Goal: Task Accomplishment & Management: Manage account settings

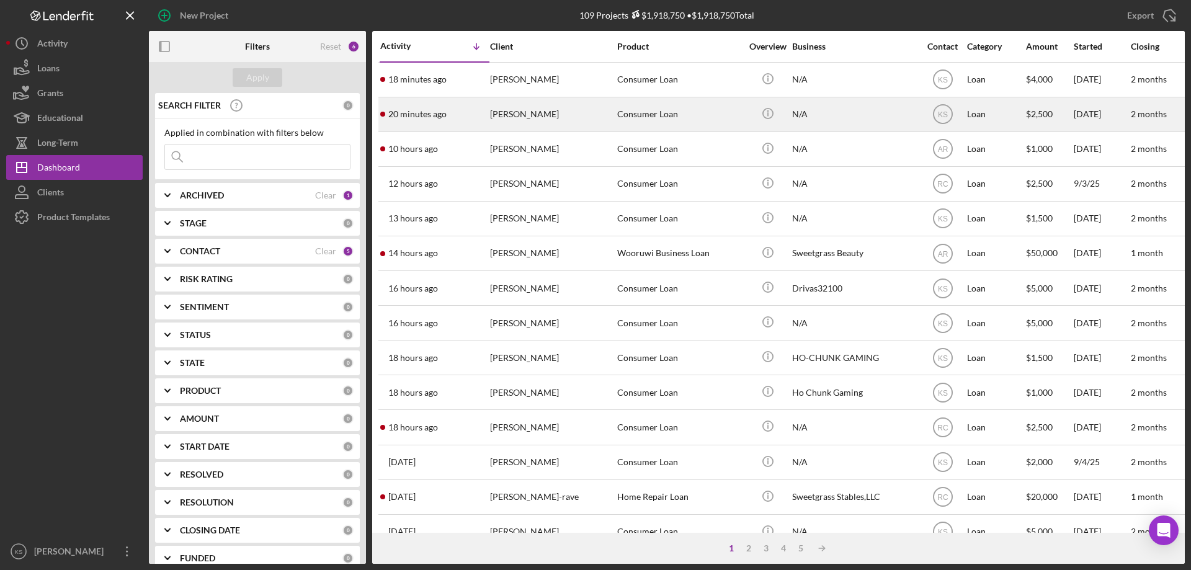
click at [564, 115] on div "[PERSON_NAME]" at bounding box center [552, 114] width 124 height 33
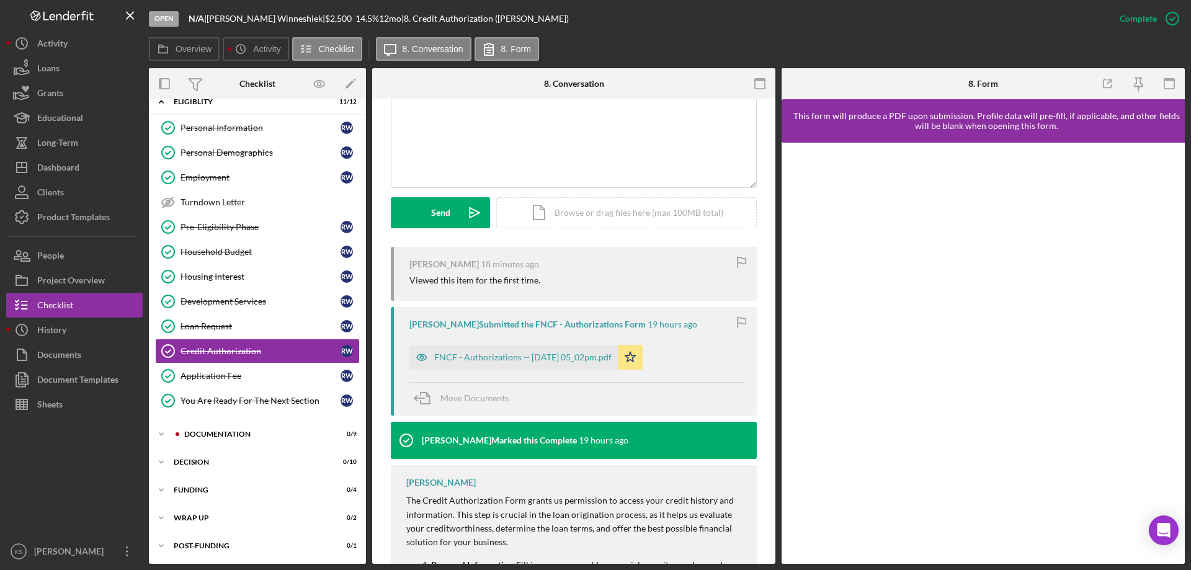
scroll to position [310, 0]
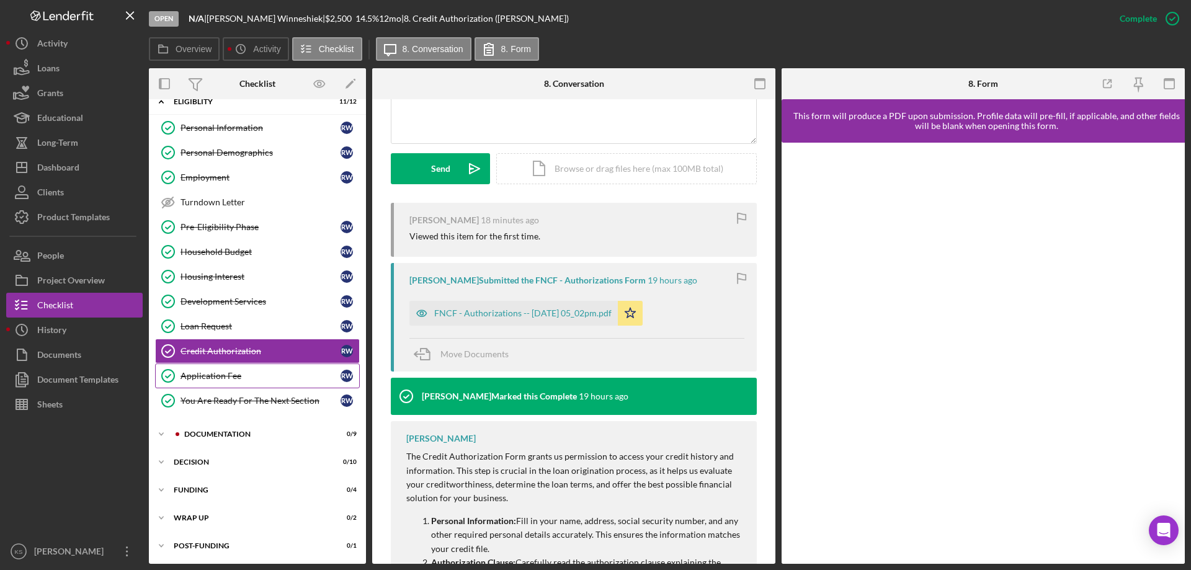
click at [222, 379] on div "Application Fee" at bounding box center [260, 376] width 160 height 10
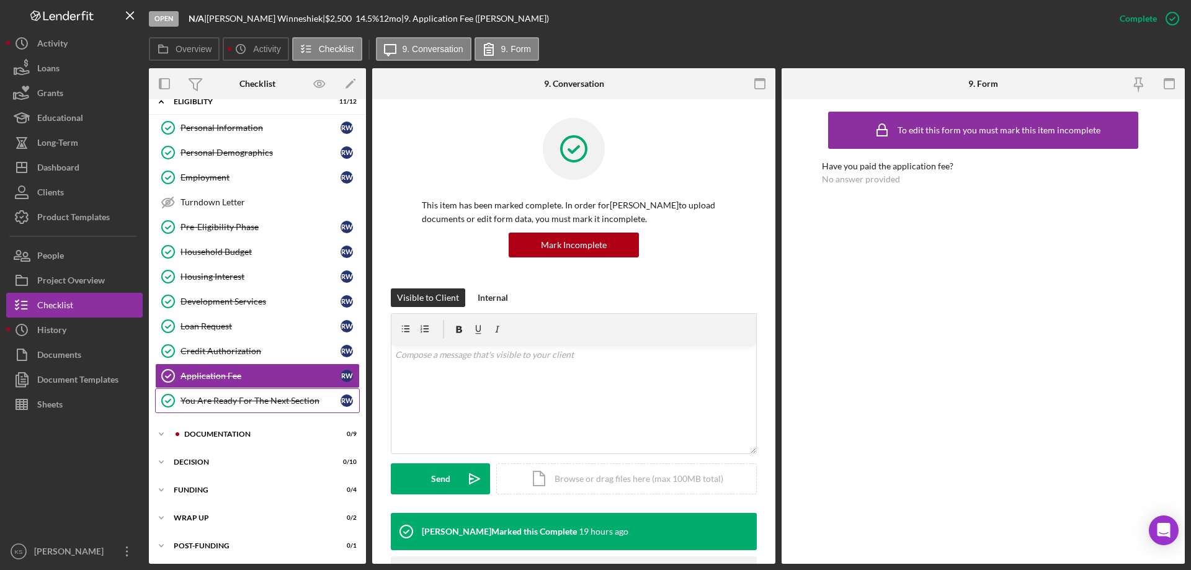
click at [223, 404] on div "You Are Ready For The Next Section" at bounding box center [260, 401] width 160 height 10
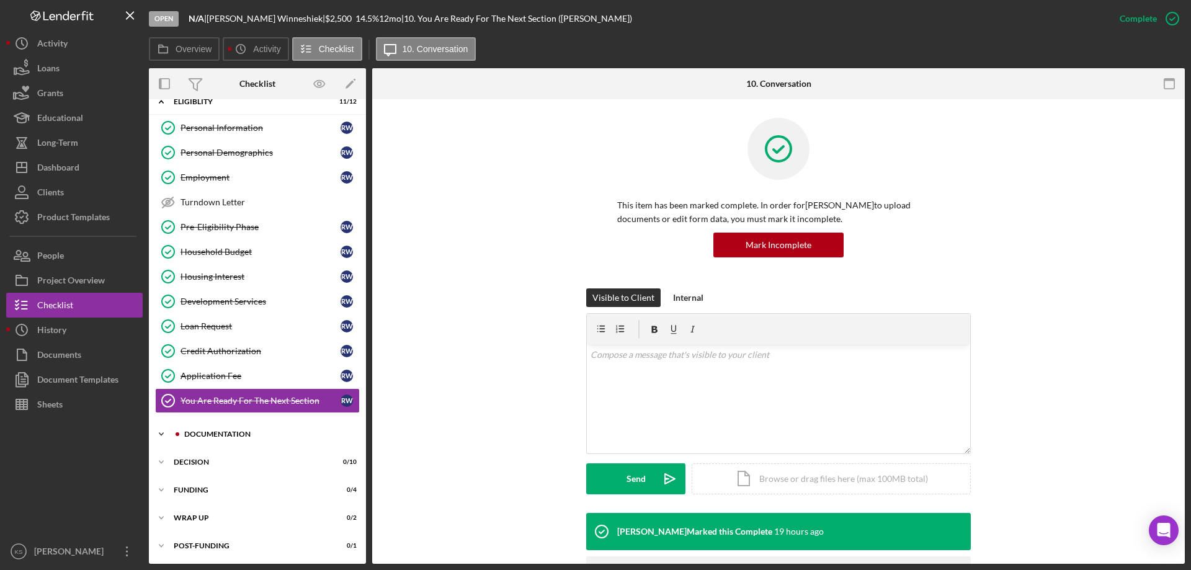
click at [214, 430] on div "Icon/Expander Documentation 0 / 9" at bounding box center [257, 434] width 217 height 25
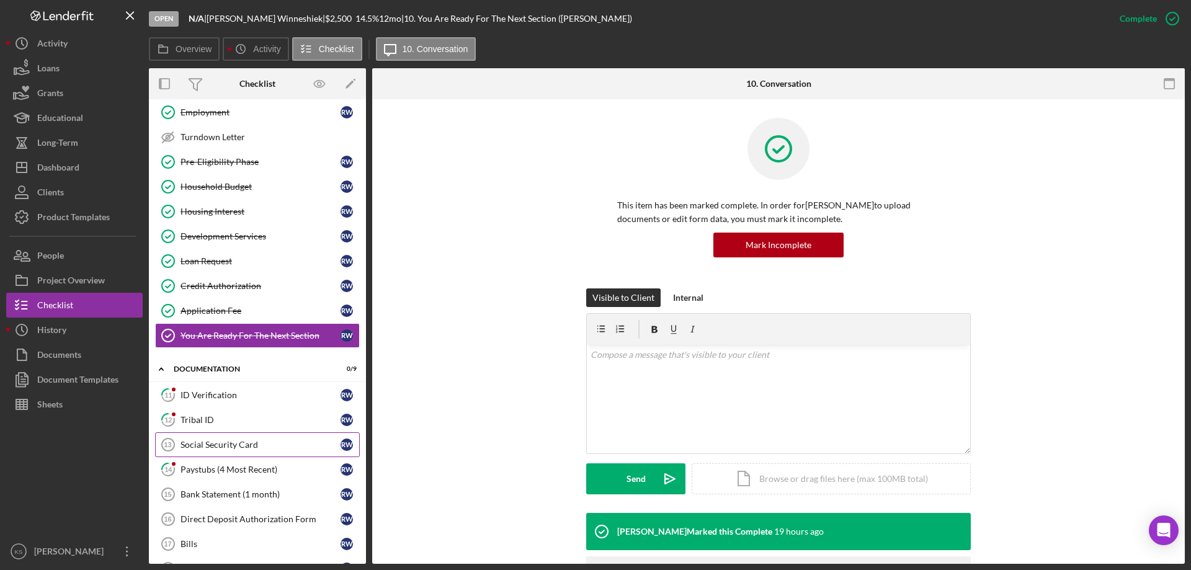
scroll to position [140, 0]
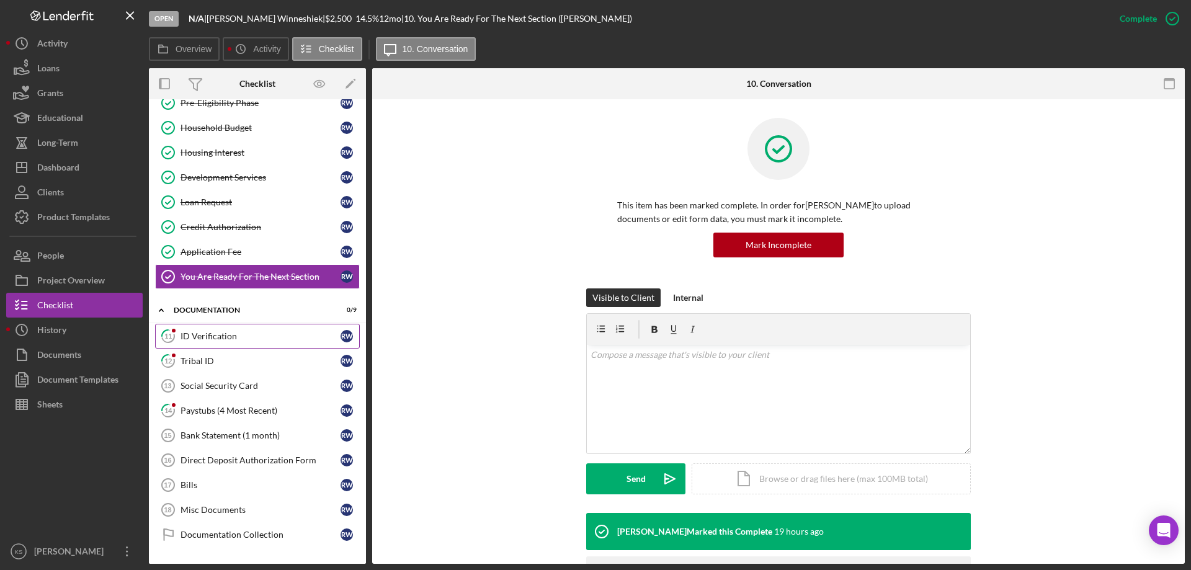
click at [229, 332] on div "ID Verification" at bounding box center [260, 336] width 160 height 10
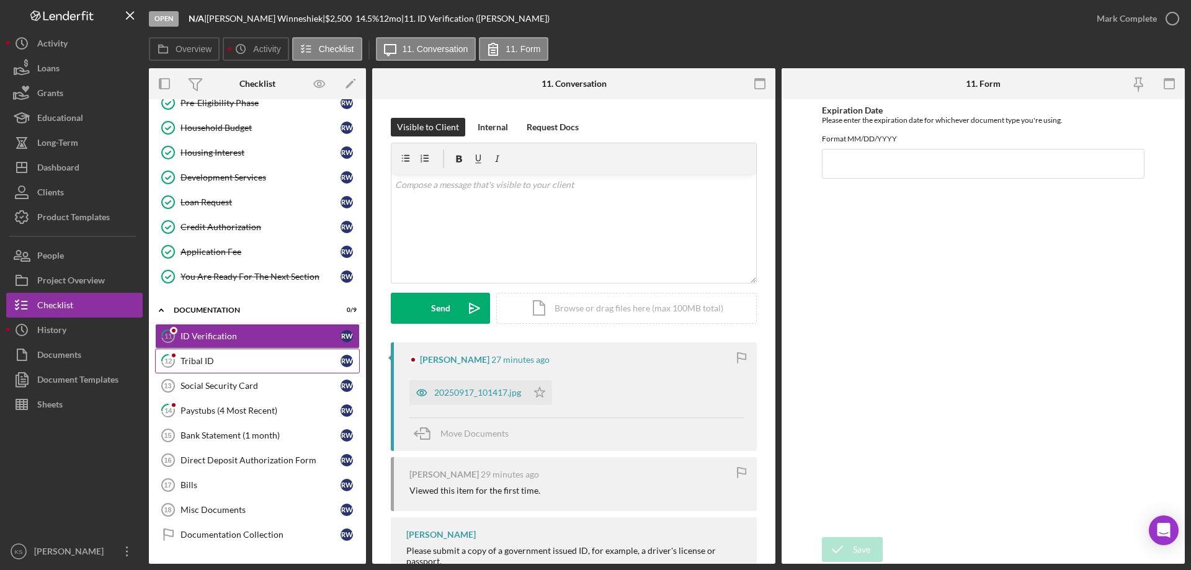
click at [217, 354] on link "12 Tribal ID R W" at bounding box center [257, 361] width 205 height 25
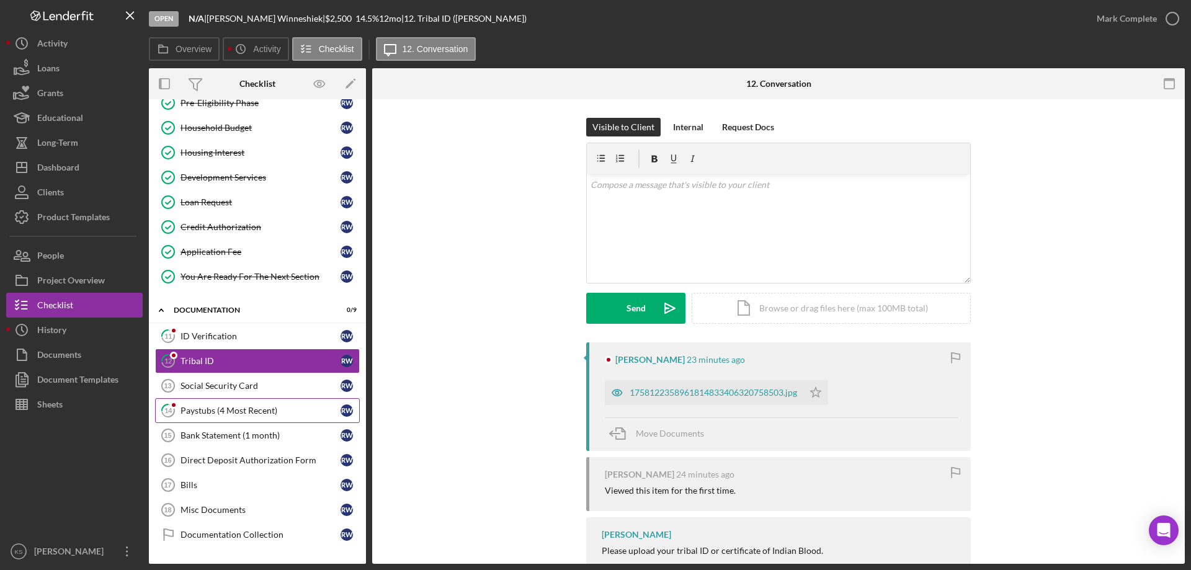
click at [220, 402] on link "14 Paystubs (4 Most Recent) R W" at bounding box center [257, 410] width 205 height 25
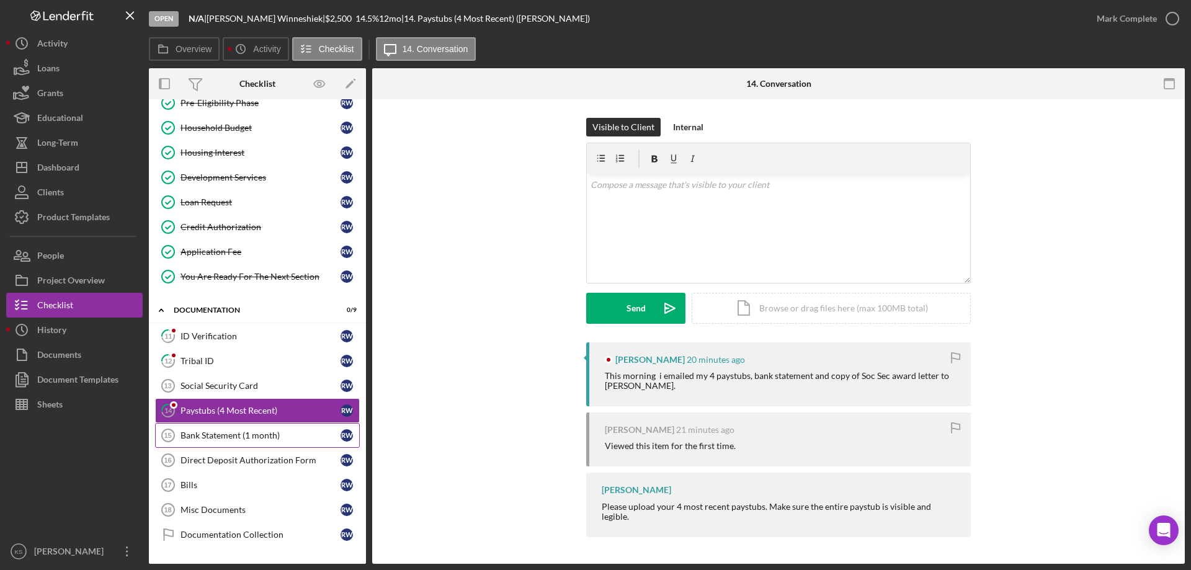
click at [218, 437] on div "Bank Statement (1 month)" at bounding box center [260, 435] width 160 height 10
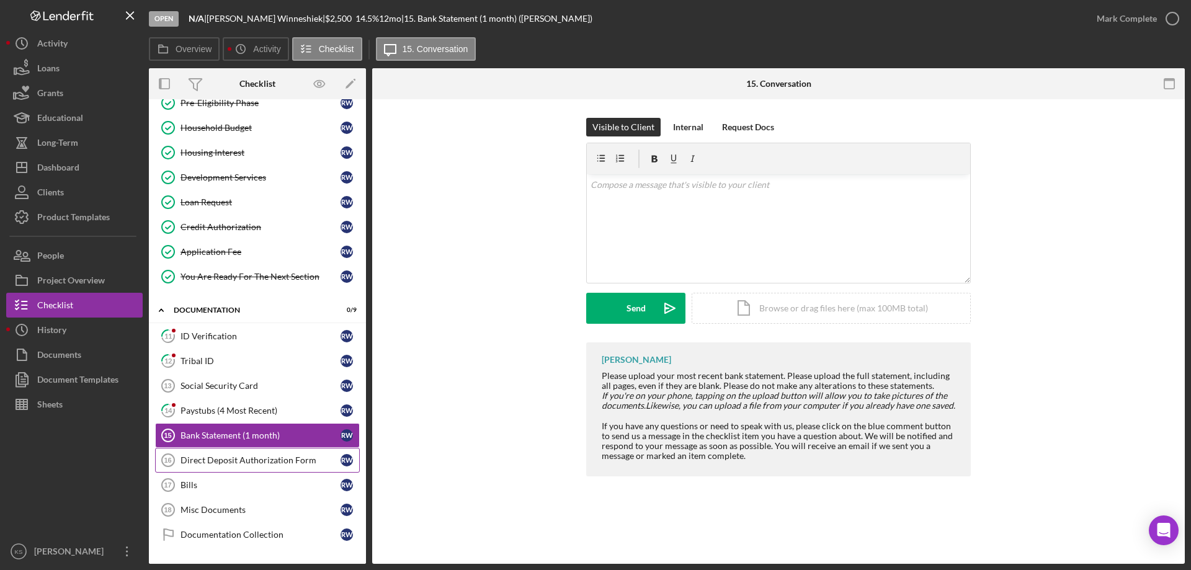
click at [221, 453] on link "Direct Deposit Authorization Form 16 Direct Deposit Authorization Form R W" at bounding box center [257, 460] width 205 height 25
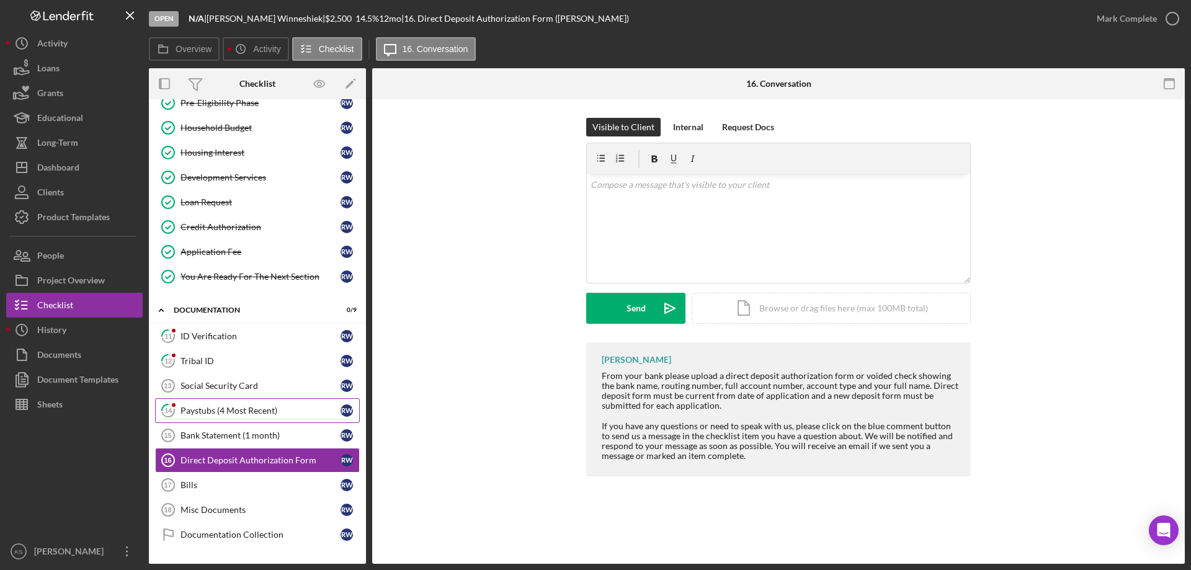
click at [222, 414] on div "Paystubs (4 Most Recent)" at bounding box center [260, 411] width 160 height 10
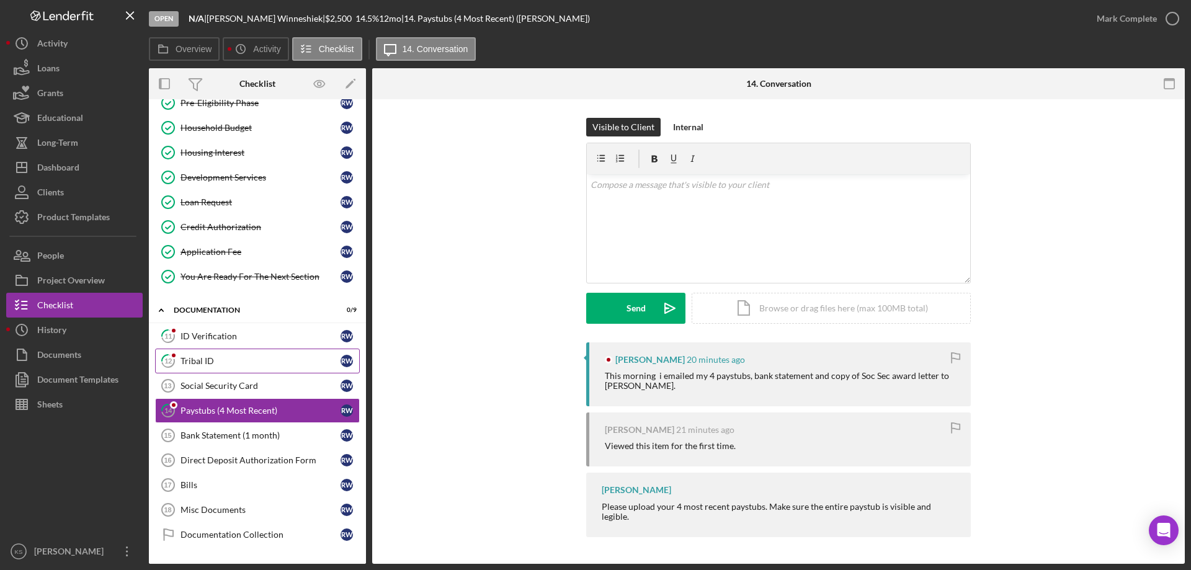
click at [213, 359] on div "Tribal ID" at bounding box center [260, 361] width 160 height 10
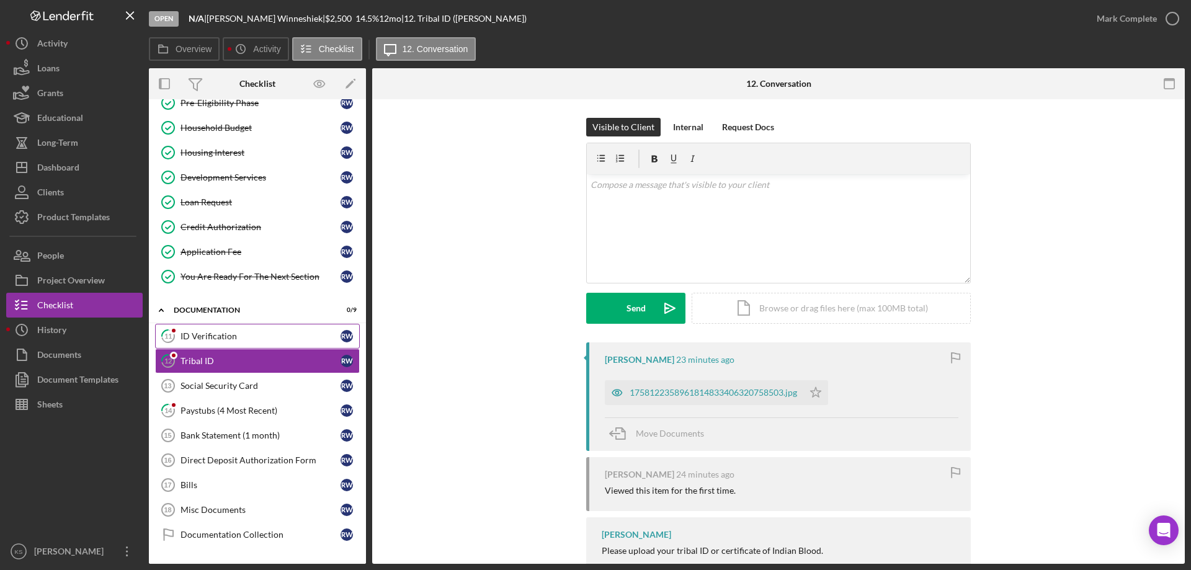
click at [226, 334] on div "ID Verification" at bounding box center [260, 336] width 160 height 10
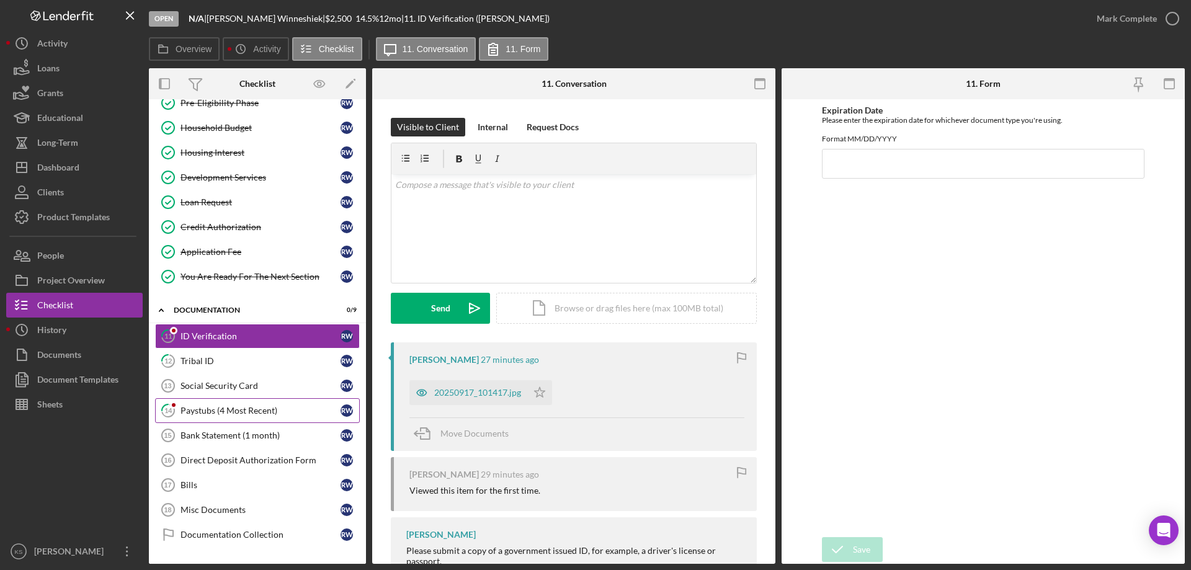
click at [223, 409] on div "Paystubs (4 Most Recent)" at bounding box center [260, 411] width 160 height 10
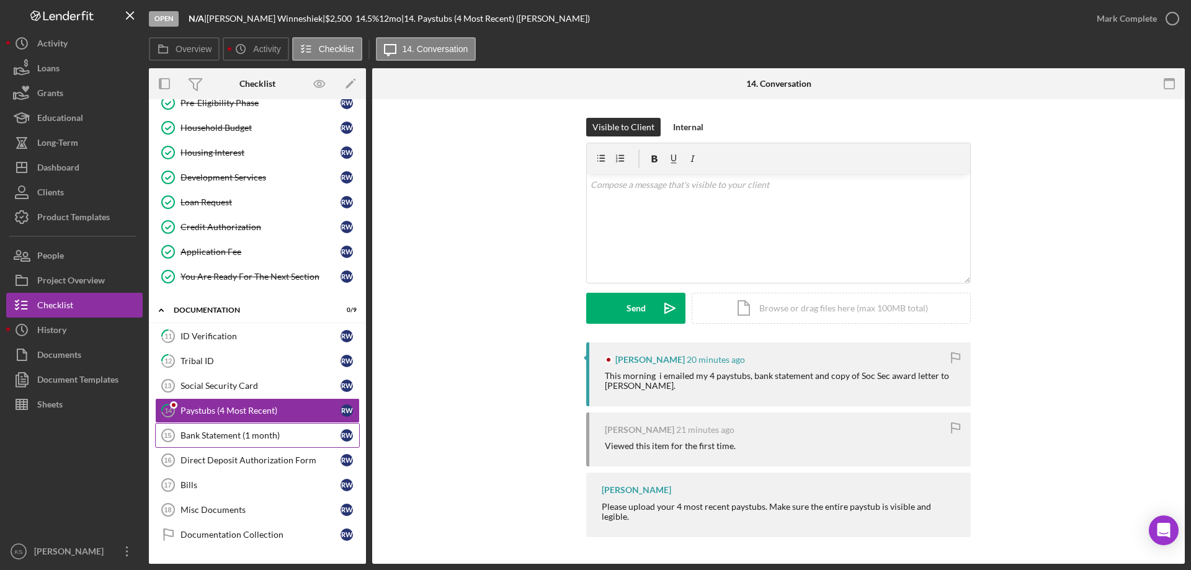
click at [225, 437] on div "Bank Statement (1 month)" at bounding box center [260, 435] width 160 height 10
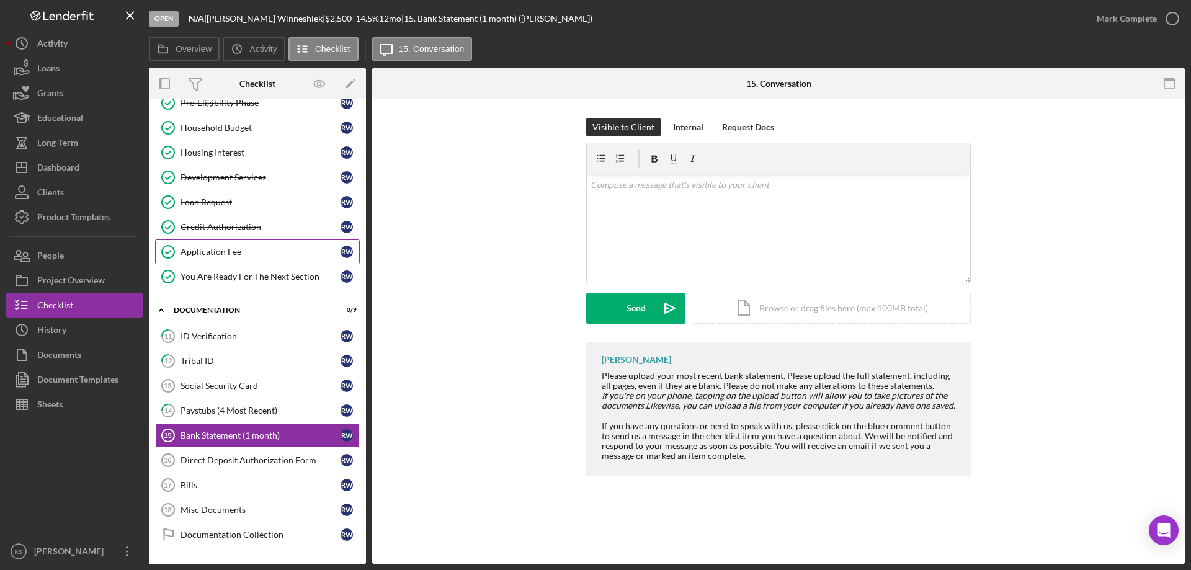
click at [197, 254] on div "Application Fee" at bounding box center [260, 252] width 160 height 10
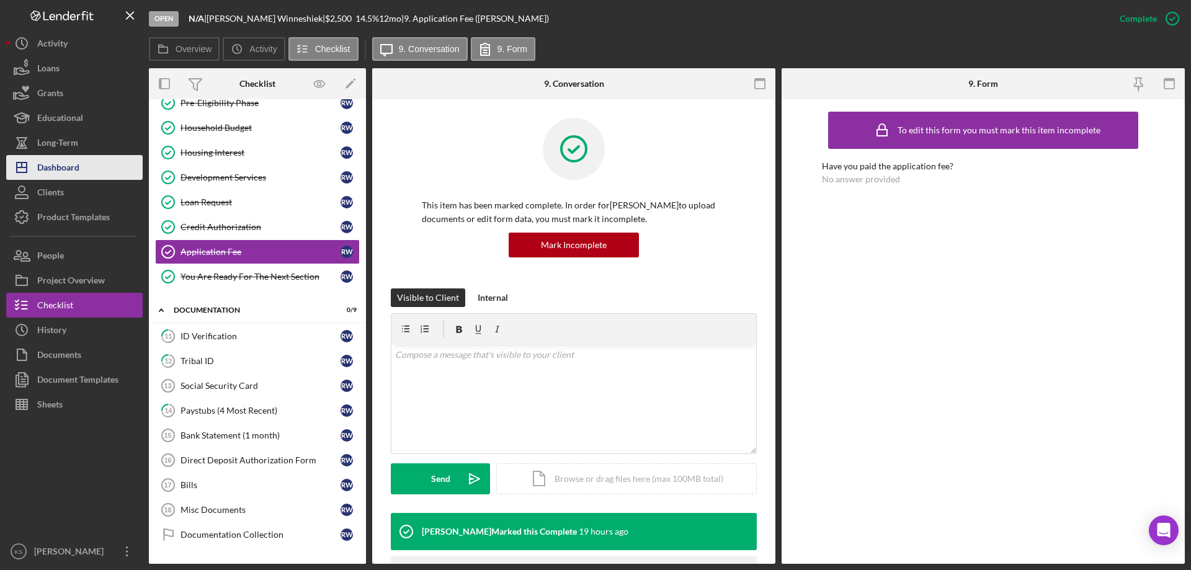
click at [74, 171] on div "Dashboard" at bounding box center [58, 169] width 42 height 28
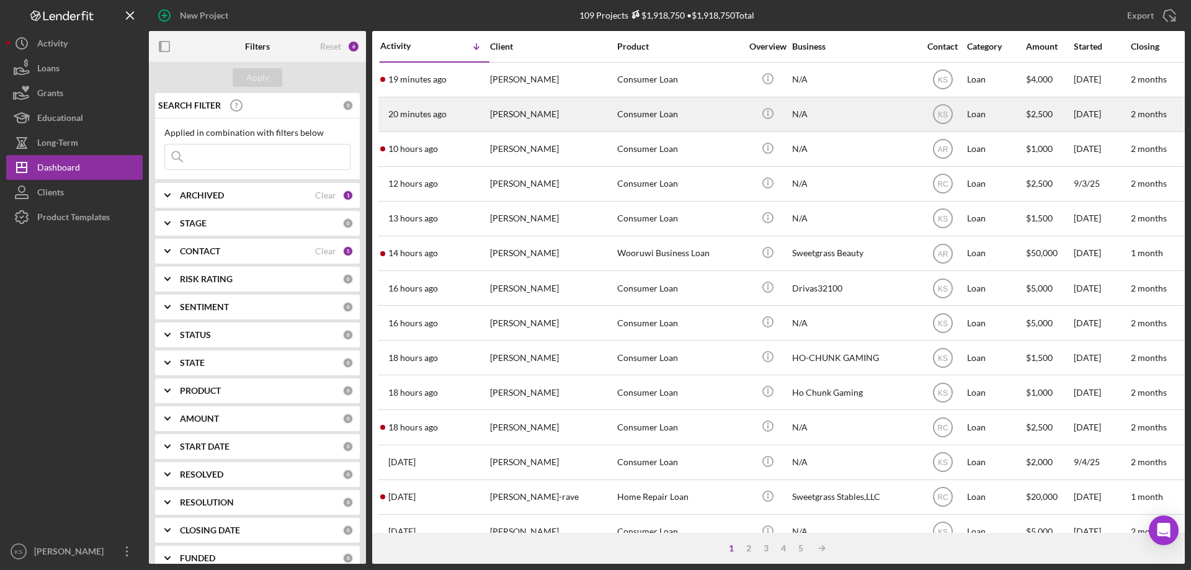
click at [597, 112] on div "[PERSON_NAME]" at bounding box center [552, 114] width 124 height 33
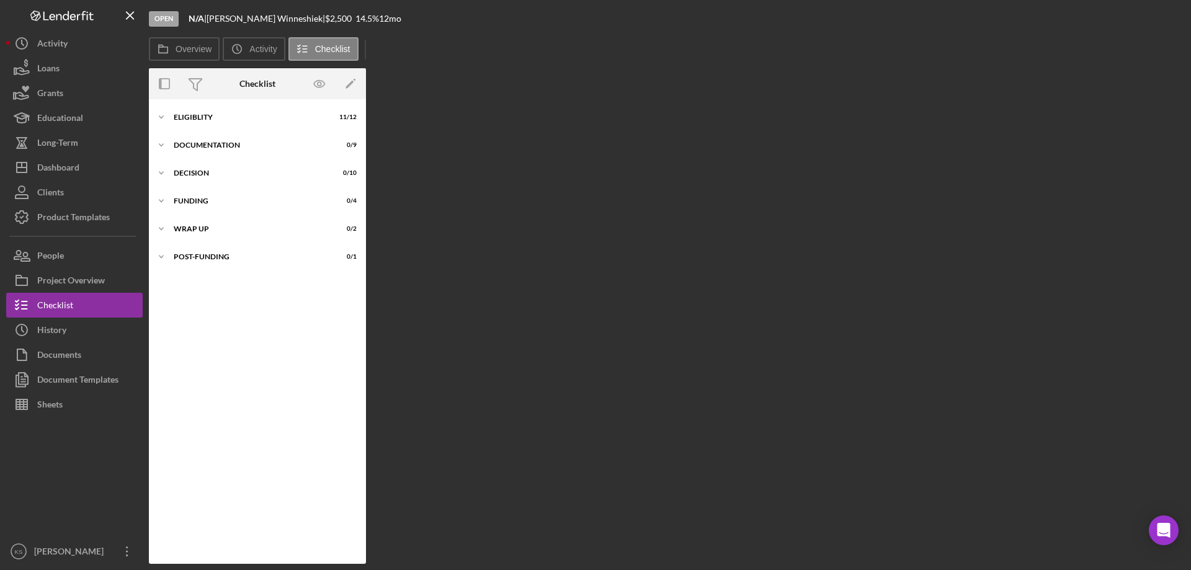
scroll to position [16, 0]
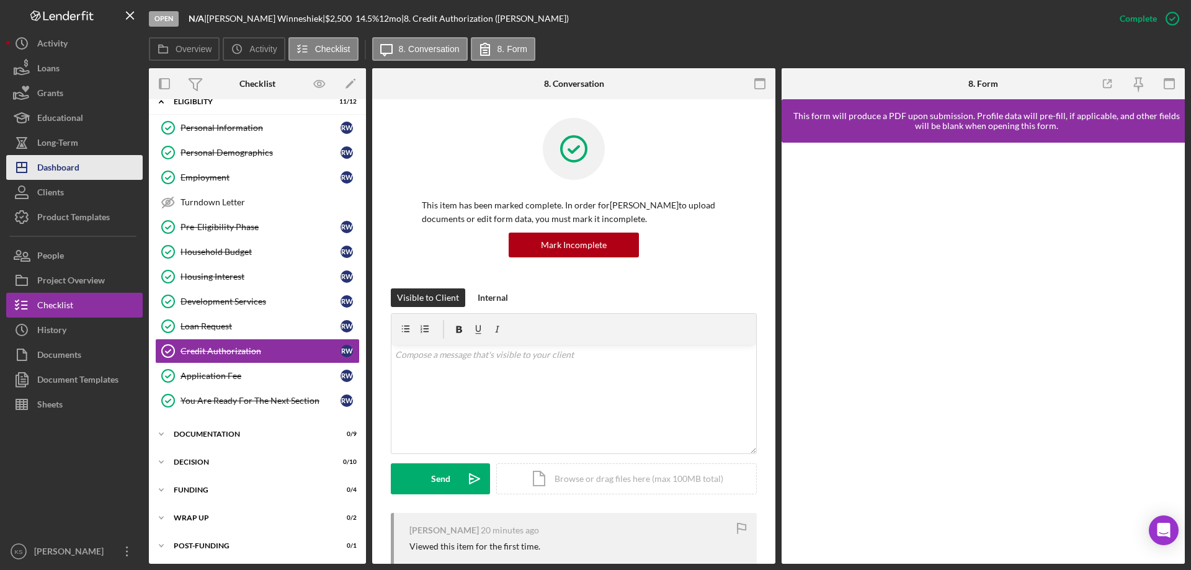
click at [64, 159] on div "Dashboard" at bounding box center [58, 169] width 42 height 28
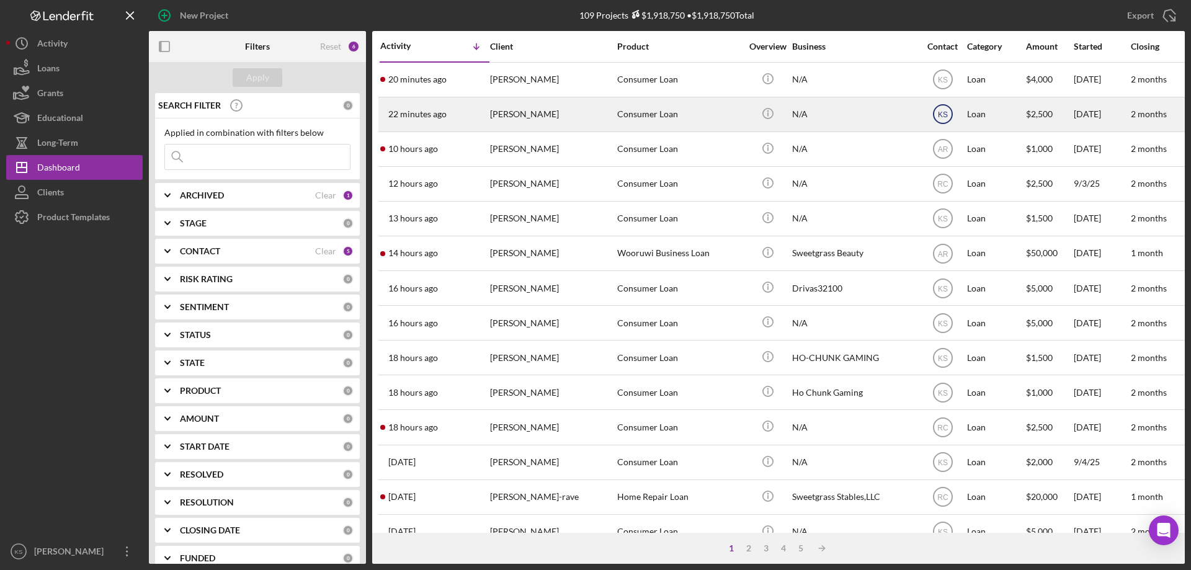
click at [935, 120] on icon "KS" at bounding box center [942, 114] width 31 height 31
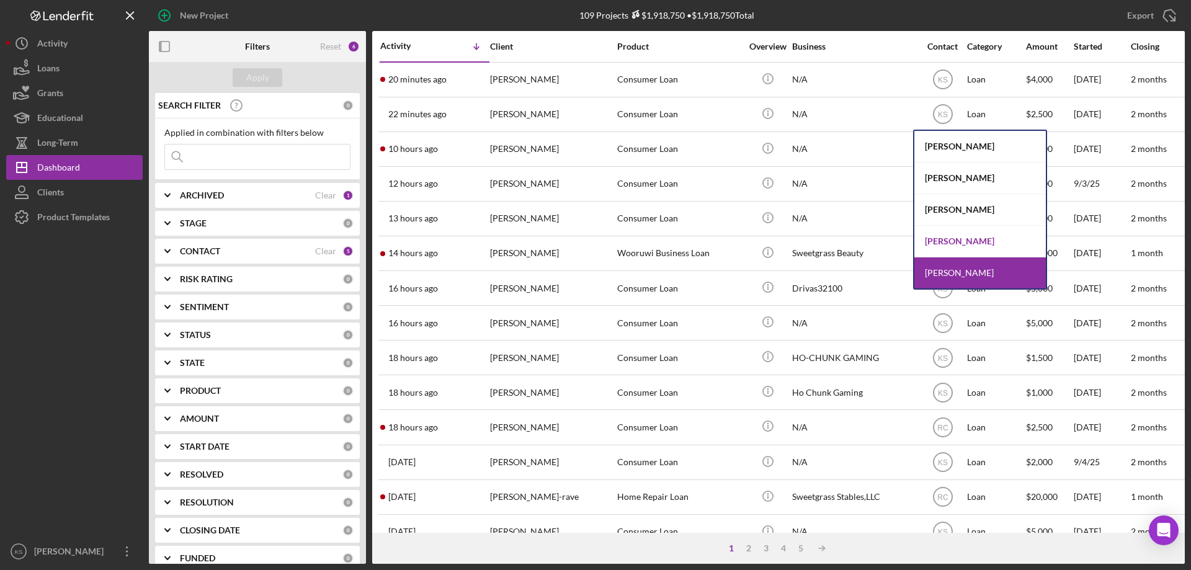
click at [953, 233] on div "[PERSON_NAME]" at bounding box center [979, 242] width 131 height 32
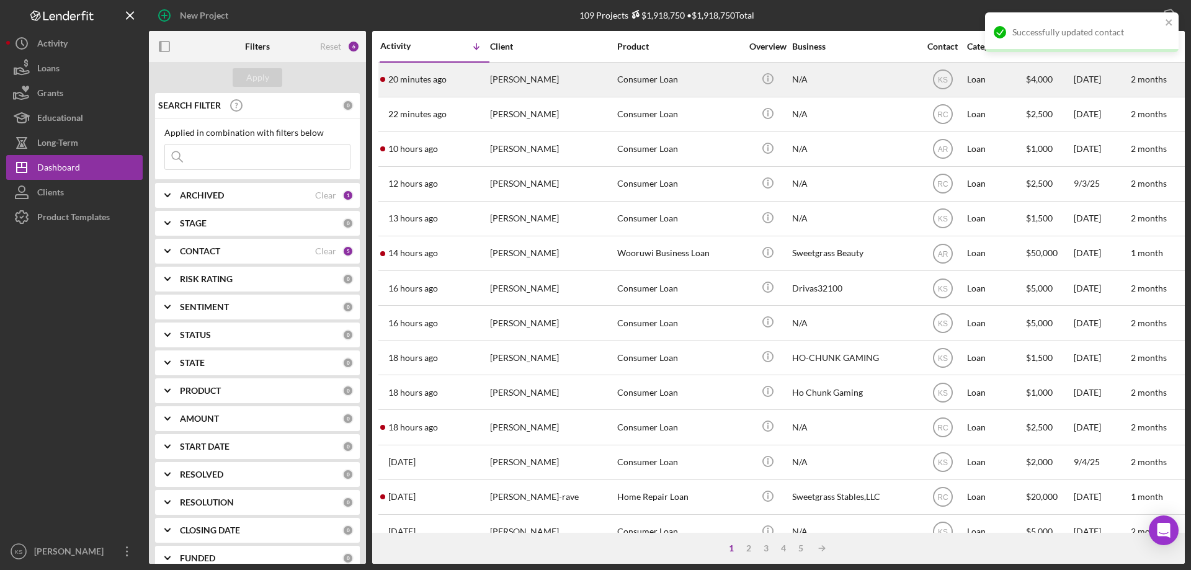
click at [635, 89] on div "Consumer Loan" at bounding box center [679, 79] width 124 height 33
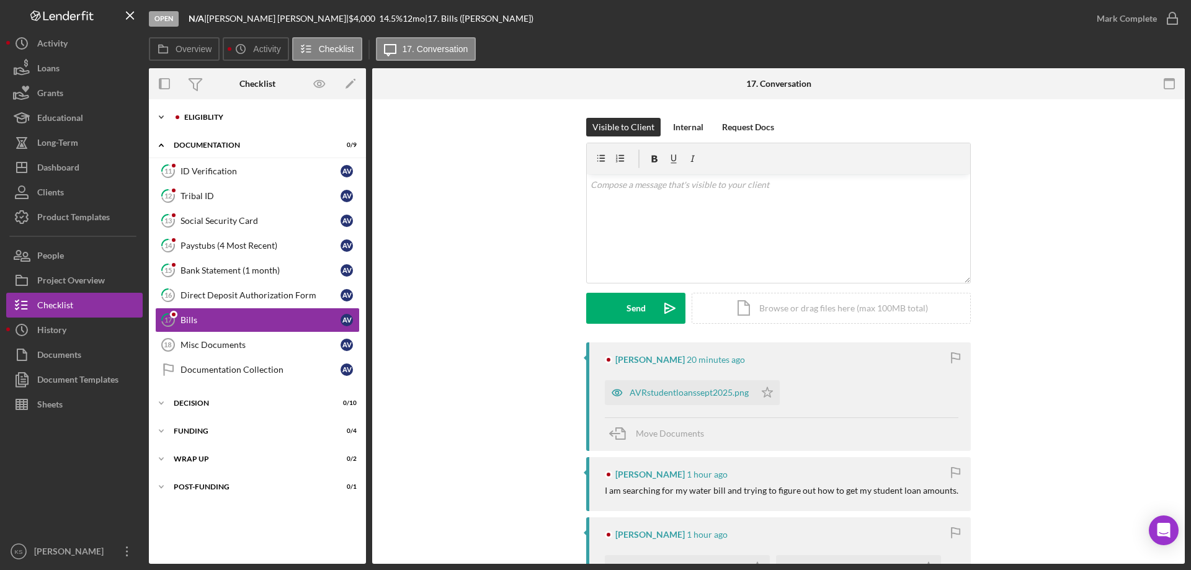
click at [203, 117] on div "Eligiblity" at bounding box center [267, 117] width 166 height 7
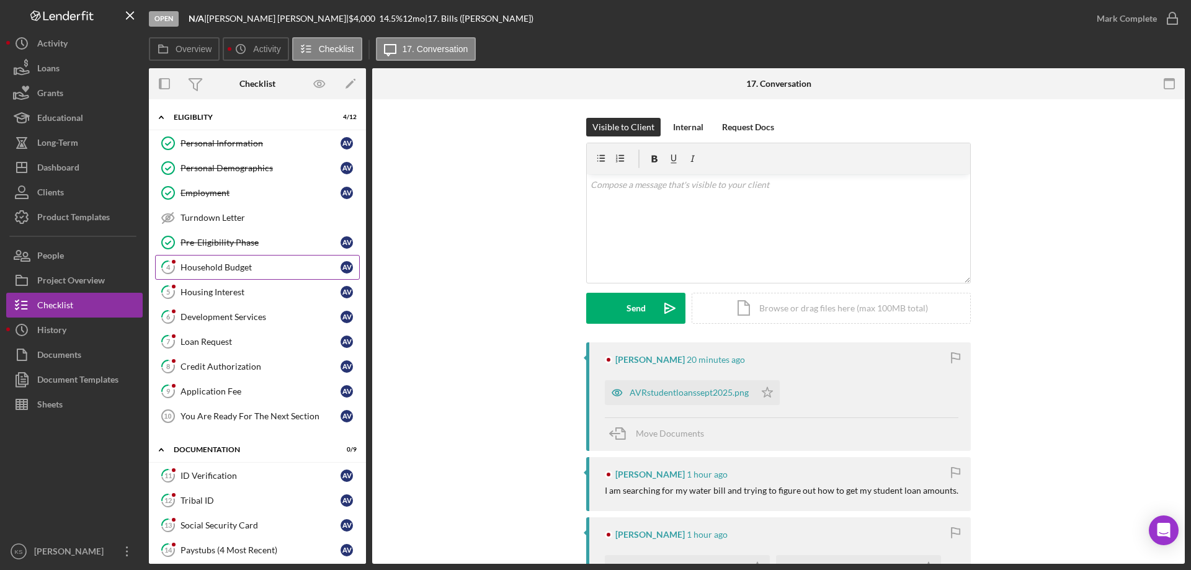
click at [236, 267] on div "Household Budget" at bounding box center [260, 267] width 160 height 10
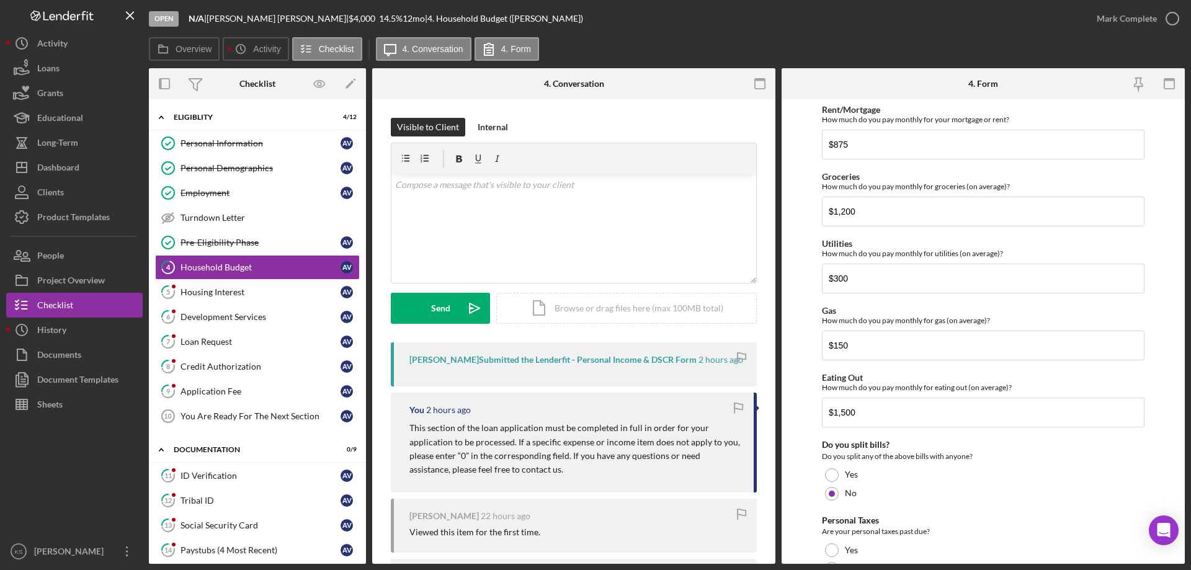
scroll to position [804, 0]
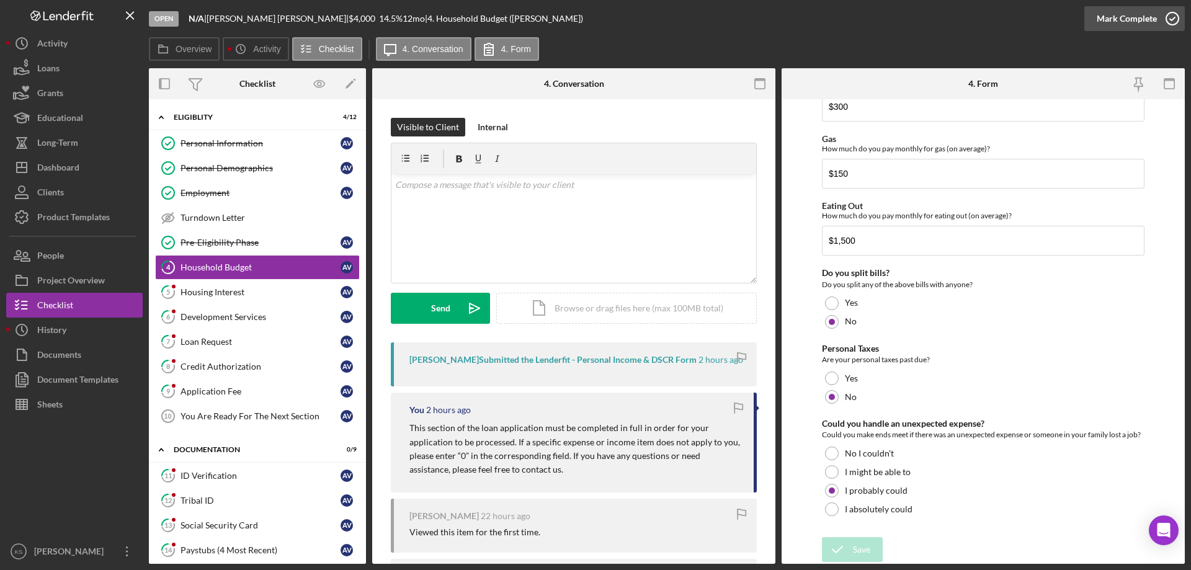
click at [1121, 16] on div "Mark Complete" at bounding box center [1127, 18] width 60 height 25
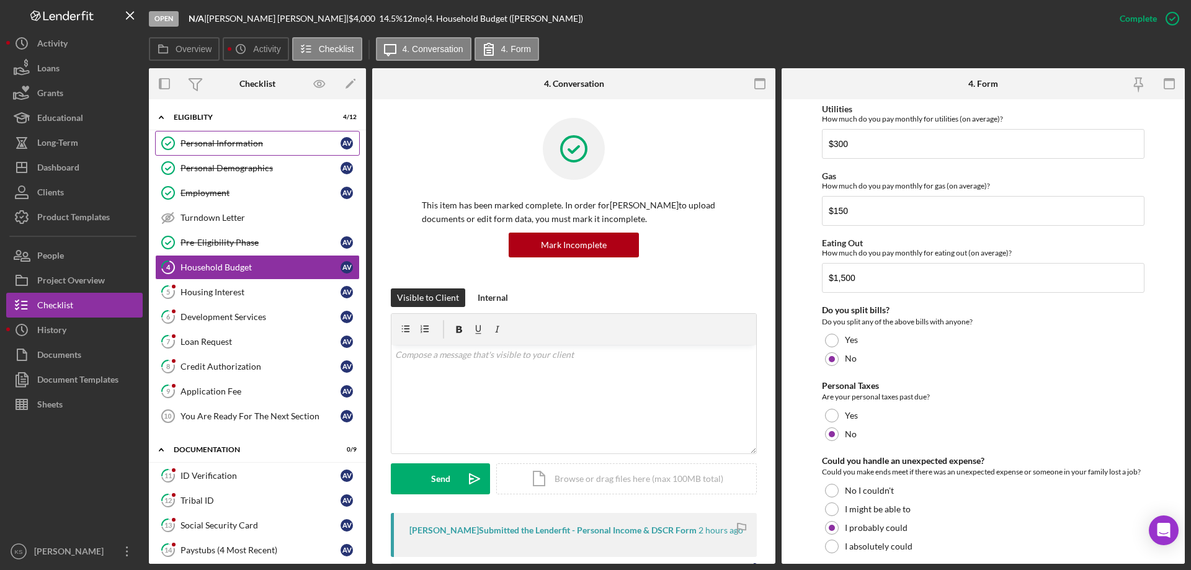
scroll to position [854, 0]
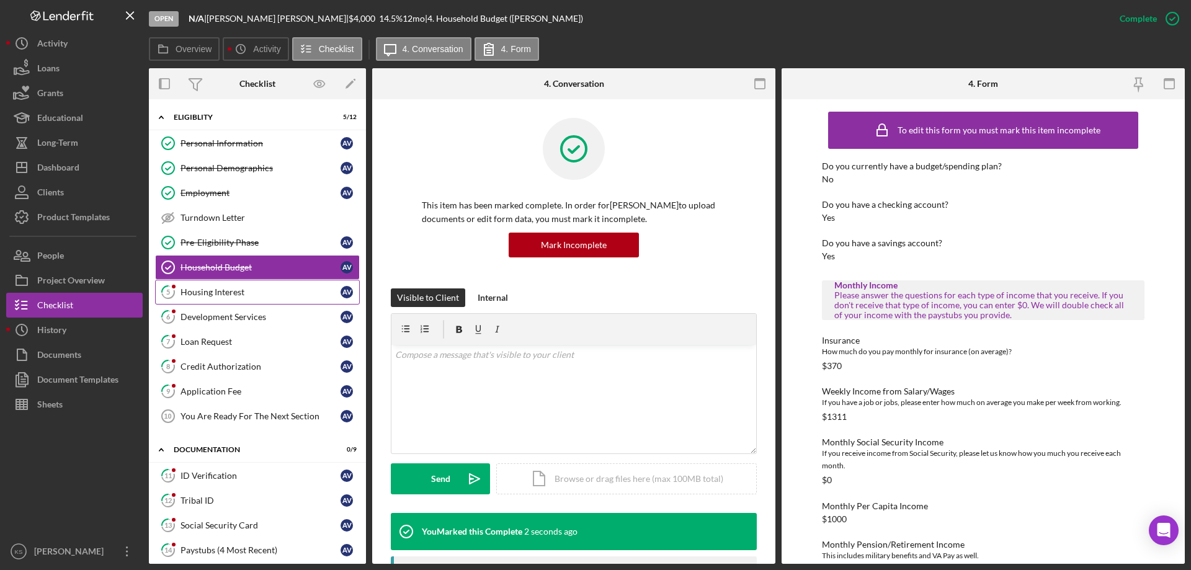
click at [196, 295] on div "Housing Interest" at bounding box center [260, 292] width 160 height 10
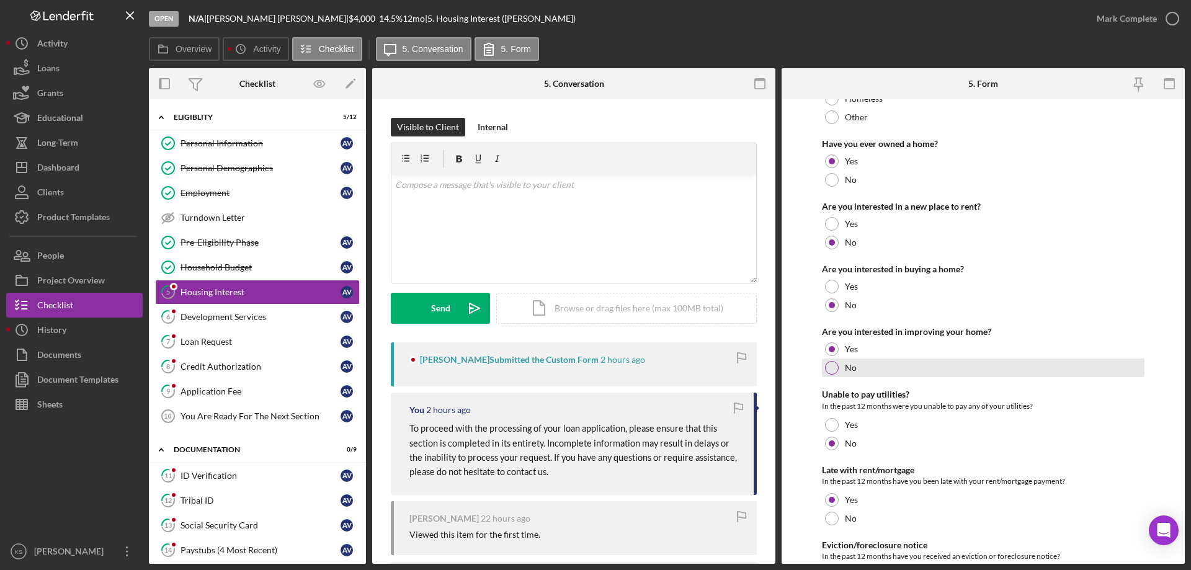
scroll to position [169, 0]
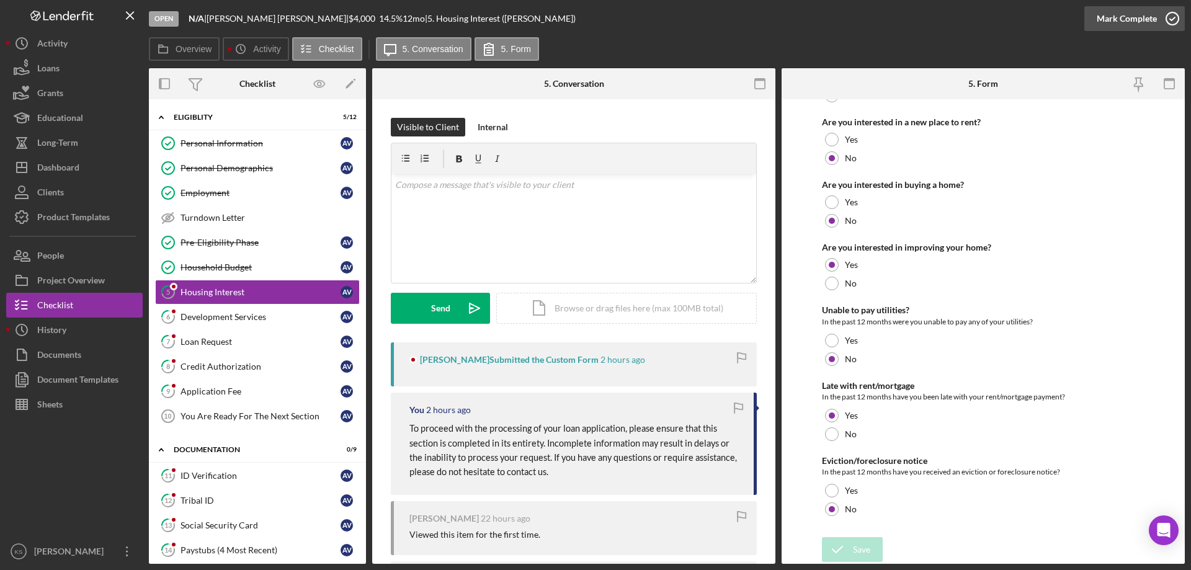
click at [1144, 24] on div "Mark Complete" at bounding box center [1127, 18] width 60 height 25
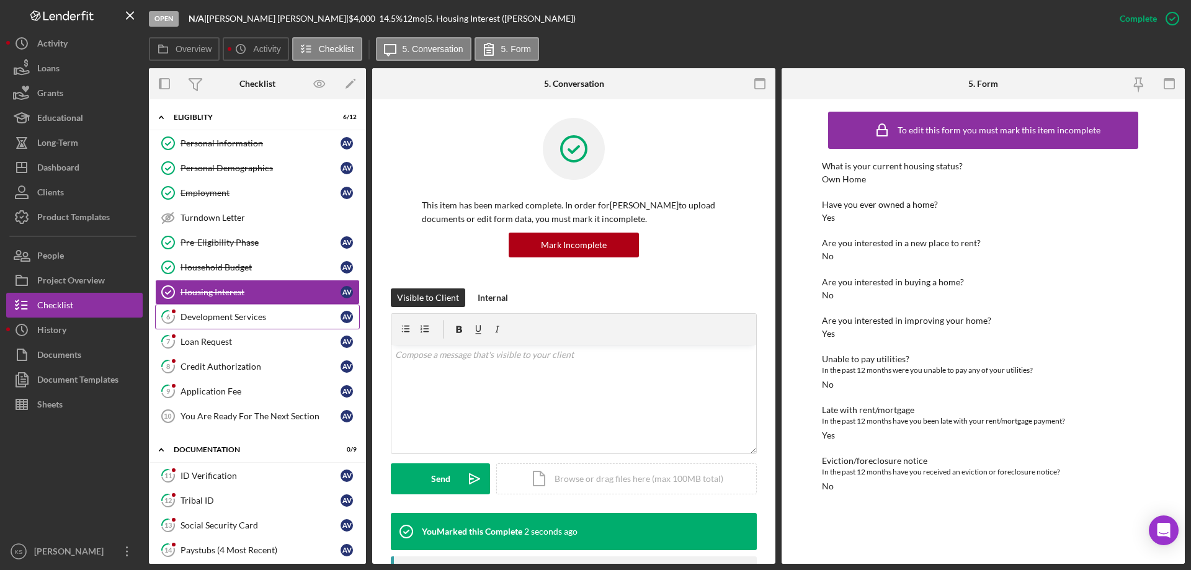
click at [231, 309] on link "6 Development Services A V" at bounding box center [257, 317] width 205 height 25
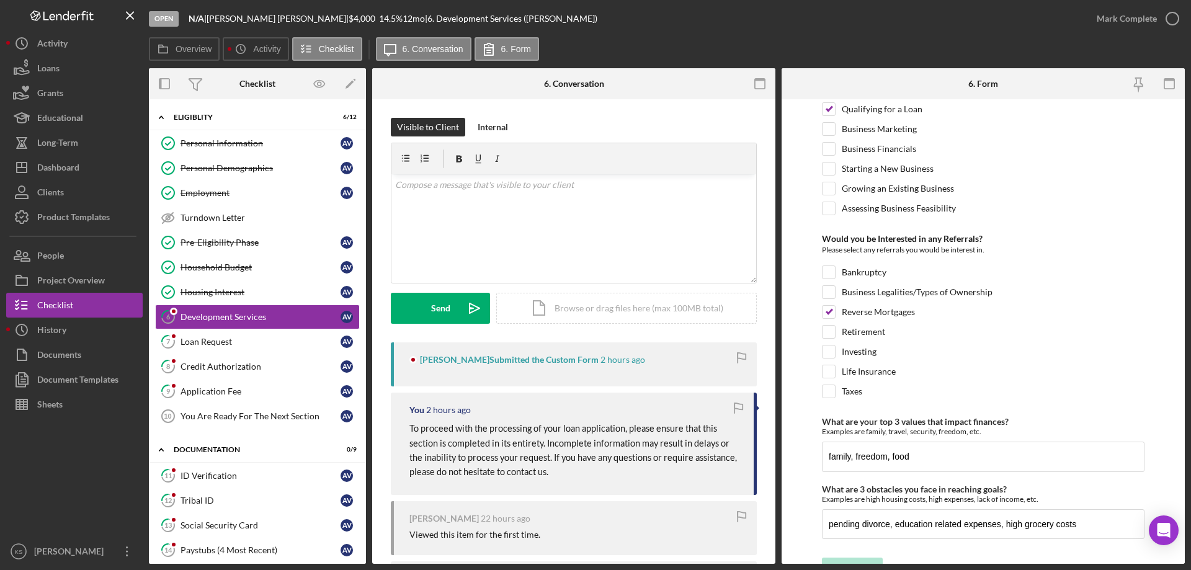
scroll to position [520, 0]
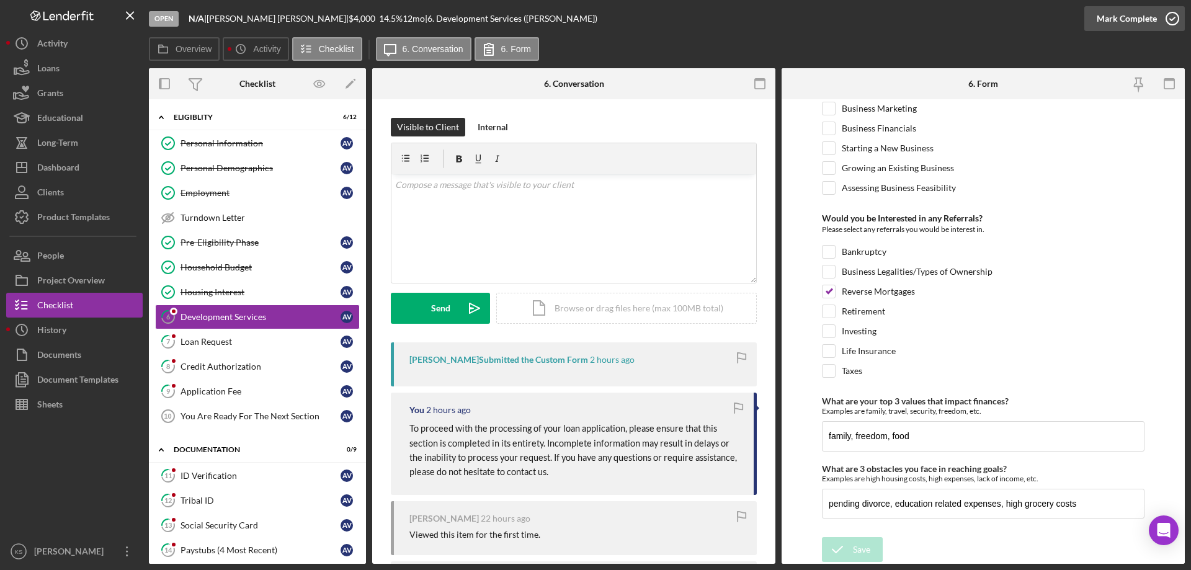
click at [1137, 20] on div "Mark Complete" at bounding box center [1127, 18] width 60 height 25
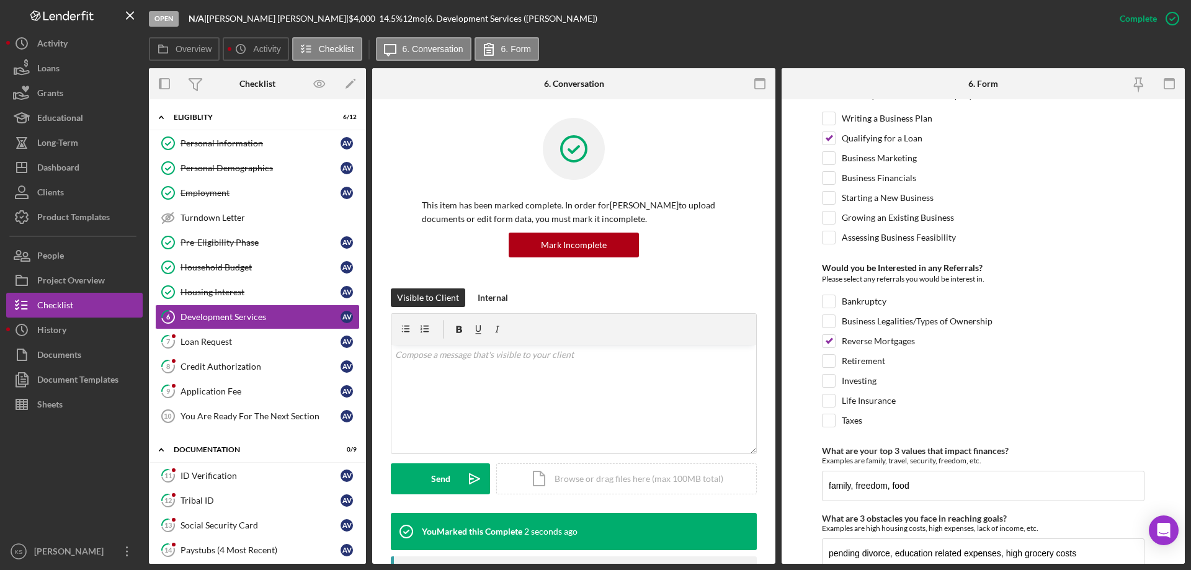
scroll to position [570, 0]
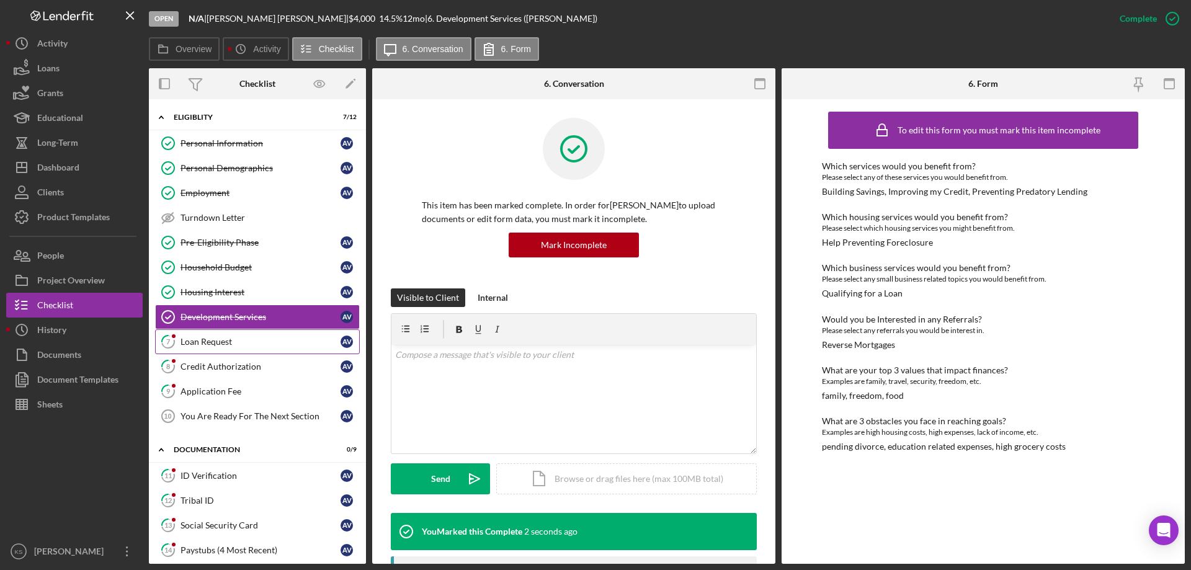
click at [210, 345] on div "Loan Request" at bounding box center [260, 342] width 160 height 10
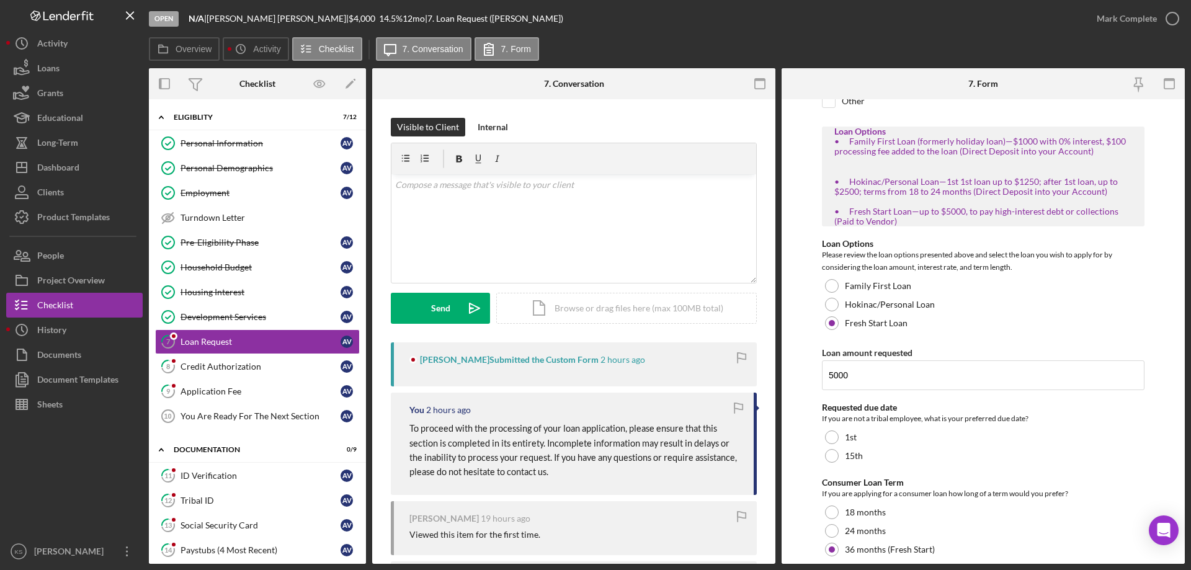
scroll to position [227, 0]
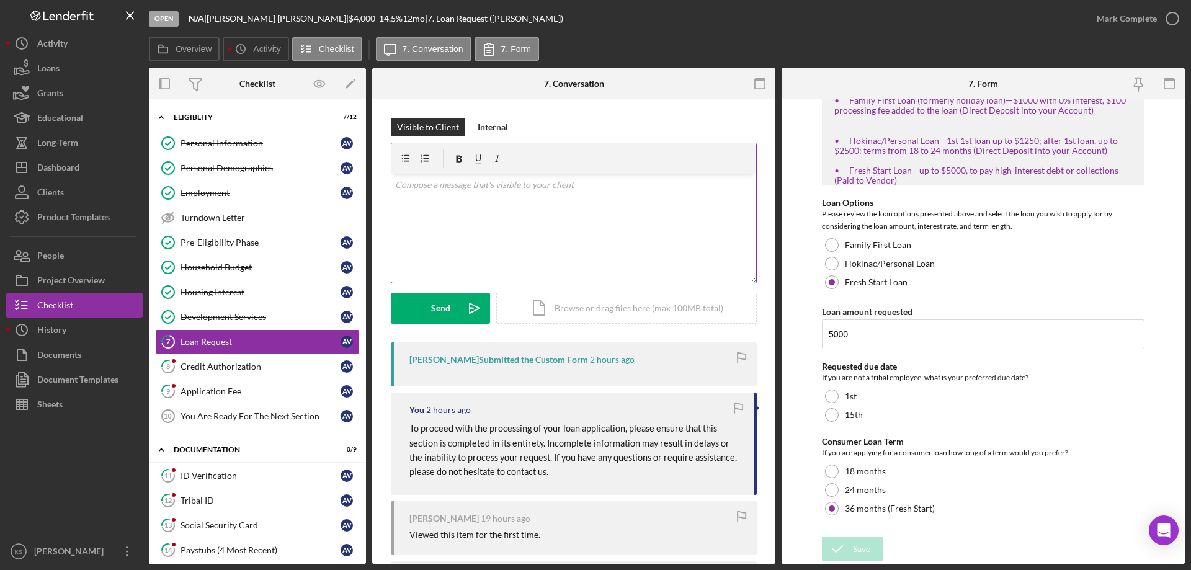
click at [576, 233] on div "v Color teal Color pink Remove color Add row above Add row below Add column bef…" at bounding box center [573, 228] width 365 height 109
click at [459, 300] on icon "Icon/icon-invite-send" at bounding box center [474, 308] width 31 height 31
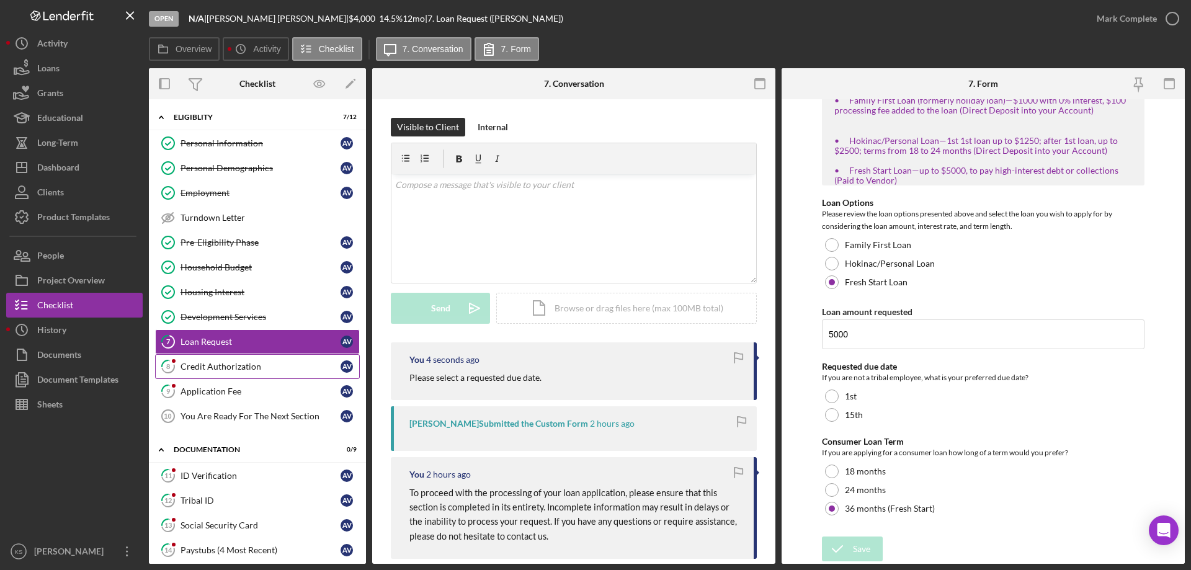
click at [215, 357] on link "8 Credit Authorization A V" at bounding box center [257, 366] width 205 height 25
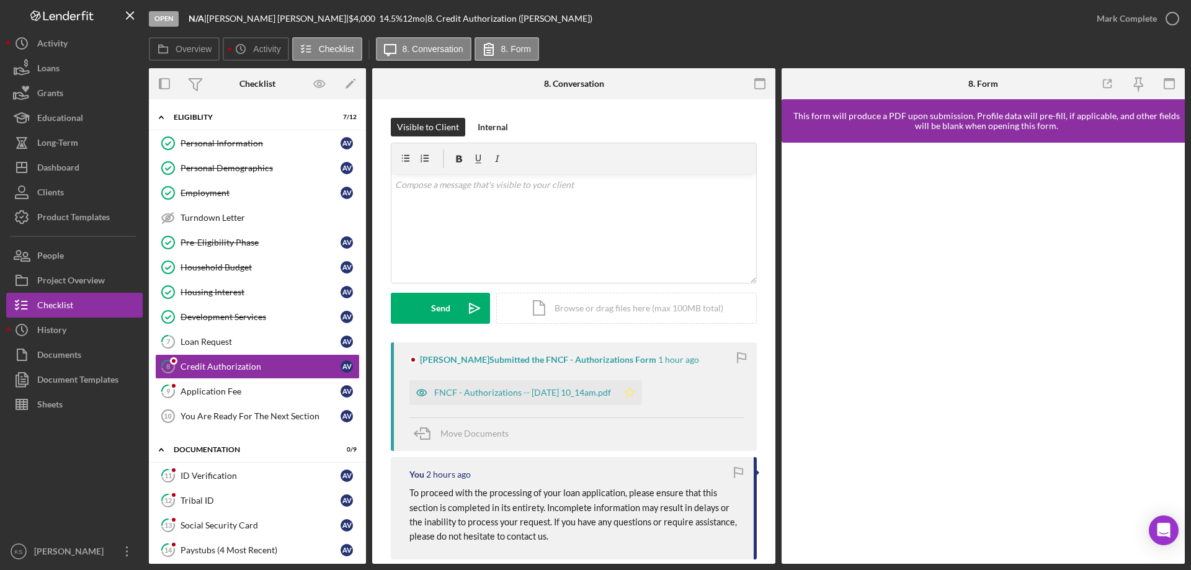
click at [642, 387] on icon "Icon/Star" at bounding box center [629, 392] width 25 height 25
click at [1122, 6] on div "Mark Complete" at bounding box center [1134, 18] width 100 height 37
click at [1120, 14] on div "Mark Complete" at bounding box center [1127, 18] width 60 height 25
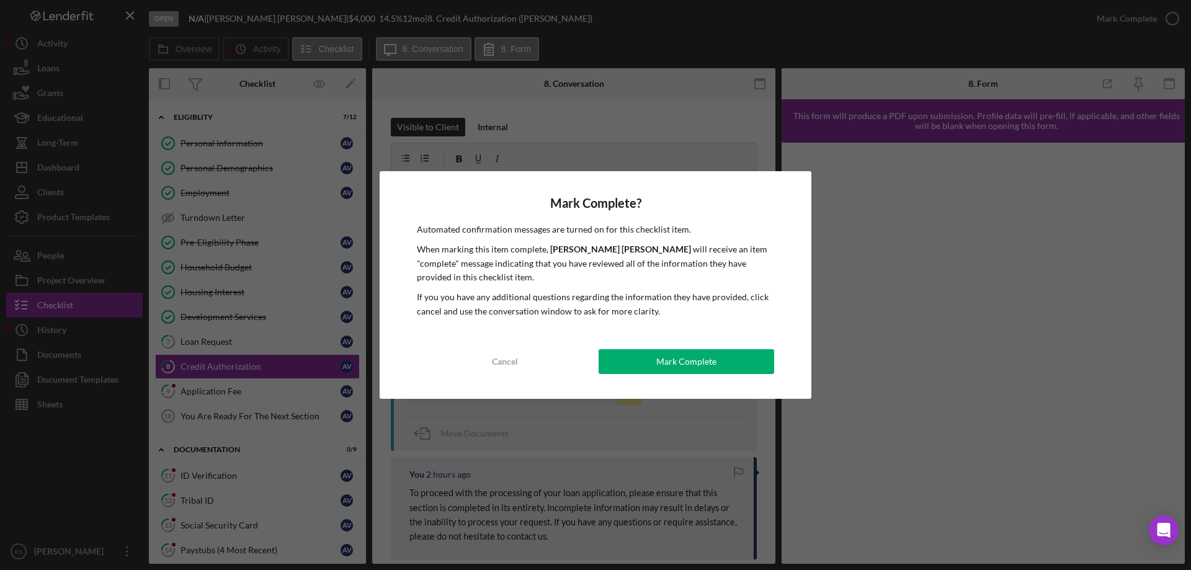
click at [621, 367] on button "Mark Complete" at bounding box center [687, 361] width 176 height 25
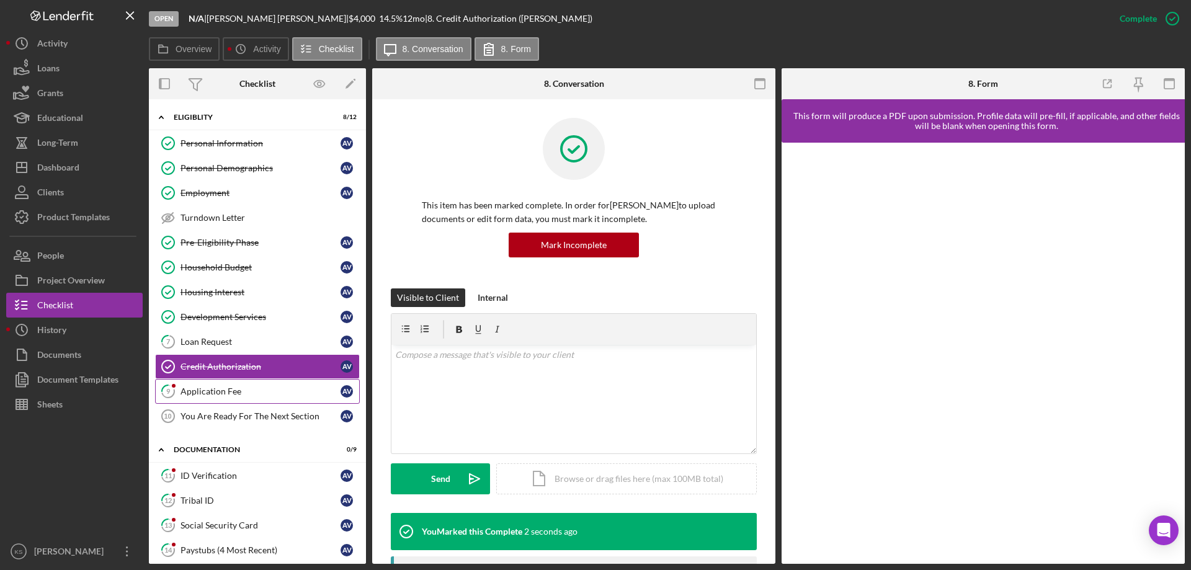
click at [245, 391] on div "Application Fee" at bounding box center [260, 391] width 160 height 10
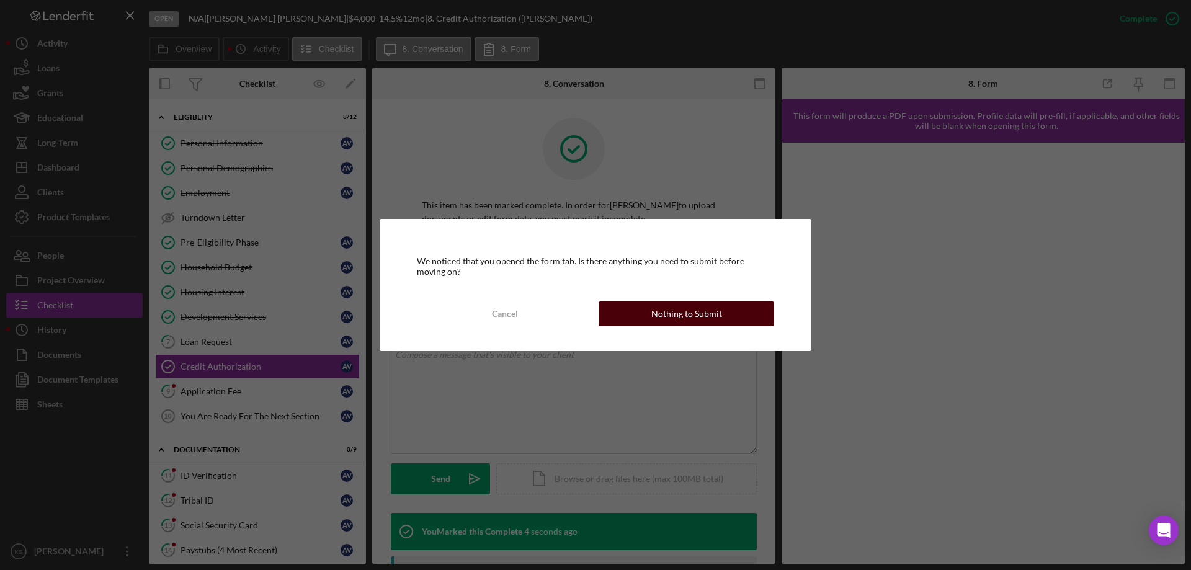
click at [703, 323] on div "Nothing to Submit" at bounding box center [686, 313] width 71 height 25
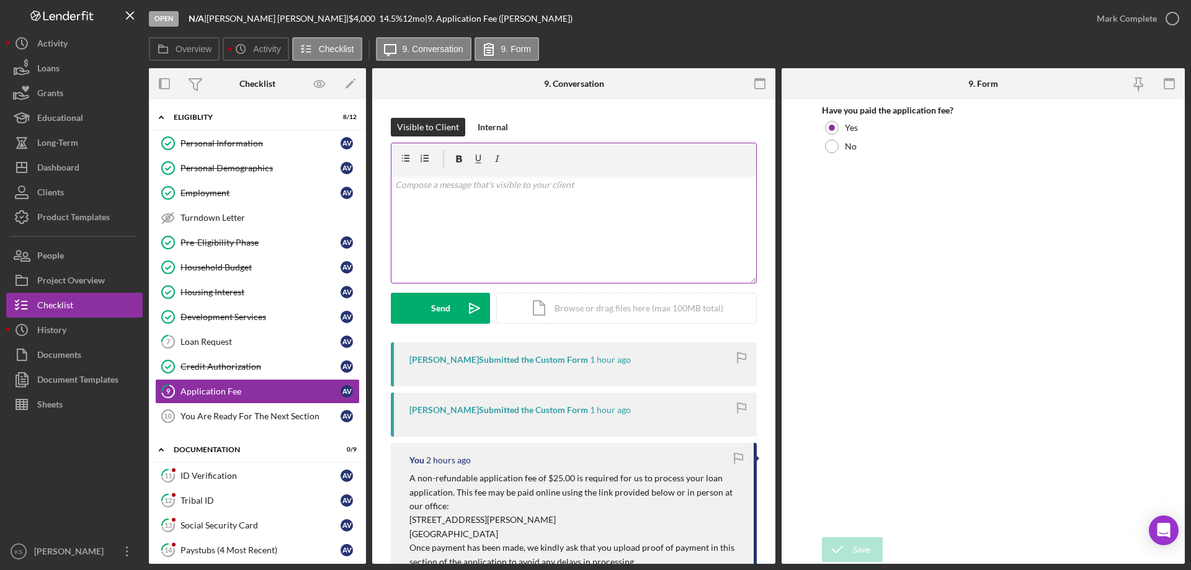
click at [607, 220] on div "v Color teal Color pink Remove color Add row above Add row below Add column bef…" at bounding box center [573, 228] width 365 height 109
click at [465, 305] on icon "Icon/icon-invite-send" at bounding box center [474, 308] width 31 height 31
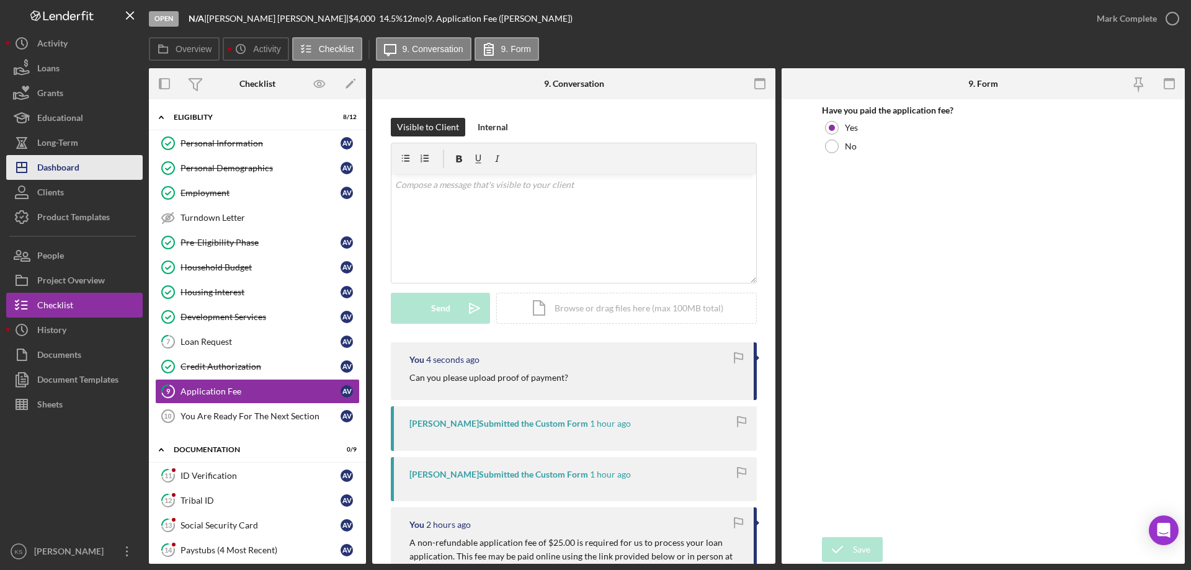
click at [24, 166] on icon "Icon/Dashboard" at bounding box center [21, 167] width 31 height 31
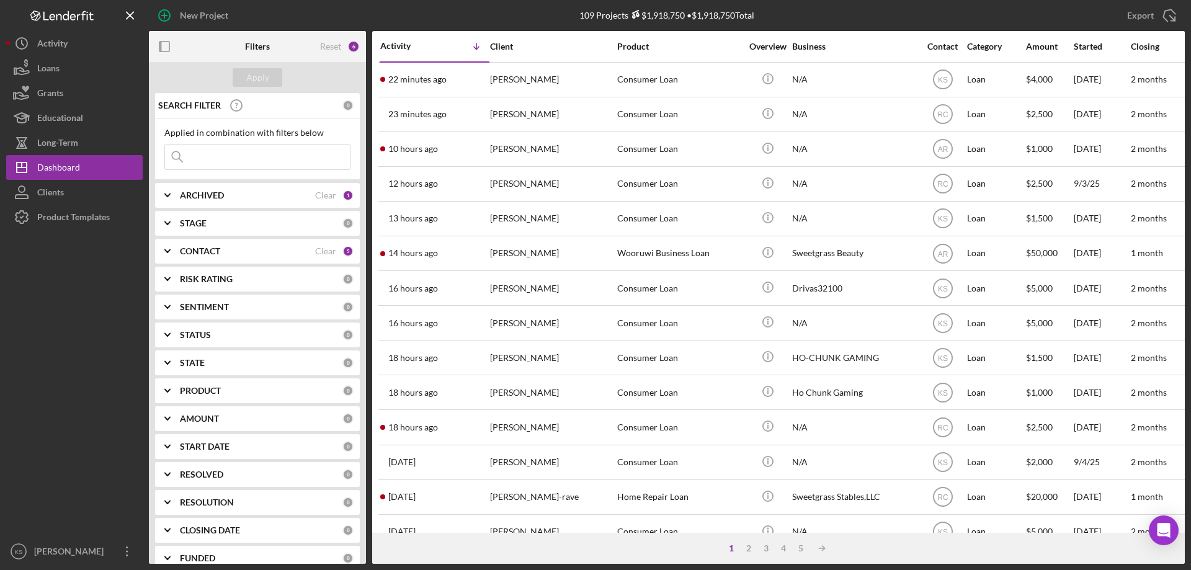
click at [509, 82] on div "[PERSON_NAME]" at bounding box center [552, 79] width 124 height 33
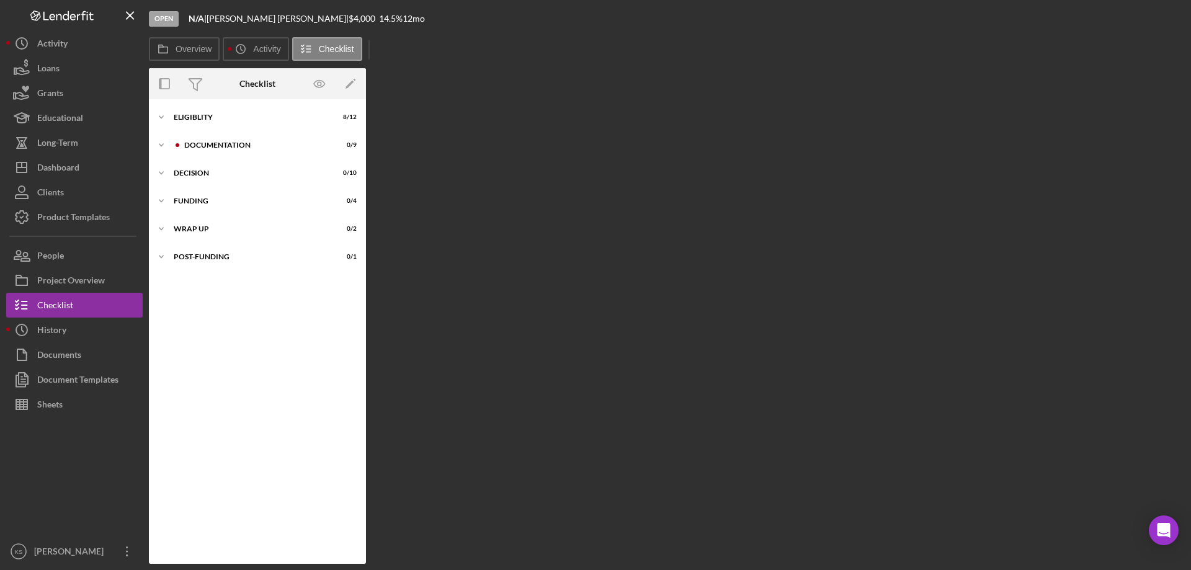
scroll to position [16, 0]
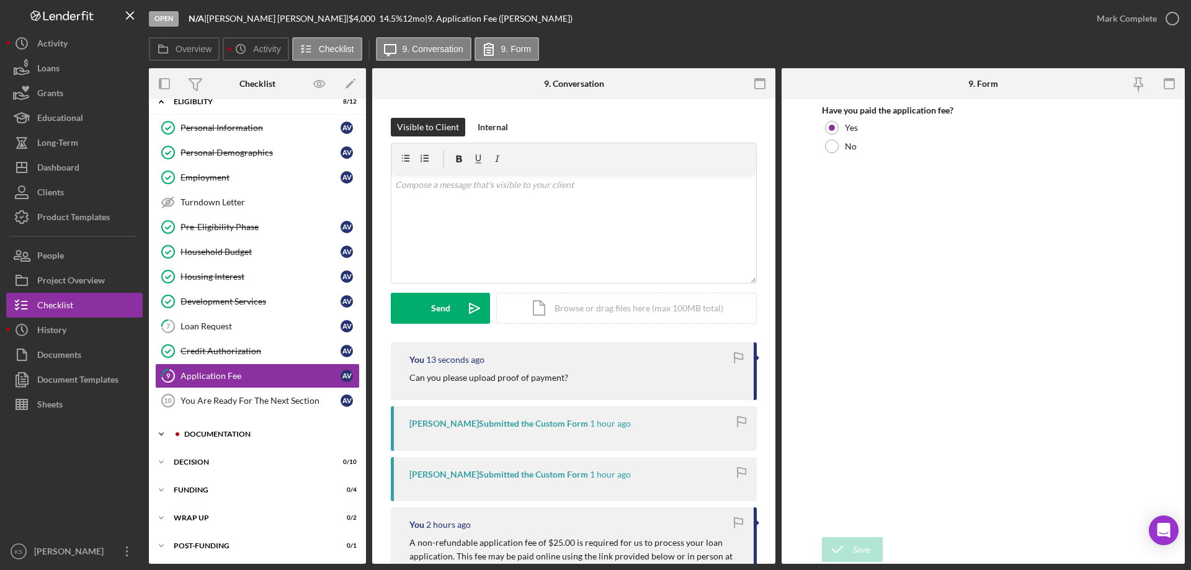
click at [243, 425] on div "Icon/Expander Documentation 0 / 9" at bounding box center [257, 434] width 217 height 25
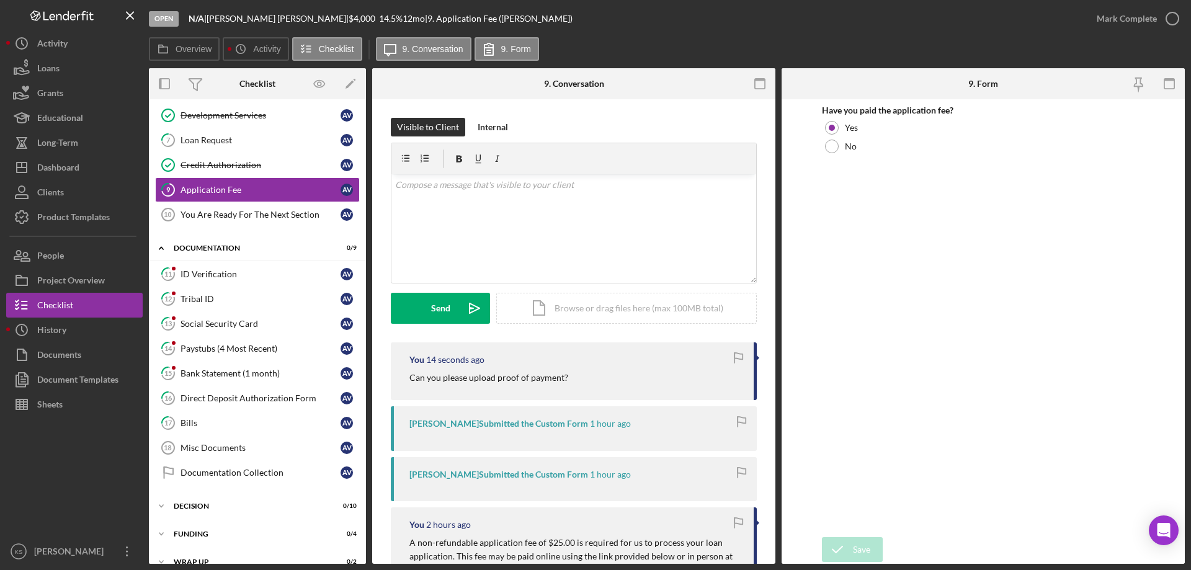
click at [231, 259] on div "Icon/Expander Documentation 0 / 9" at bounding box center [257, 248] width 217 height 25
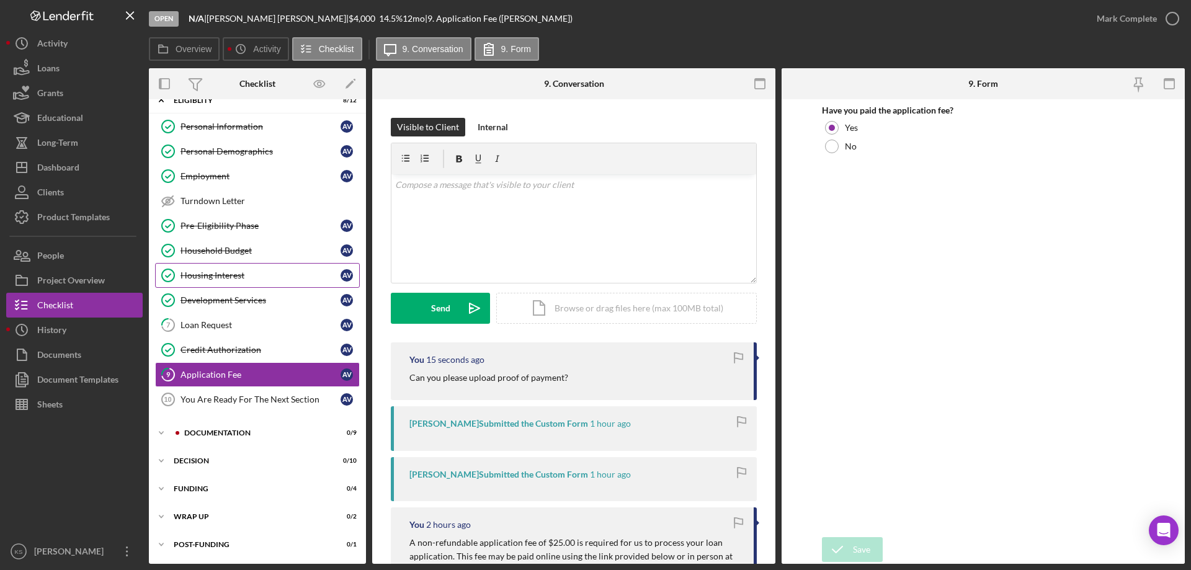
scroll to position [17, 0]
click at [208, 427] on div "Icon/Expander Documentation 0 / 9" at bounding box center [257, 433] width 217 height 25
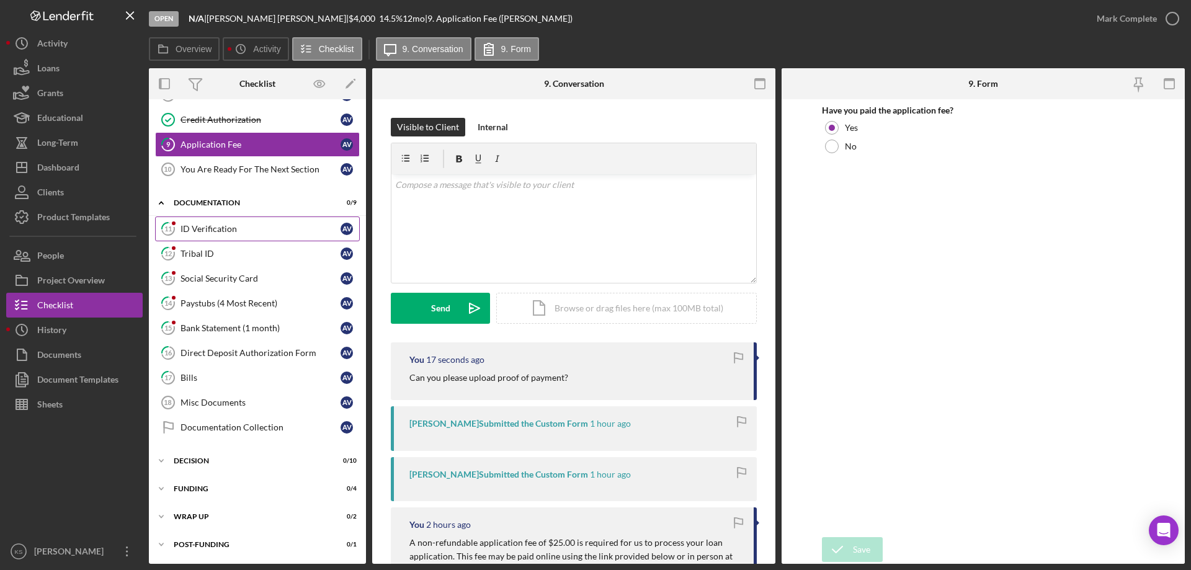
click at [218, 231] on div "ID Verification" at bounding box center [260, 229] width 160 height 10
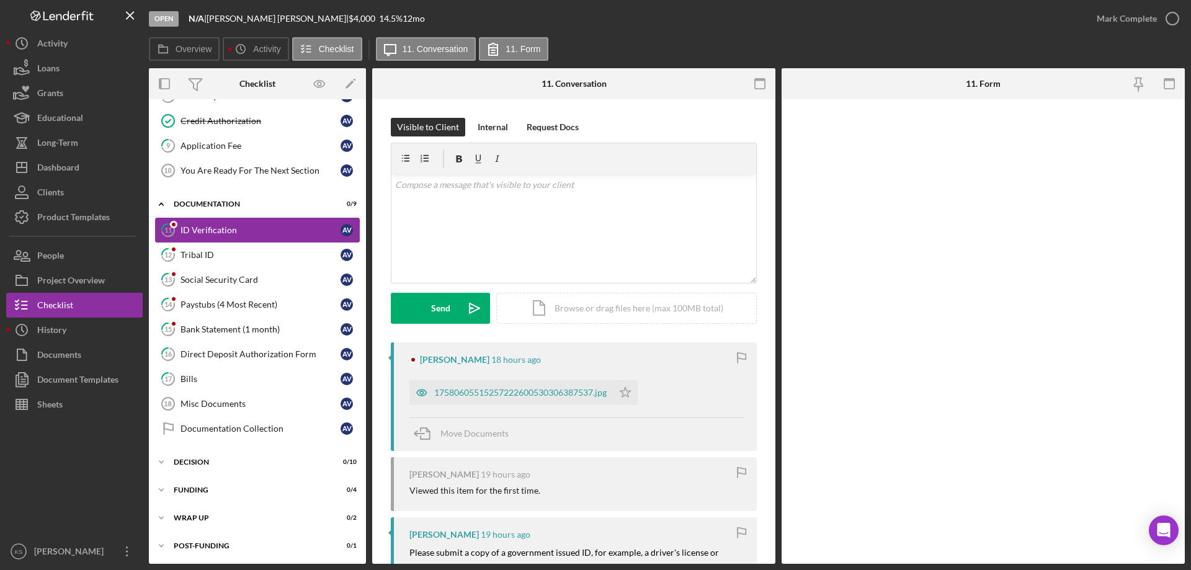
scroll to position [247, 0]
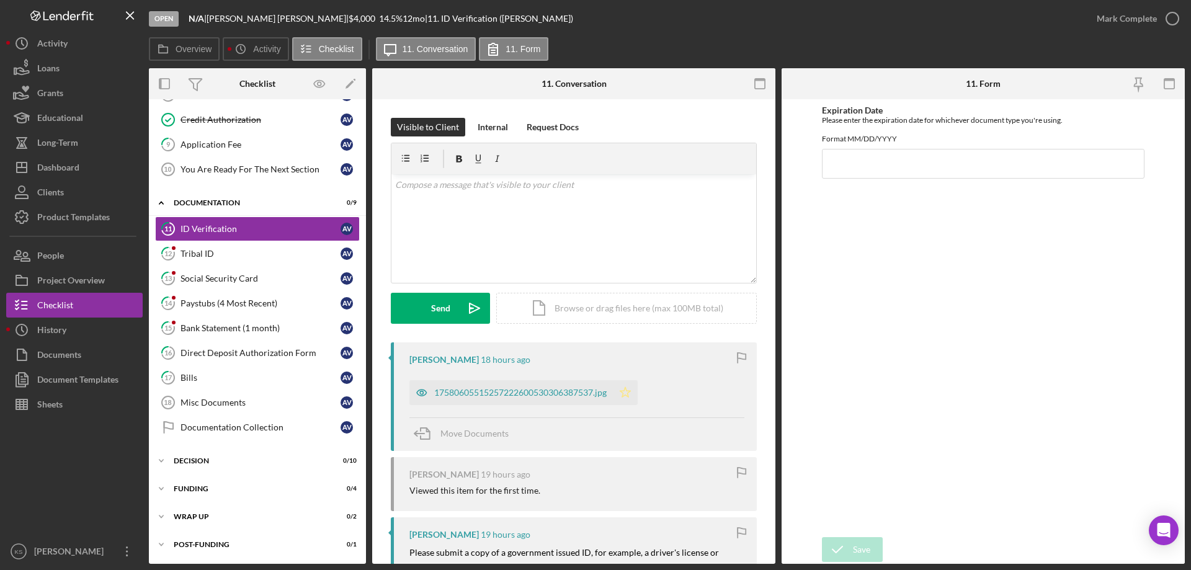
click at [624, 398] on icon "Icon/Star" at bounding box center [625, 392] width 25 height 25
click at [238, 260] on link "12 Tribal ID A V" at bounding box center [257, 253] width 205 height 25
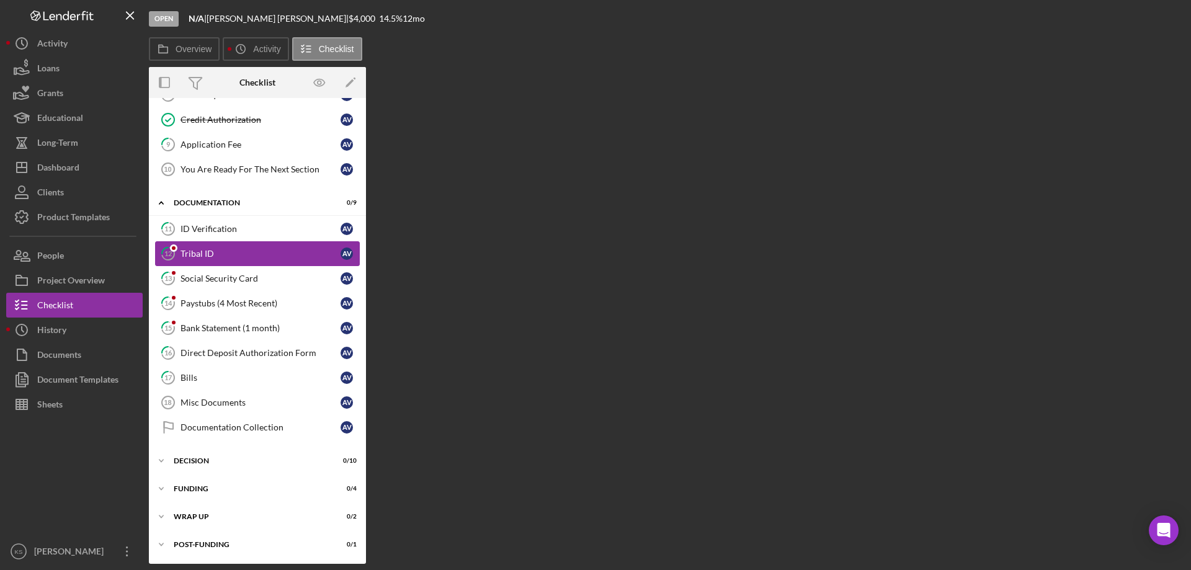
scroll to position [247, 0]
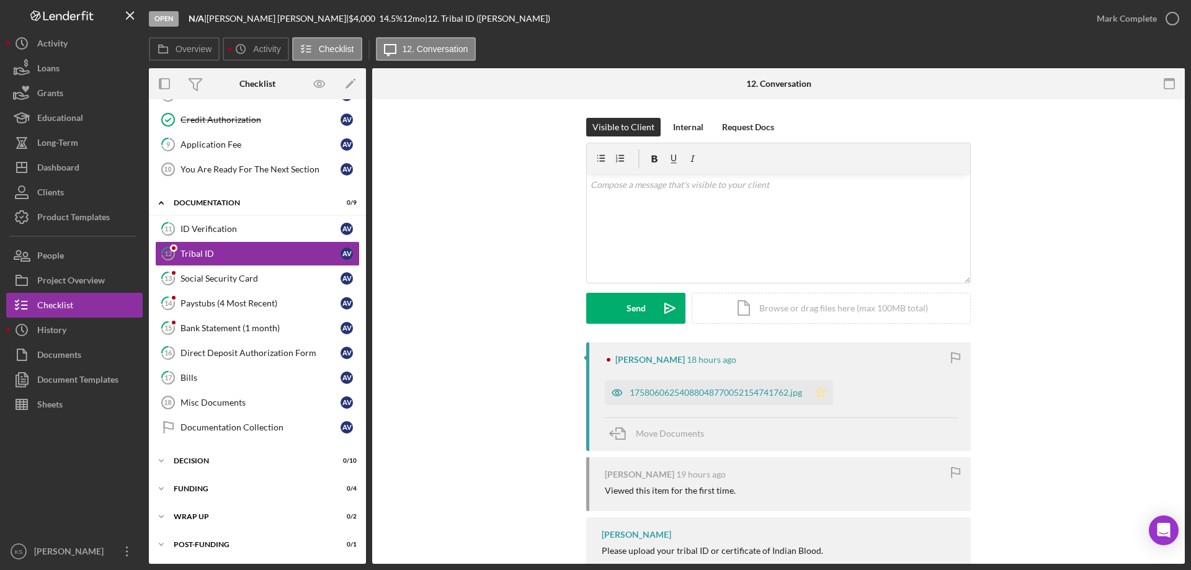
click at [822, 392] on icon "Icon/Star" at bounding box center [820, 392] width 25 height 25
click at [252, 278] on div "Social Security Card" at bounding box center [260, 279] width 160 height 10
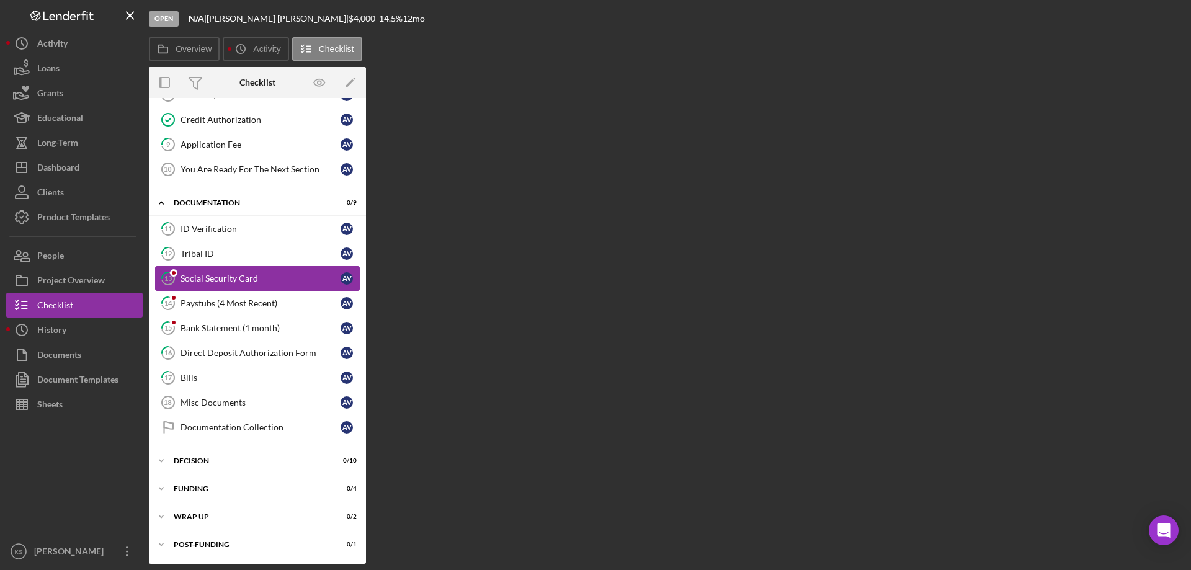
scroll to position [247, 0]
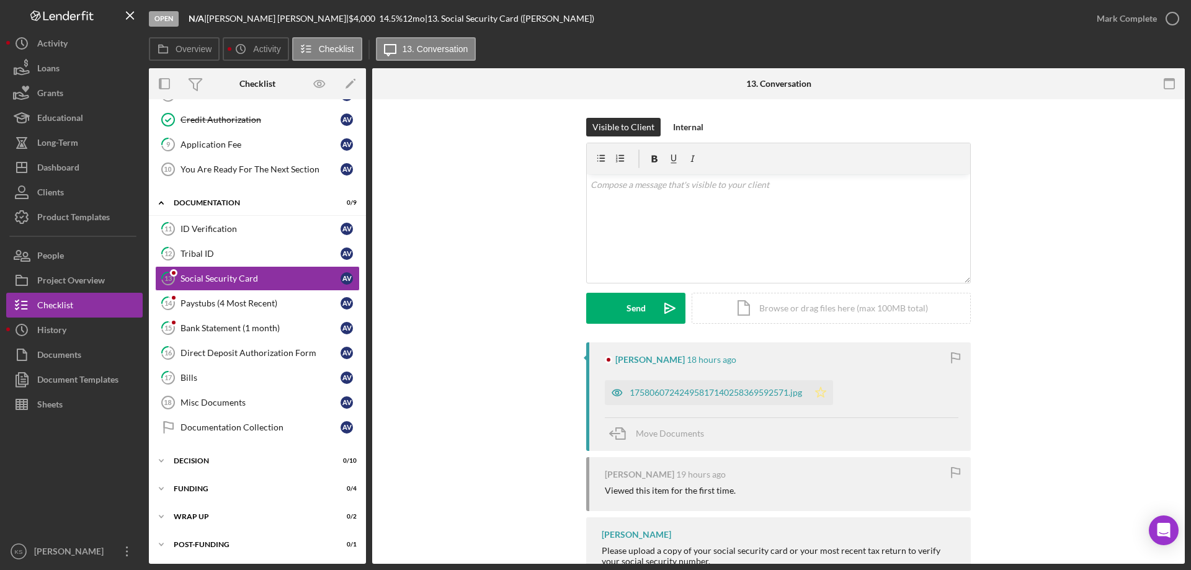
click at [826, 390] on icon "Icon/Star" at bounding box center [820, 392] width 25 height 25
click at [272, 310] on link "14 Paystubs (4 Most Recent) A V" at bounding box center [257, 303] width 205 height 25
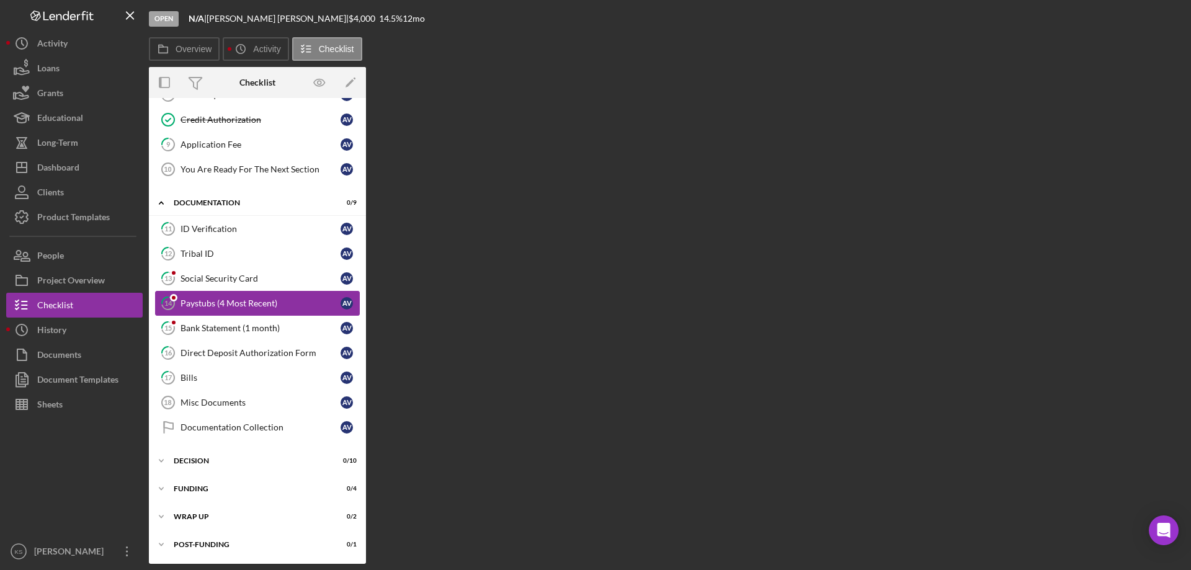
scroll to position [247, 0]
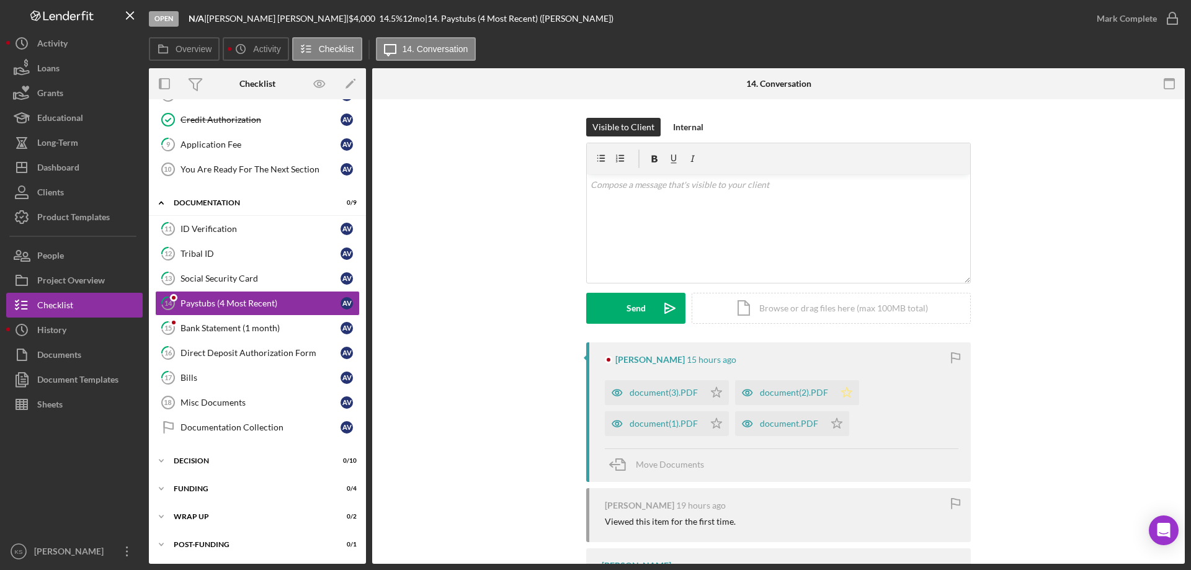
click at [845, 390] on icon "Icon/Star" at bounding box center [846, 392] width 25 height 25
drag, startPoint x: 837, startPoint y: 419, endPoint x: 813, endPoint y: 419, distance: 23.6
click at [836, 420] on icon "Icon/Star" at bounding box center [836, 423] width 25 height 25
click at [716, 422] on polygon "button" at bounding box center [716, 423] width 11 height 10
click at [716, 396] on polygon "button" at bounding box center [716, 392] width 11 height 10
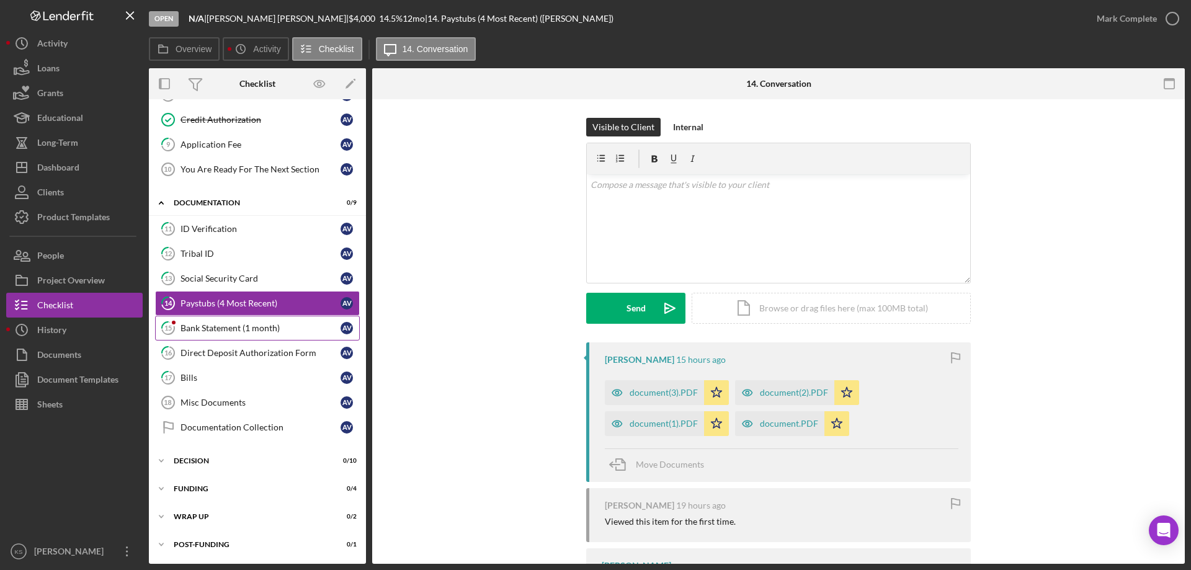
click at [290, 328] on div "Bank Statement (1 month)" at bounding box center [260, 328] width 160 height 10
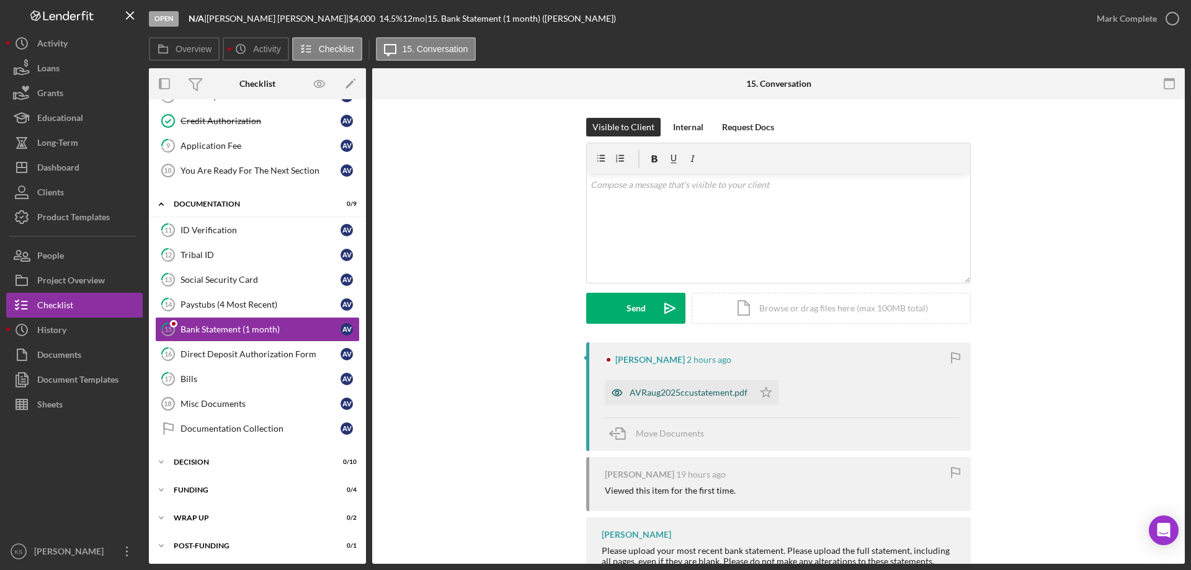
scroll to position [247, 0]
click at [760, 395] on icon "Icon/Star" at bounding box center [766, 392] width 25 height 25
click at [218, 355] on div "Direct Deposit Authorization Form" at bounding box center [260, 353] width 160 height 10
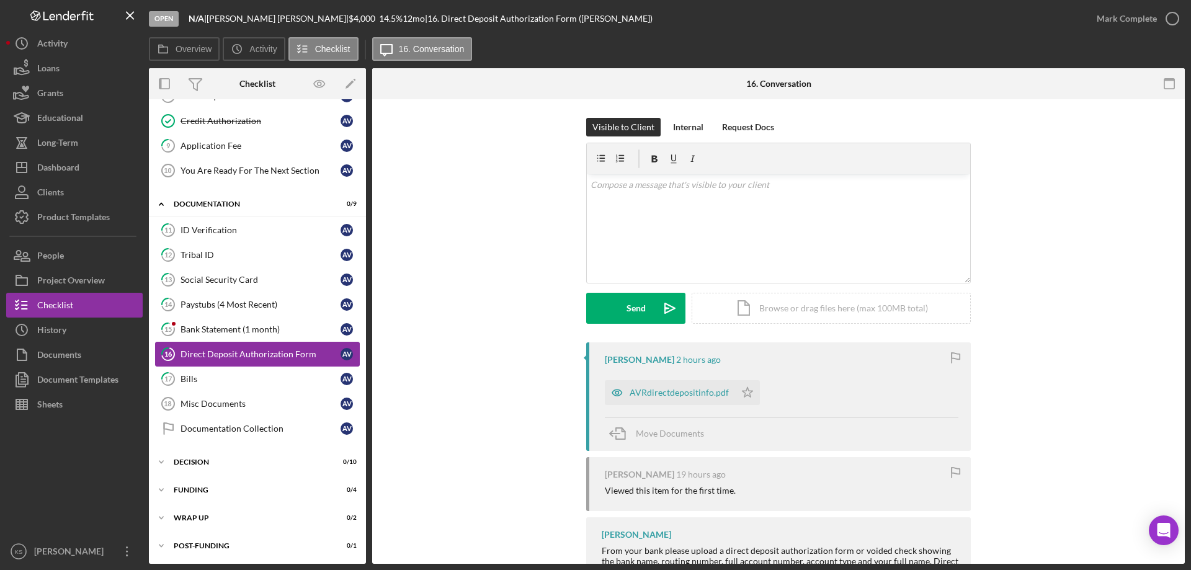
scroll to position [247, 0]
click at [743, 393] on icon "Icon/Star" at bounding box center [747, 392] width 25 height 25
click at [191, 375] on div "Bills" at bounding box center [260, 378] width 160 height 10
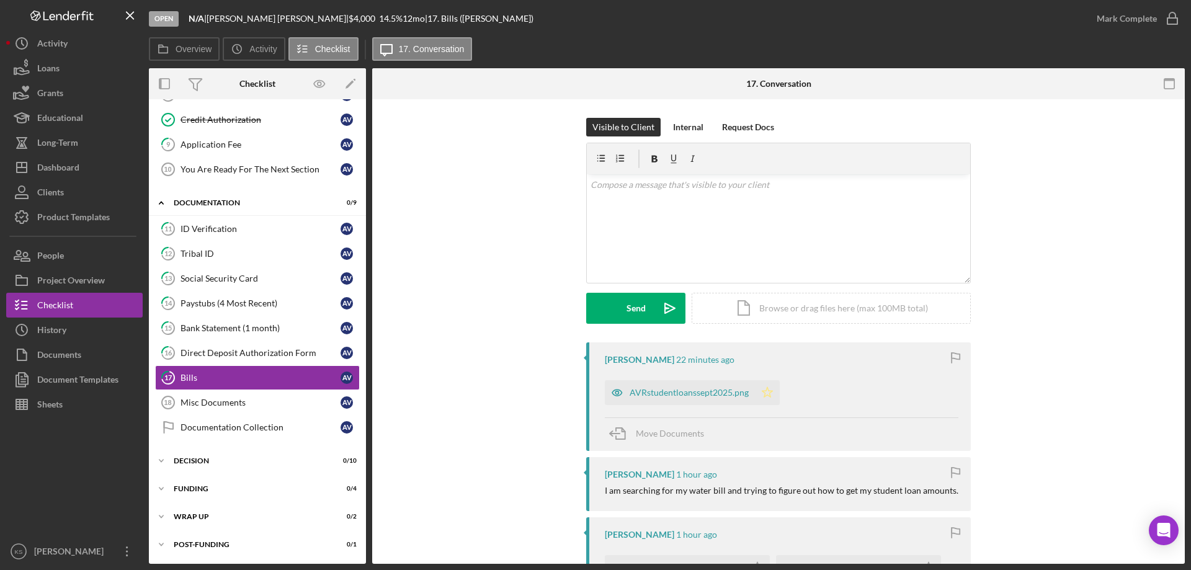
click at [765, 394] on icon "Icon/Star" at bounding box center [767, 392] width 25 height 25
click at [221, 404] on div "Misc Documents" at bounding box center [260, 403] width 160 height 10
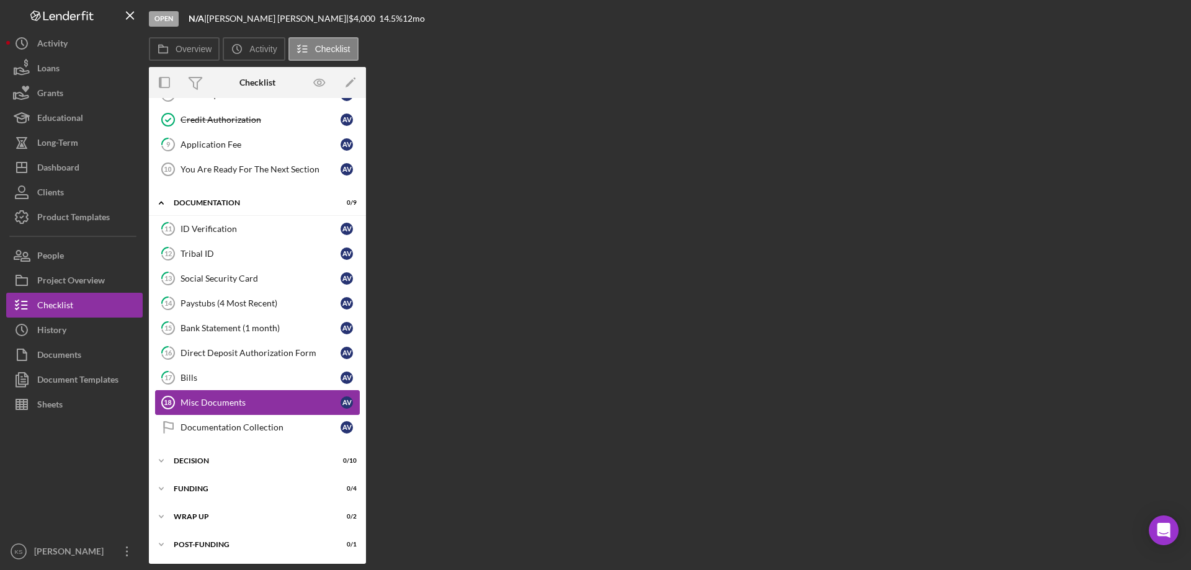
scroll to position [247, 0]
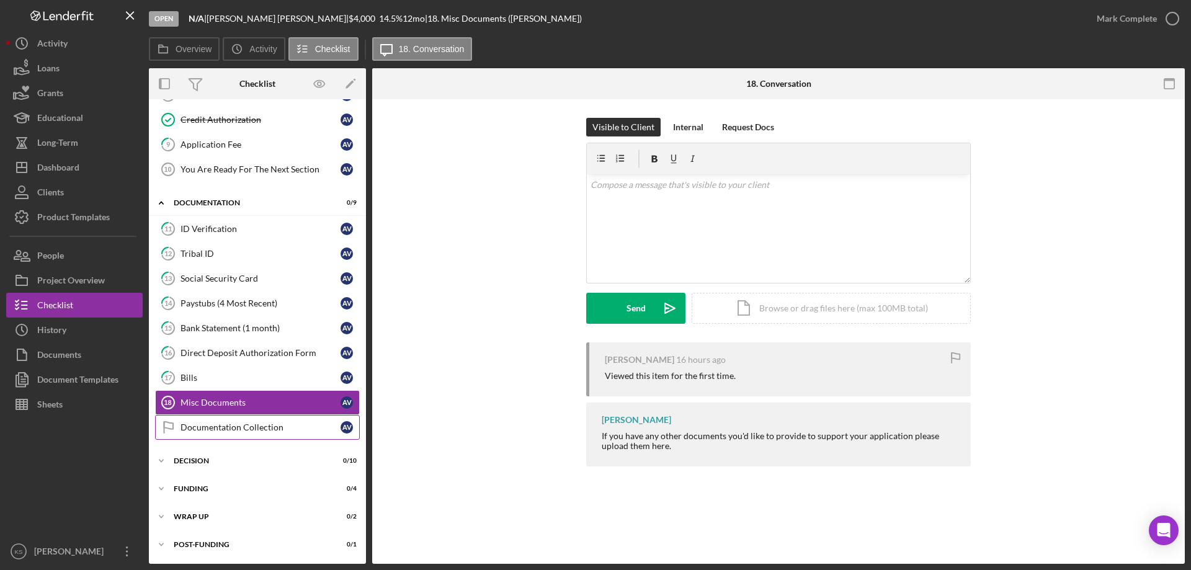
drag, startPoint x: 251, startPoint y: 422, endPoint x: 248, endPoint y: 415, distance: 7.8
click at [250, 422] on div "Documentation Collection" at bounding box center [260, 427] width 160 height 10
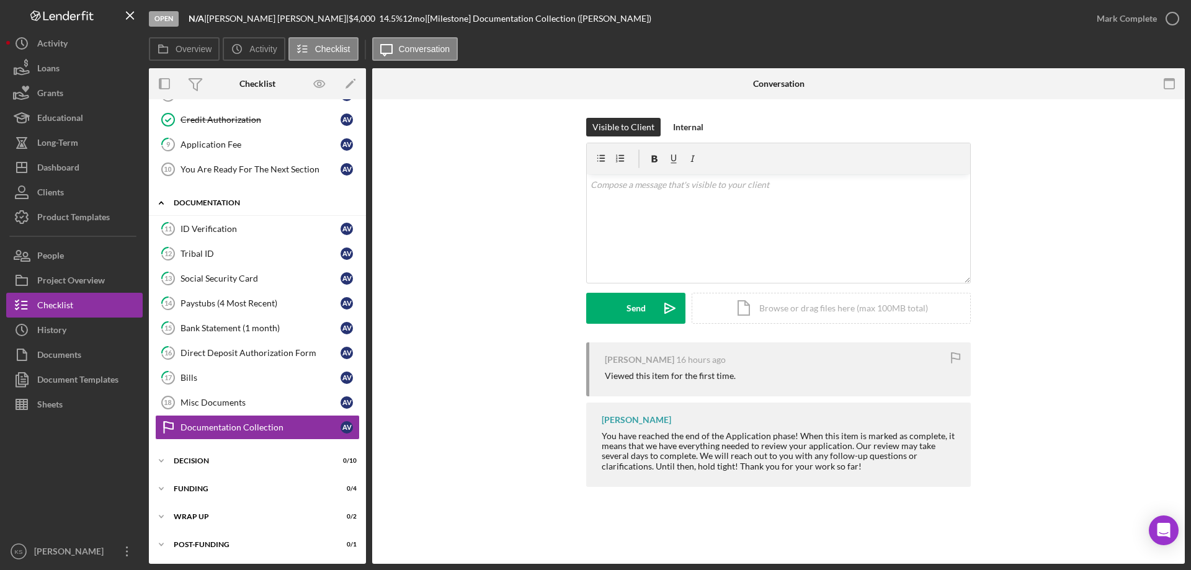
click at [163, 203] on polyline at bounding box center [161, 203] width 4 height 2
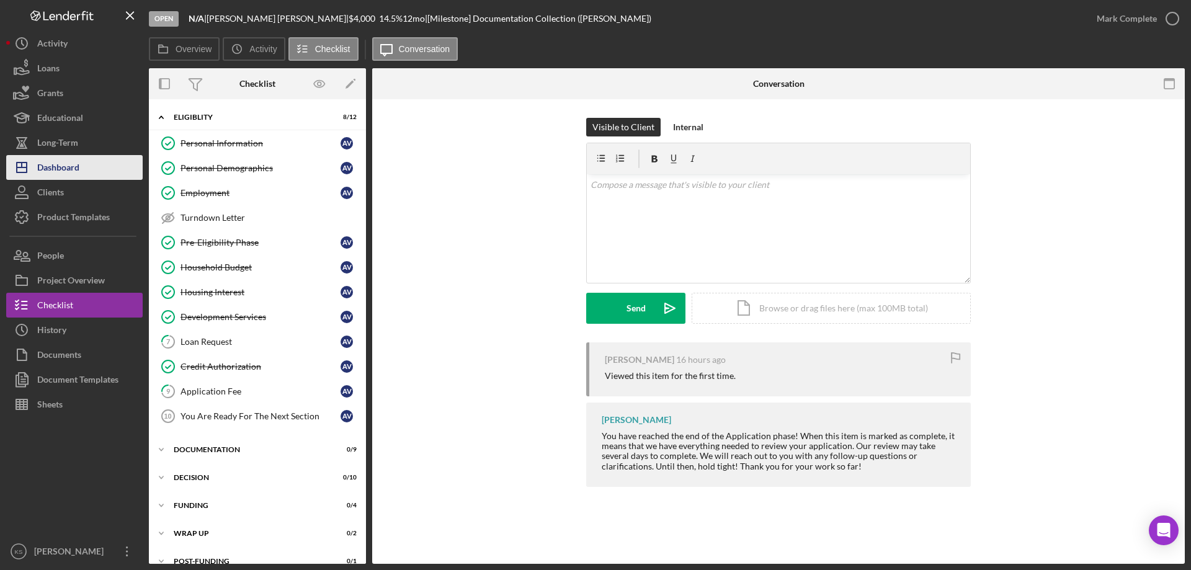
click at [58, 167] on div "Dashboard" at bounding box center [58, 169] width 42 height 28
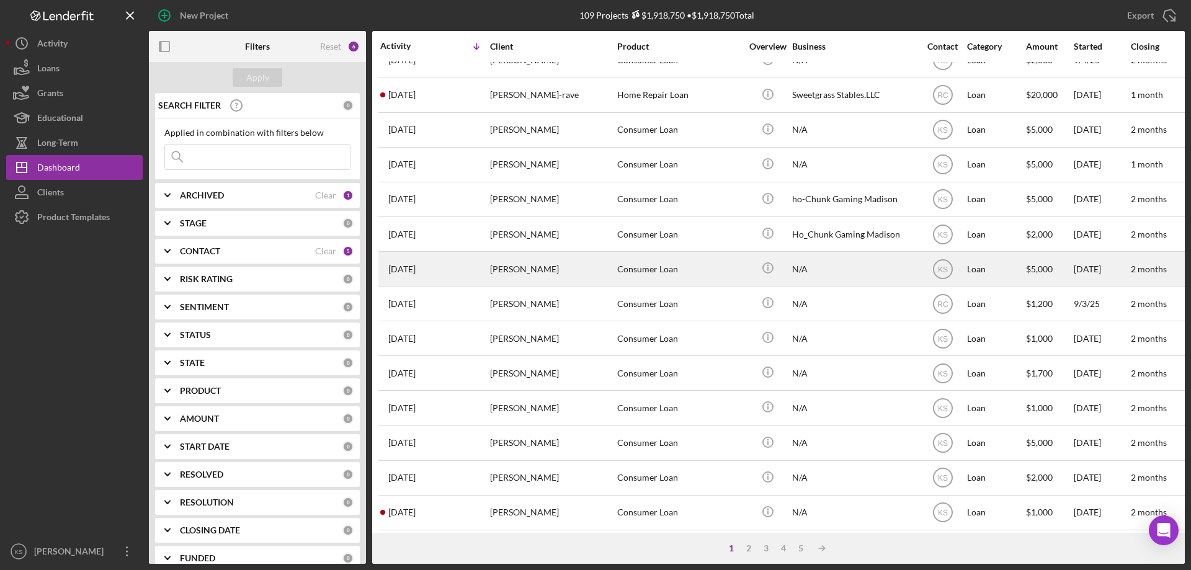
scroll to position [415, 0]
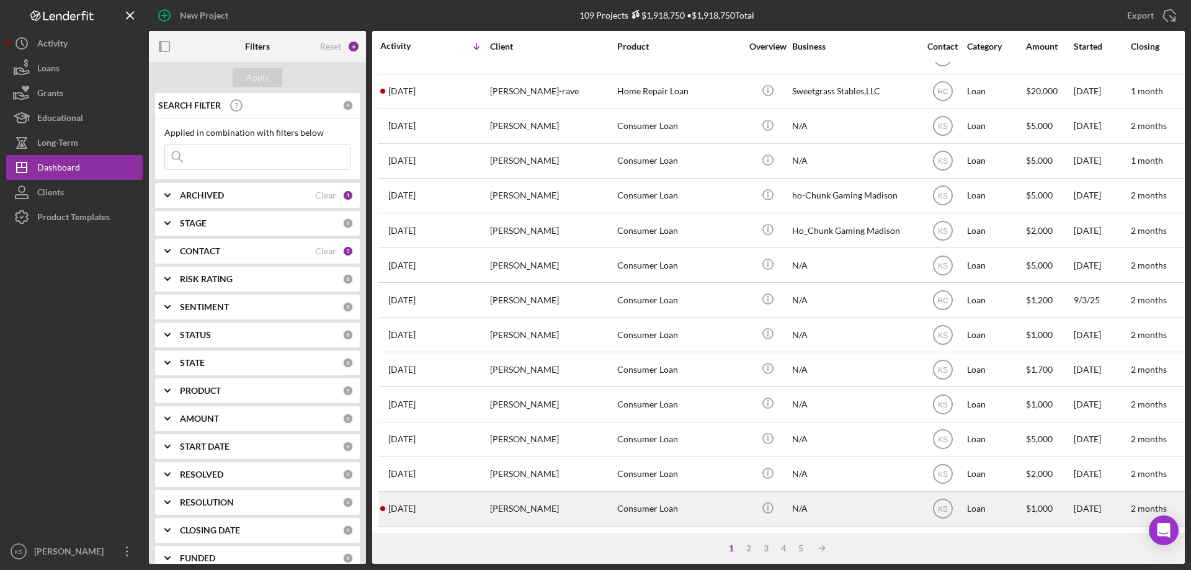
click at [568, 500] on div "Scott Cahoon" at bounding box center [552, 508] width 124 height 33
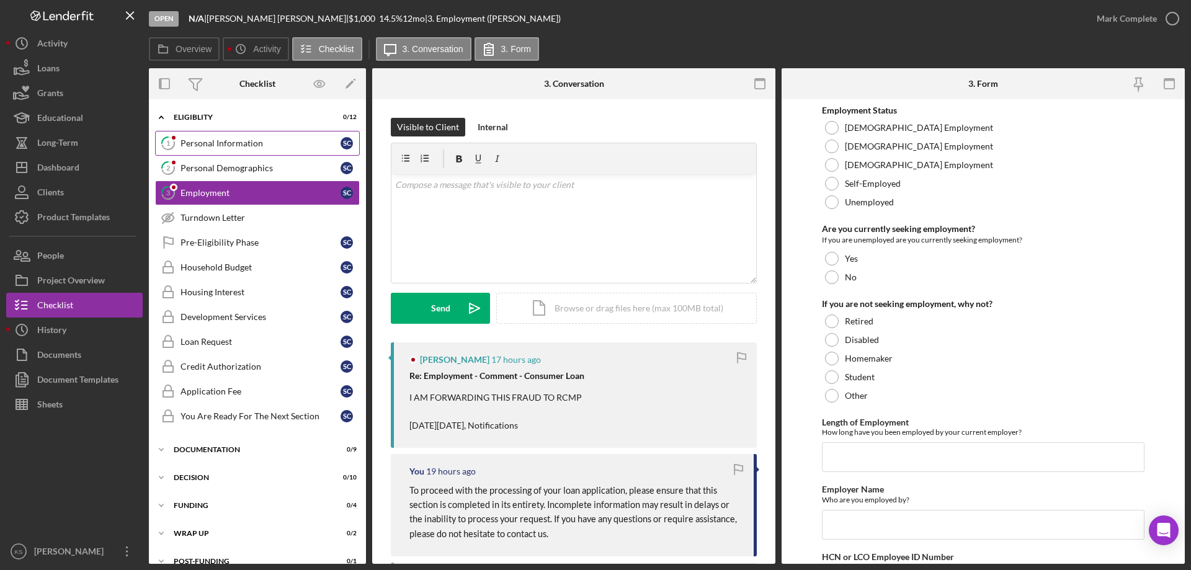
click at [265, 141] on div "Personal Information" at bounding box center [260, 143] width 160 height 10
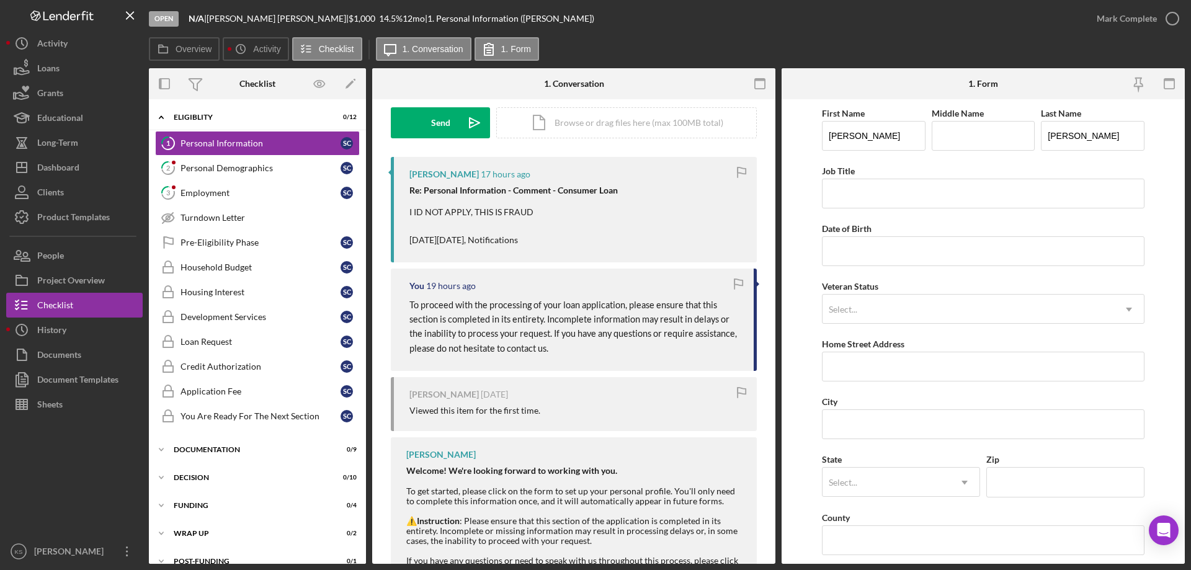
scroll to position [186, 0]
click at [216, 166] on div "Personal Demographics" at bounding box center [260, 168] width 160 height 10
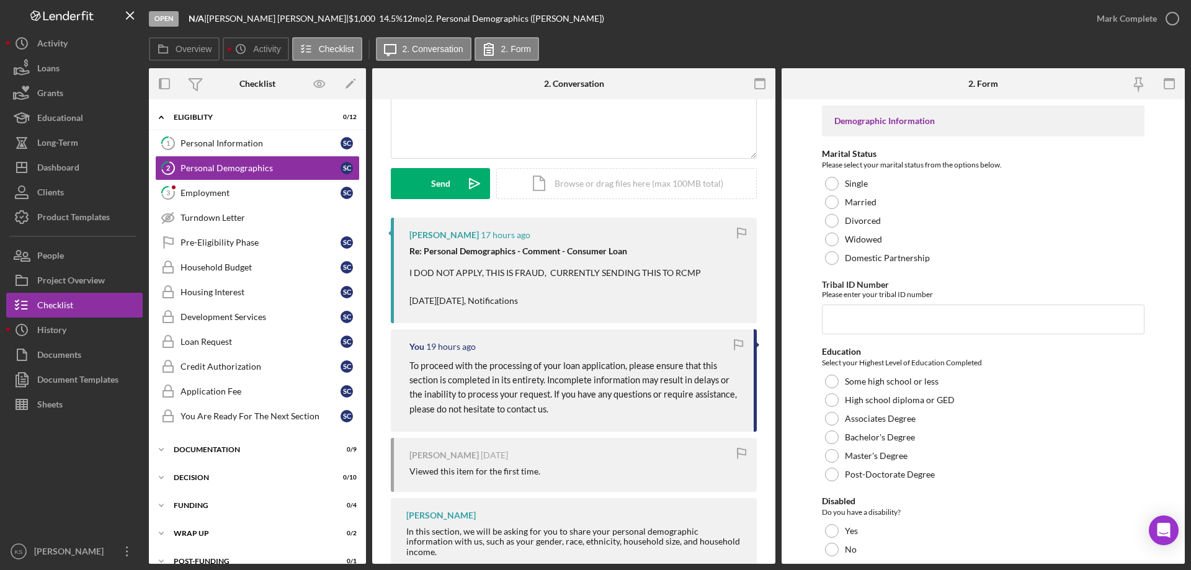
scroll to position [186, 0]
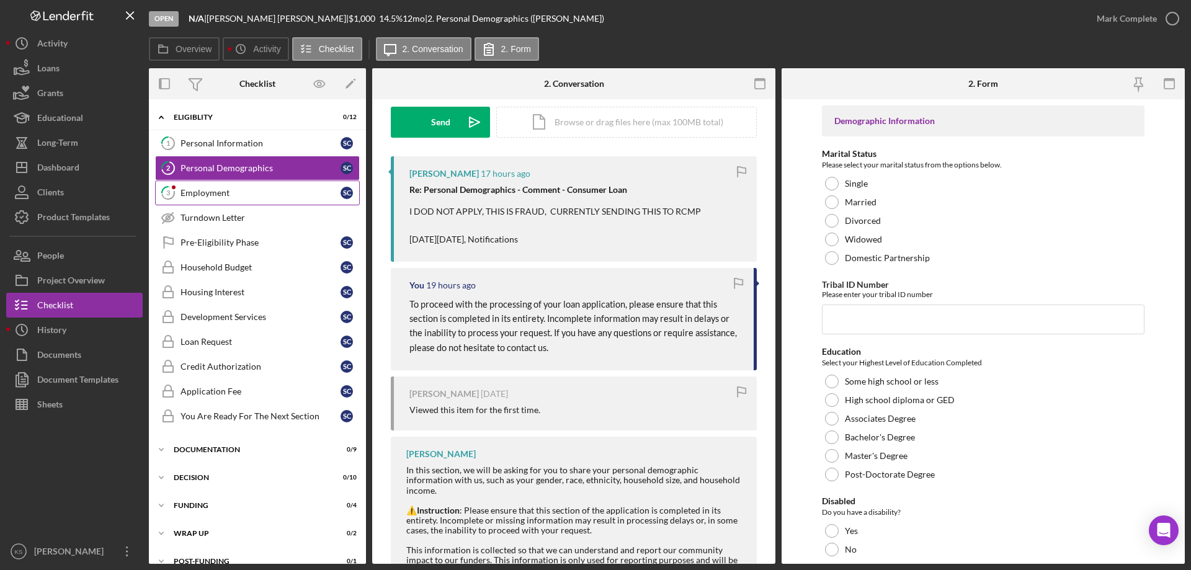
click at [219, 195] on div "Employment" at bounding box center [260, 193] width 160 height 10
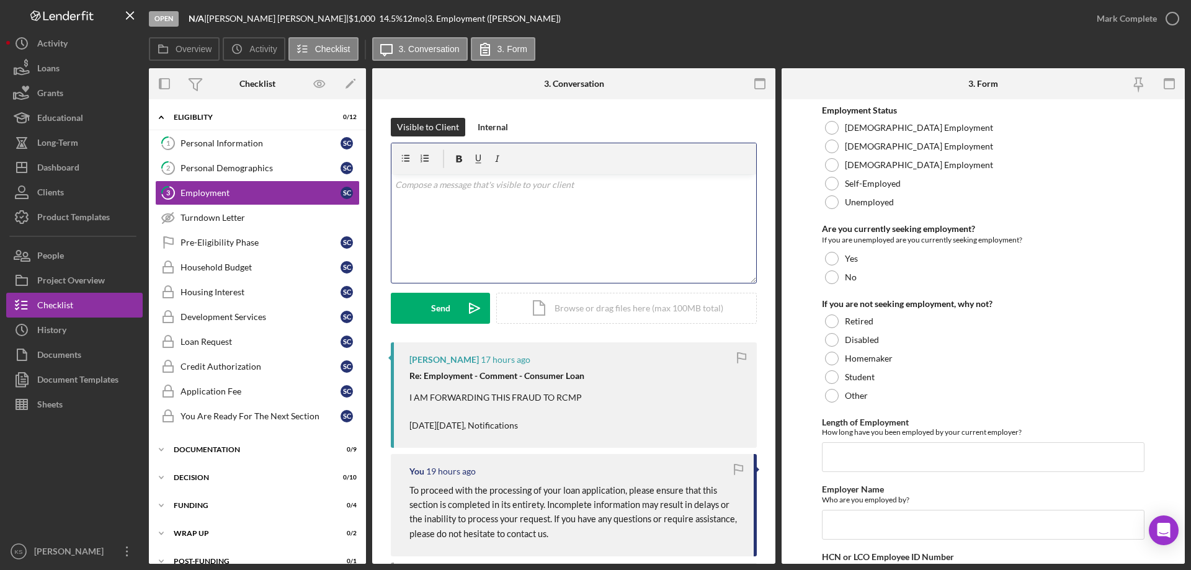
click at [515, 195] on div "v Color teal Color pink Remove color Add row above Add row below Add column bef…" at bounding box center [573, 228] width 365 height 109
click at [427, 200] on p "Thank you for this information. We will go ahead and disregard your application…" at bounding box center [574, 192] width 358 height 28
click at [0, 0] on span "," at bounding box center [0, 0] width 0 height 0
click at [398, 198] on p "Thank you for this information. We will go ahead and disregard your application…" at bounding box center [574, 192] width 358 height 28
click at [0, 0] on span "wonderful" at bounding box center [0, 0] width 0 height 0
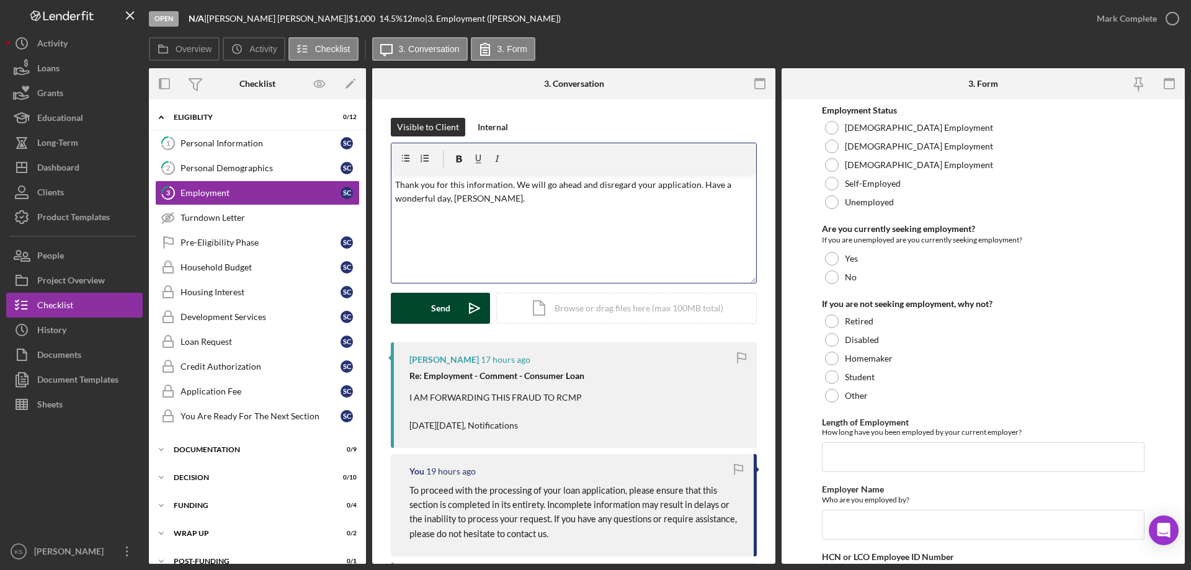
click at [448, 306] on div "Send" at bounding box center [440, 308] width 19 height 31
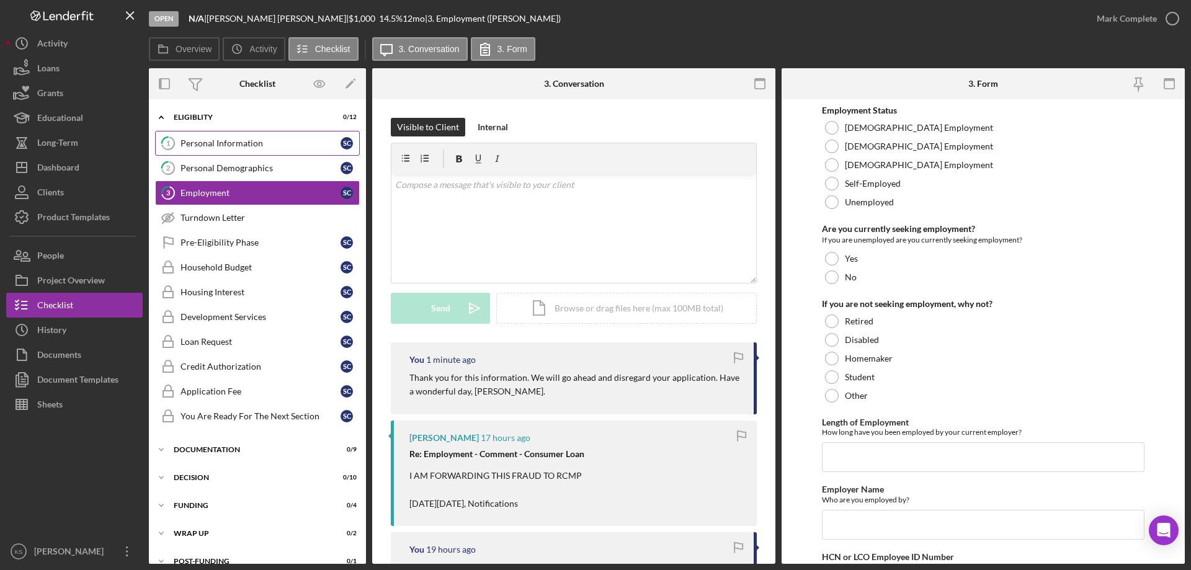
click at [232, 135] on link "1 Personal Information S C" at bounding box center [257, 143] width 205 height 25
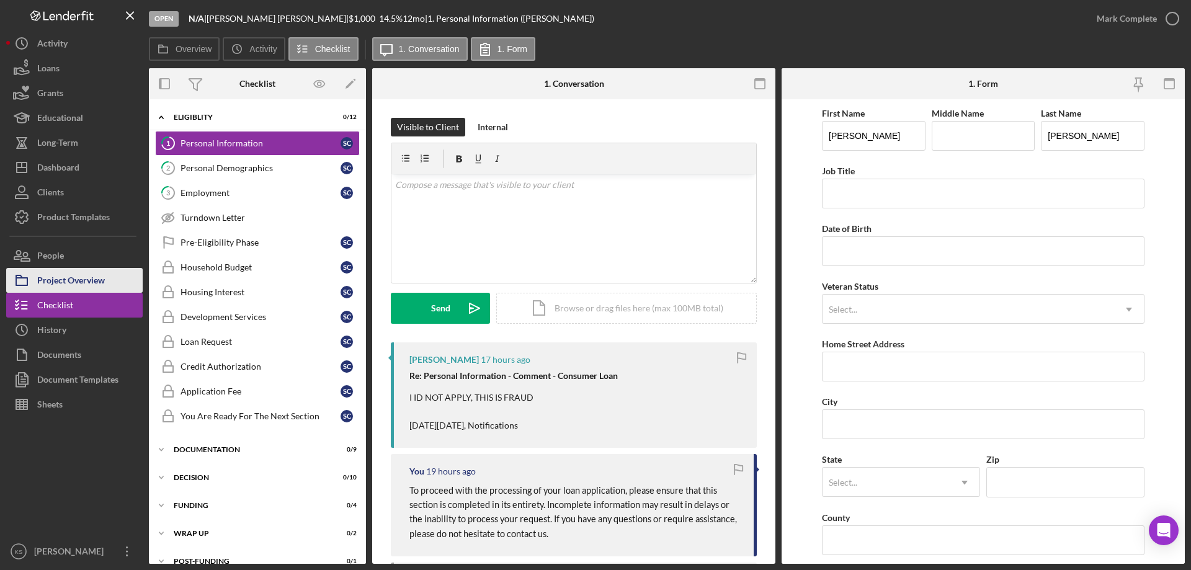
click at [86, 284] on div "Project Overview" at bounding box center [71, 282] width 68 height 28
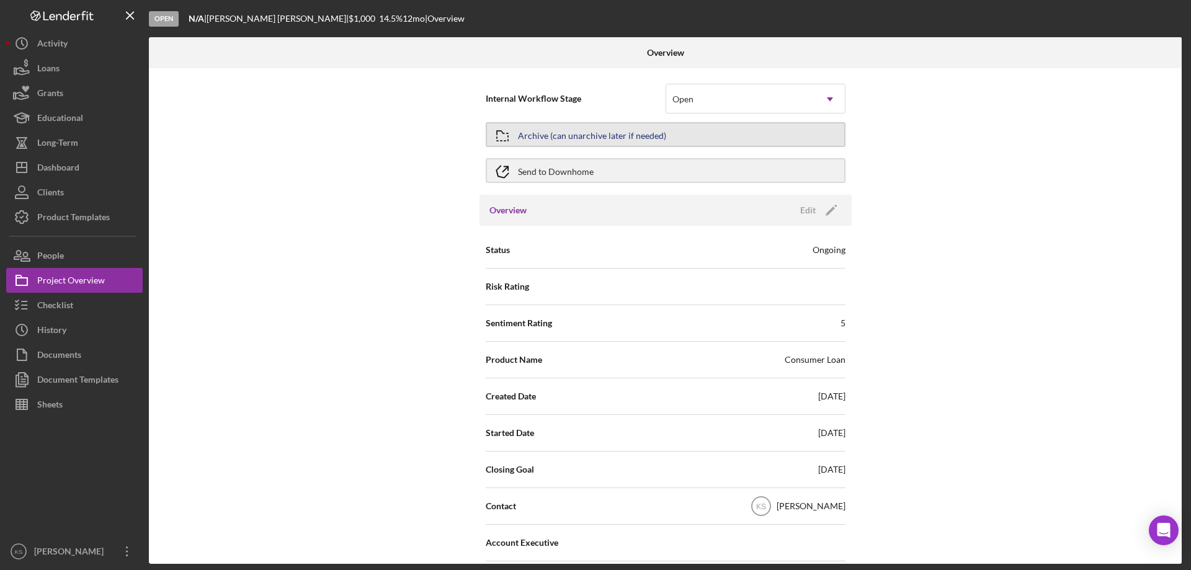
click at [594, 136] on div "Archive (can unarchive later if needed)" at bounding box center [592, 134] width 148 height 22
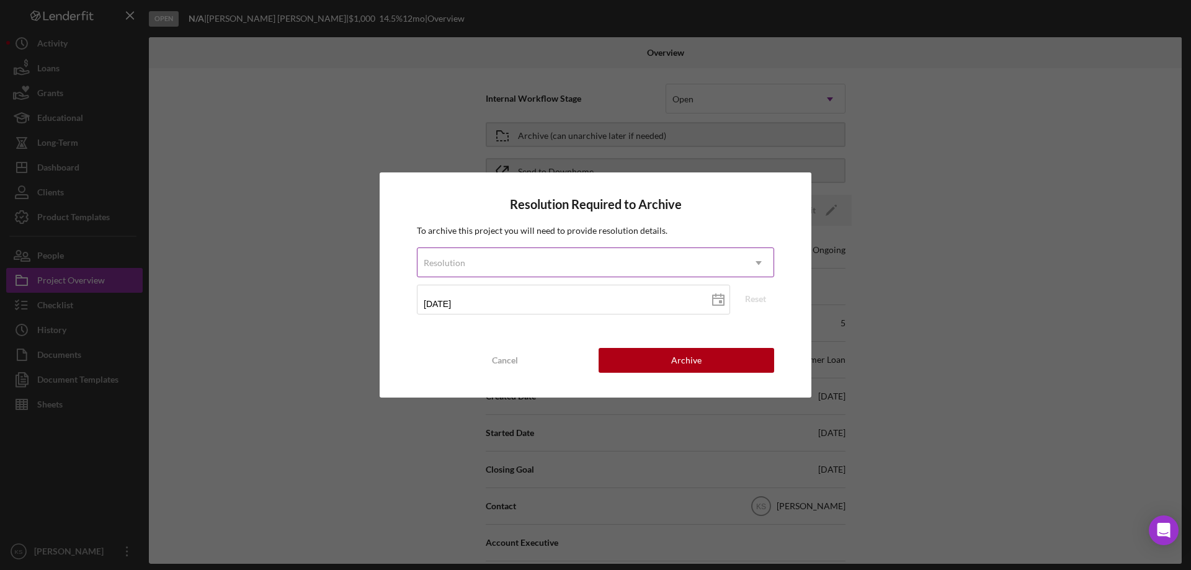
click at [533, 265] on div "Resolution" at bounding box center [580, 263] width 326 height 29
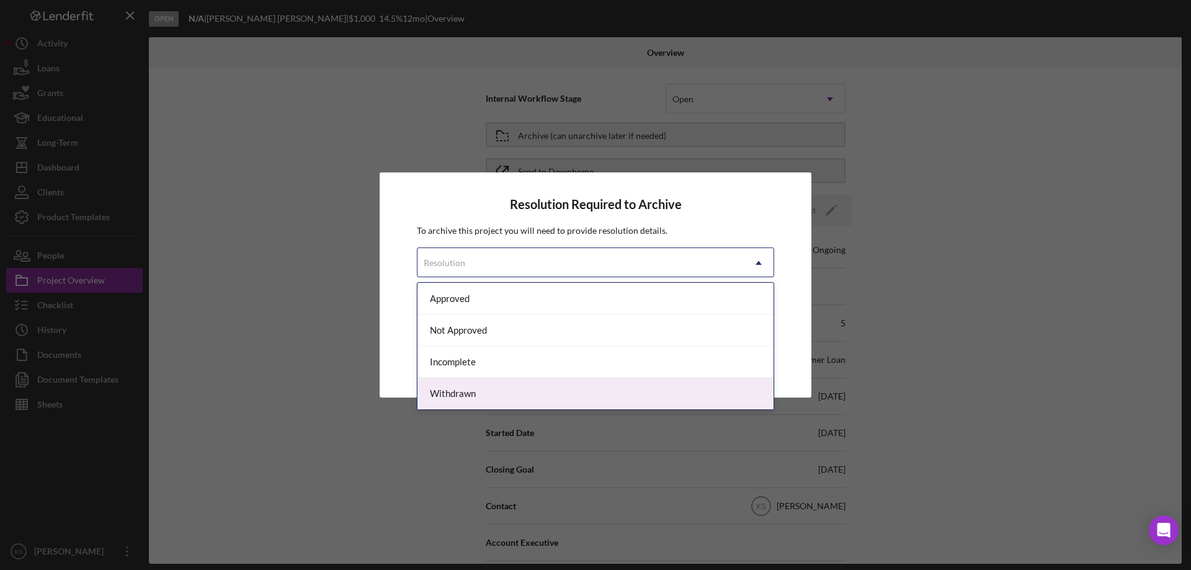
click at [461, 390] on div "Withdrawn" at bounding box center [595, 394] width 356 height 32
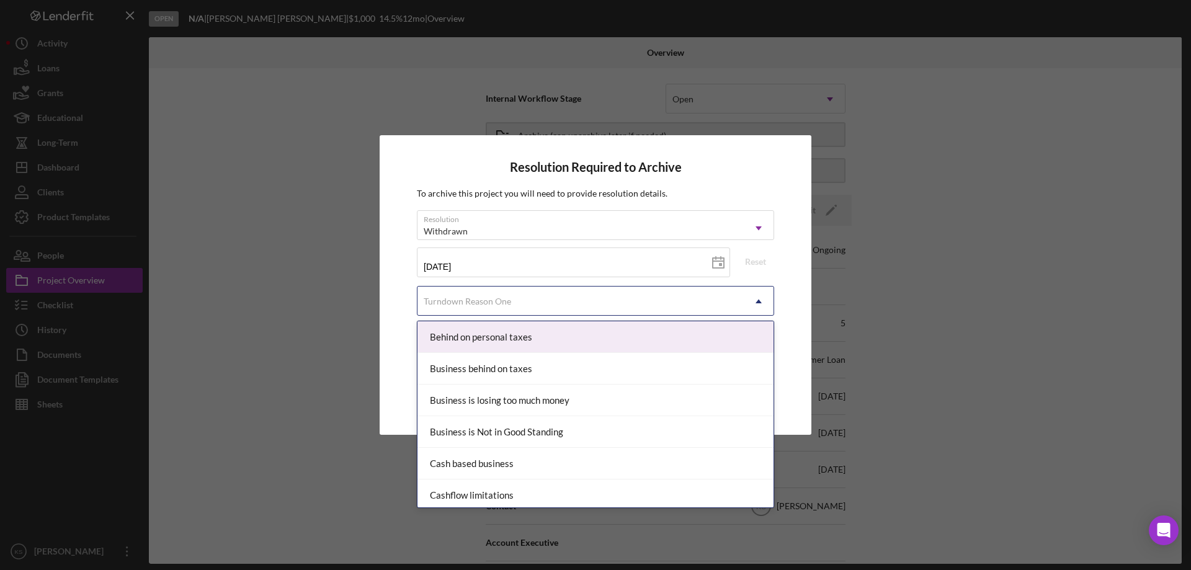
click at [507, 302] on div "Turndown Reason One" at bounding box center [467, 301] width 87 height 10
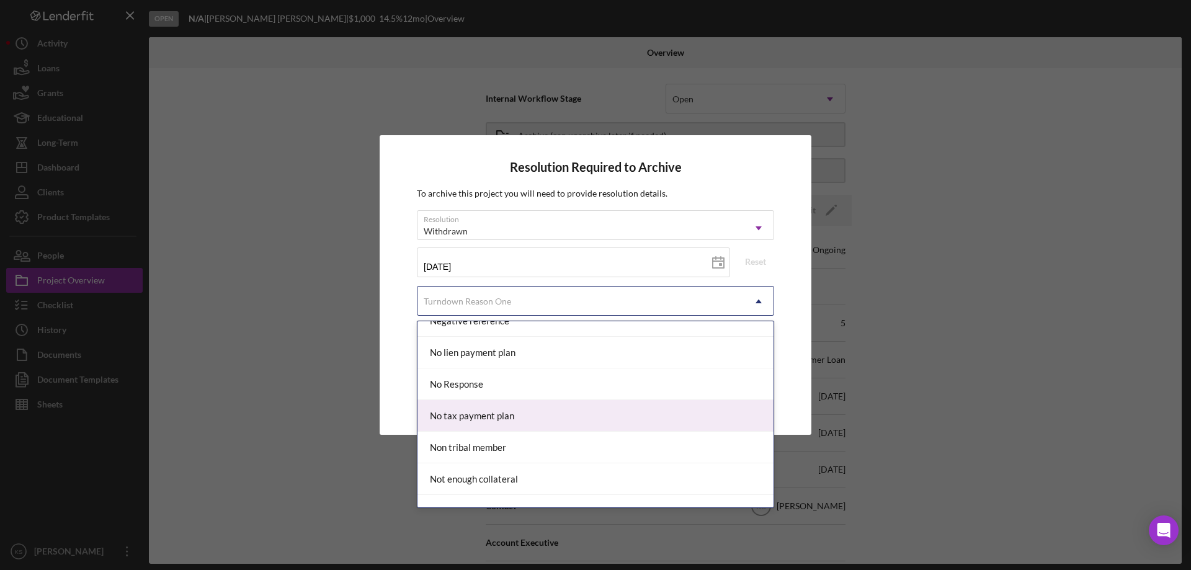
scroll to position [871, 0]
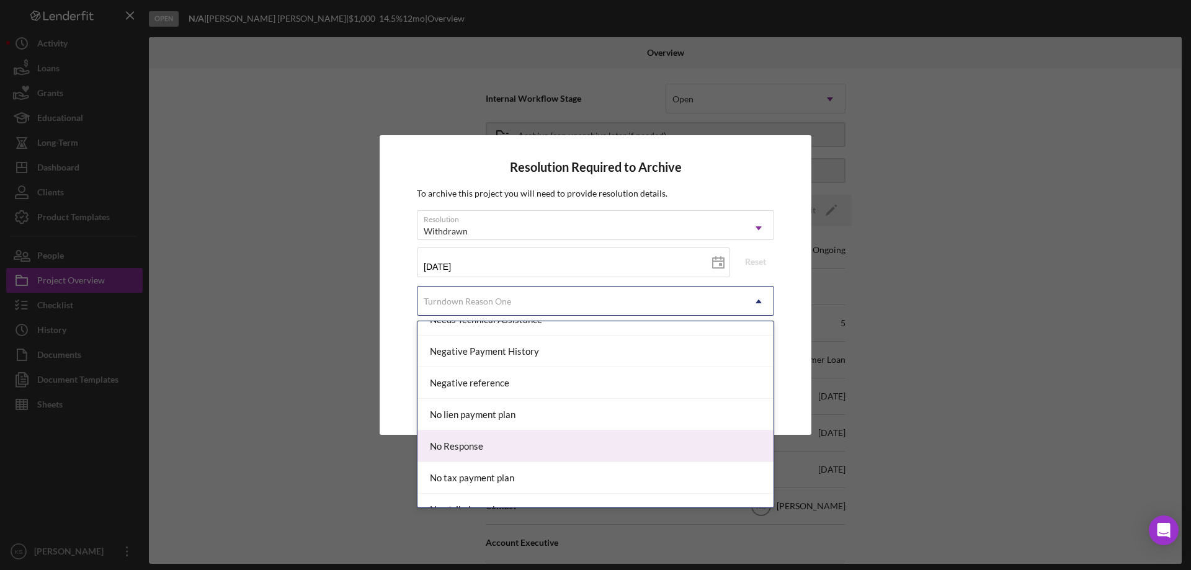
click at [492, 443] on div "No Response" at bounding box center [595, 446] width 356 height 32
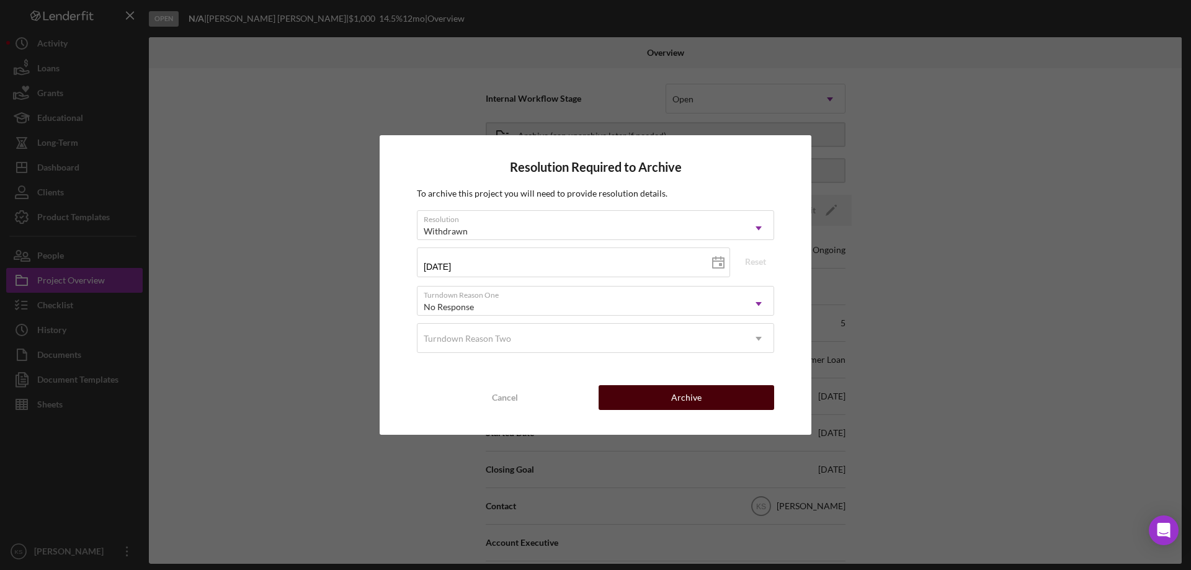
click at [635, 394] on button "Archive" at bounding box center [687, 397] width 176 height 25
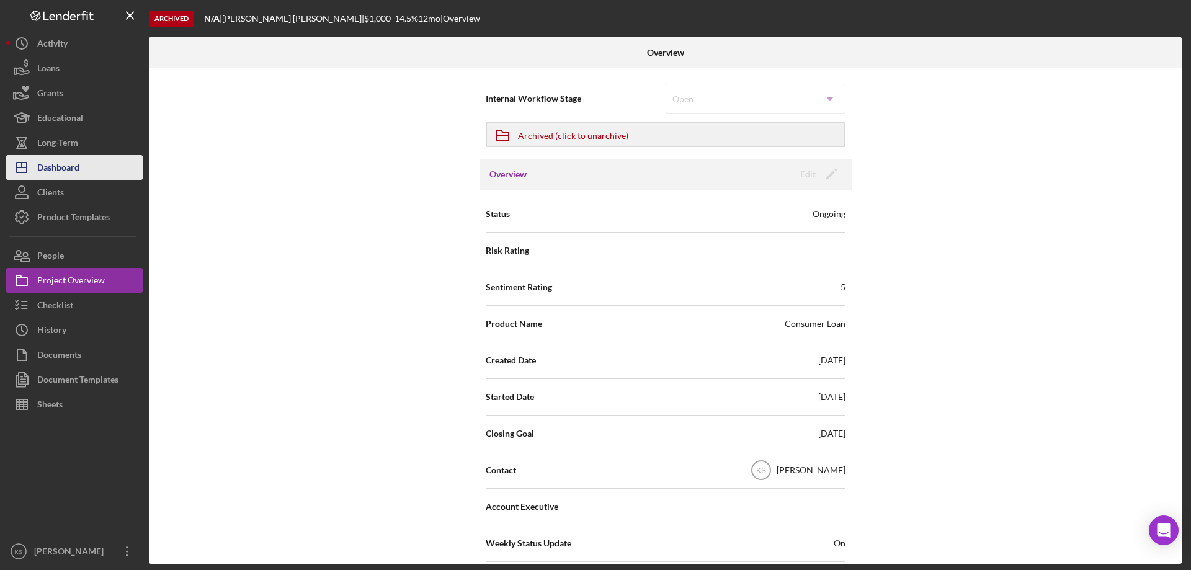
click at [72, 161] on div "Dashboard" at bounding box center [58, 169] width 42 height 28
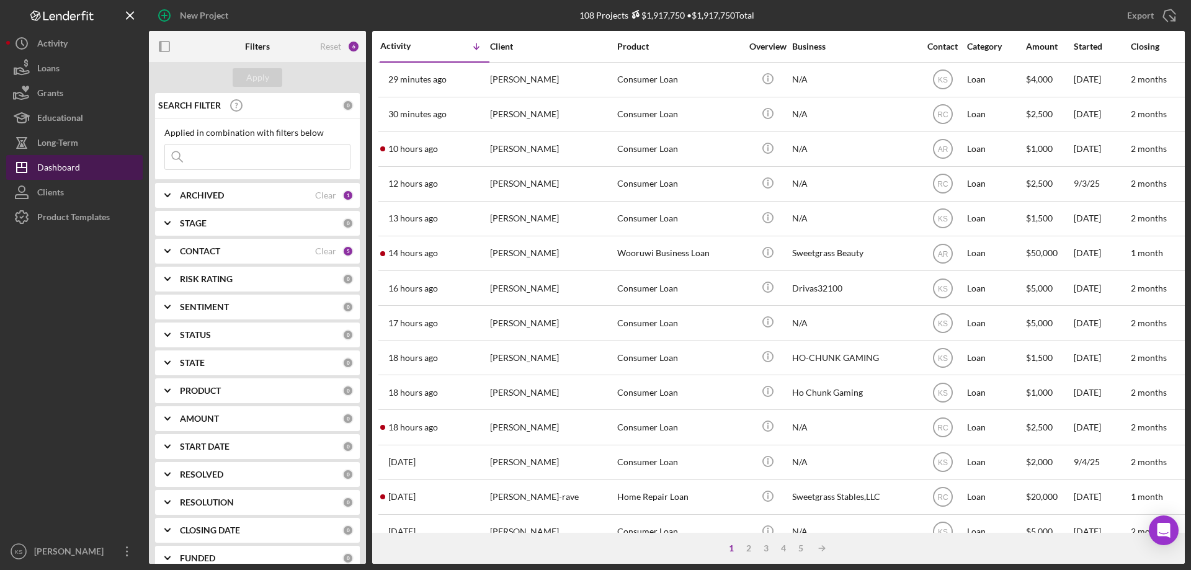
click at [68, 162] on div "Dashboard" at bounding box center [58, 169] width 43 height 28
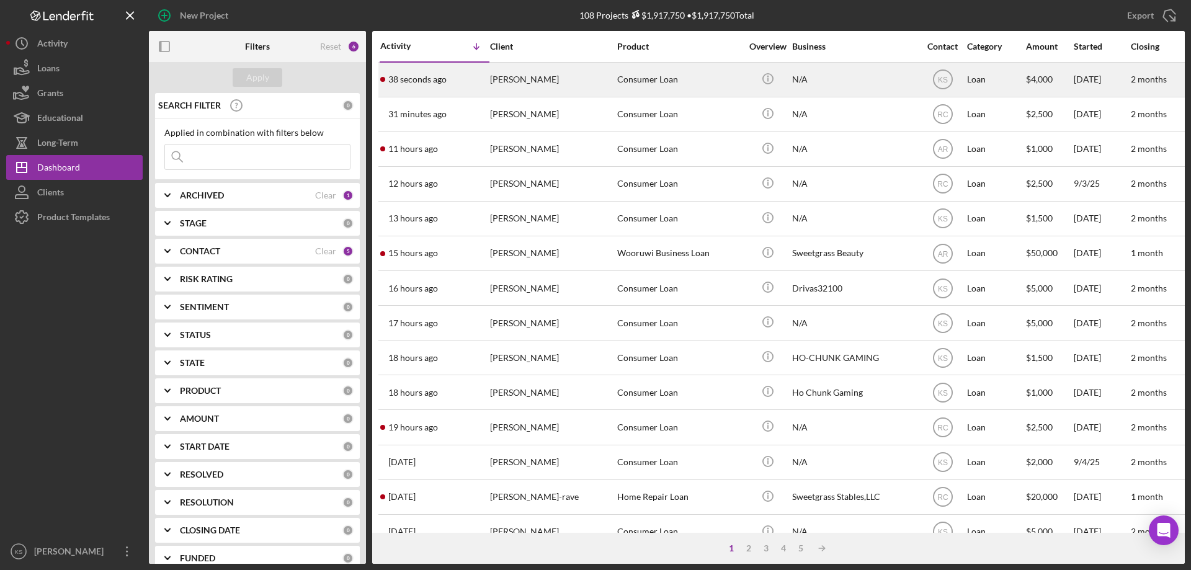
click at [538, 86] on div "[PERSON_NAME]" at bounding box center [552, 79] width 124 height 33
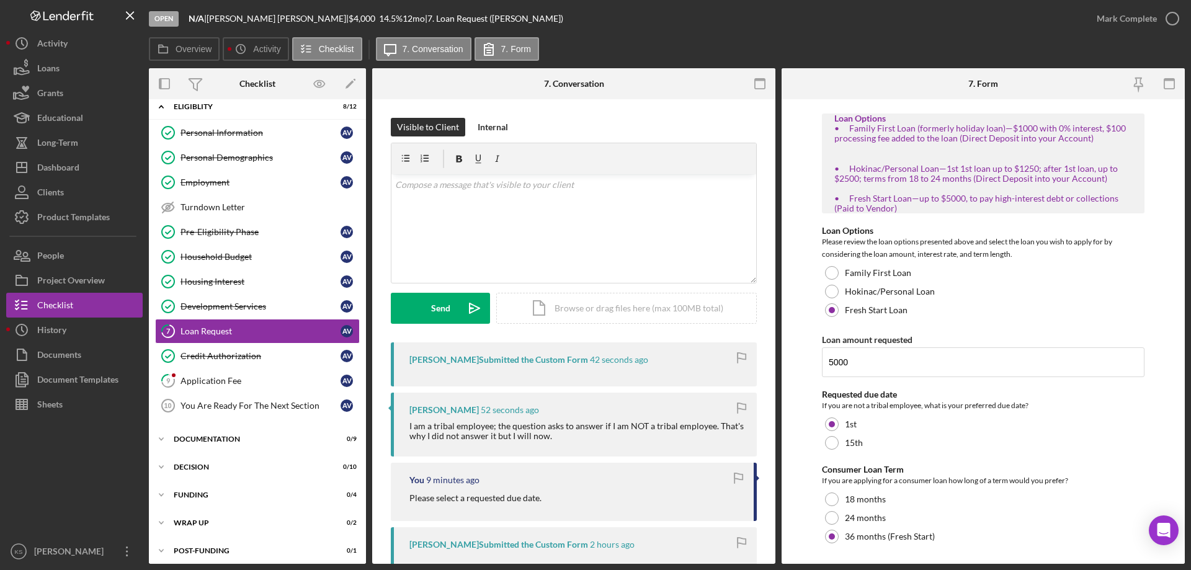
scroll to position [227, 0]
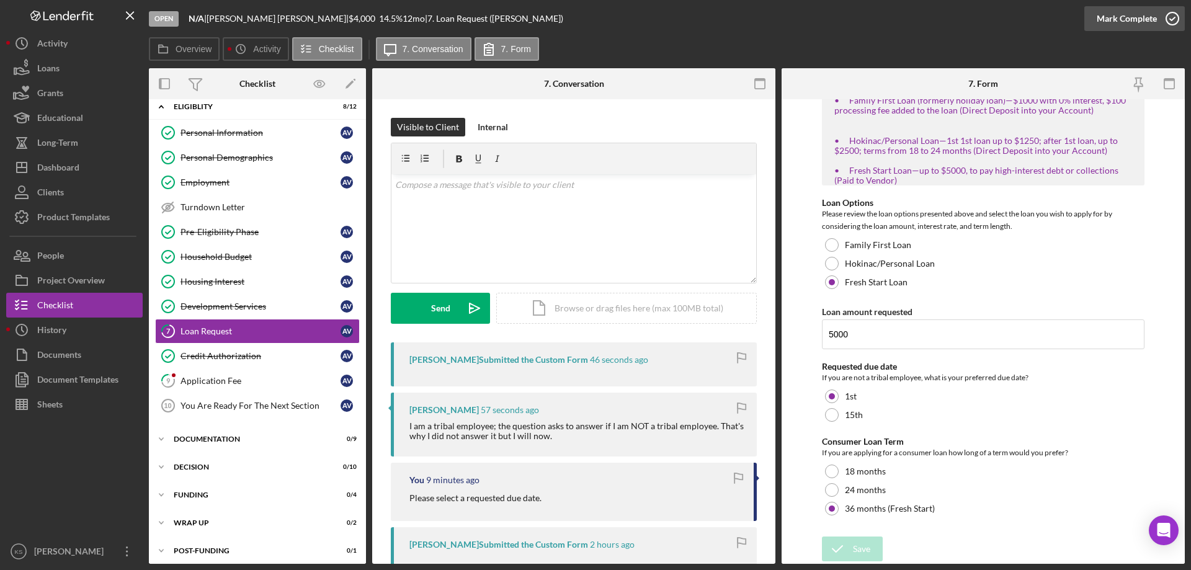
click at [1145, 12] on div "Mark Complete" at bounding box center [1127, 18] width 60 height 25
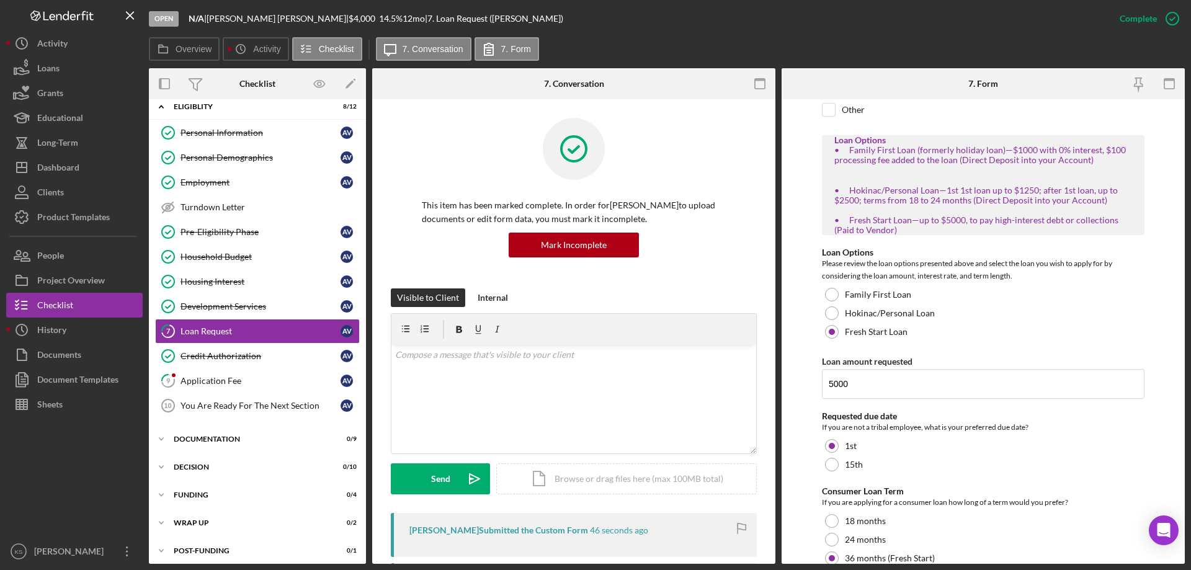
scroll to position [277, 0]
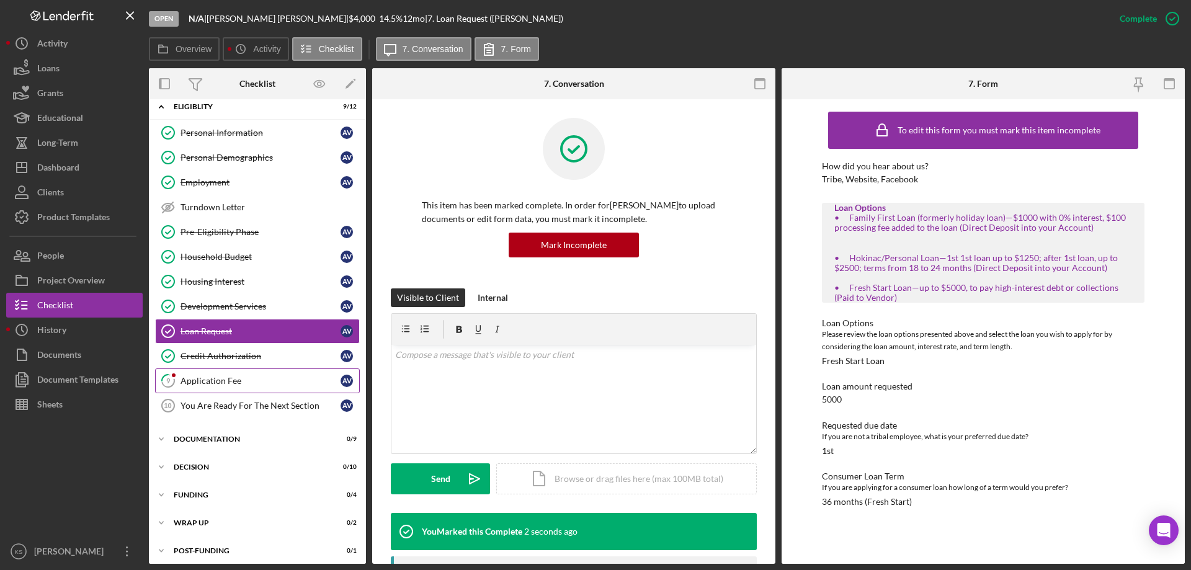
click at [247, 383] on div "Application Fee" at bounding box center [260, 381] width 160 height 10
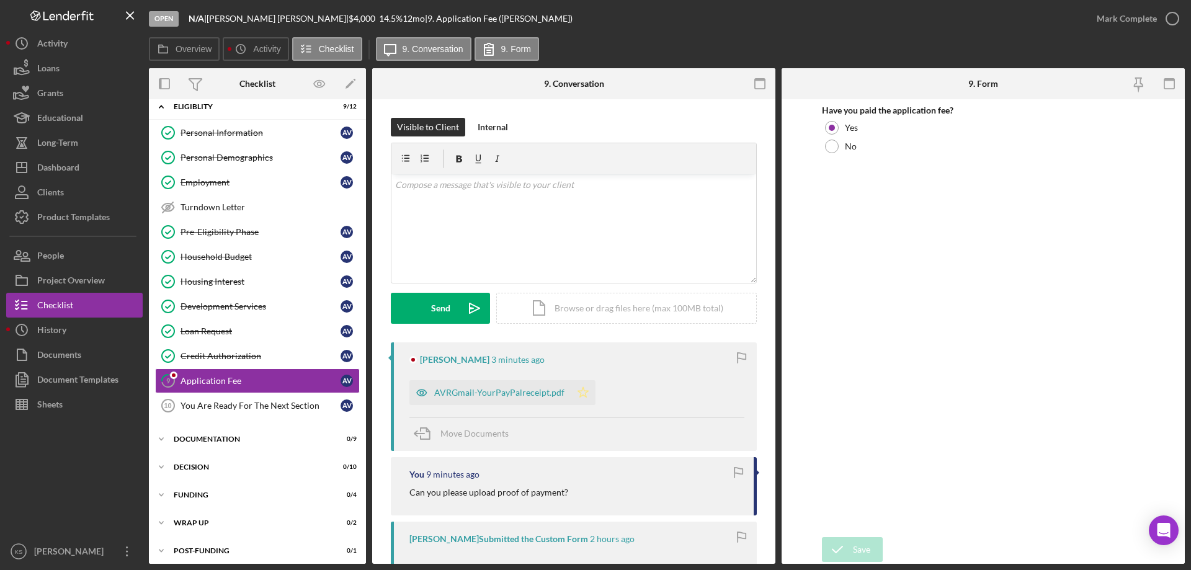
click at [578, 392] on polygon "button" at bounding box center [583, 392] width 11 height 10
click at [1118, 19] on div "Mark Complete" at bounding box center [1127, 18] width 60 height 25
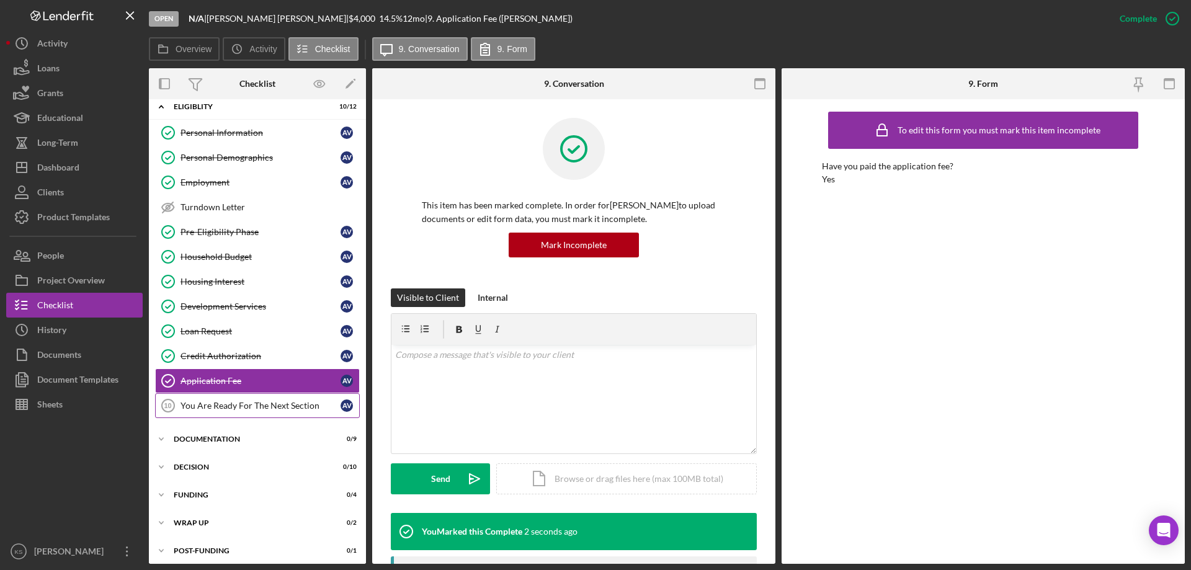
click at [281, 408] on div "You Are Ready For The Next Section" at bounding box center [260, 406] width 160 height 10
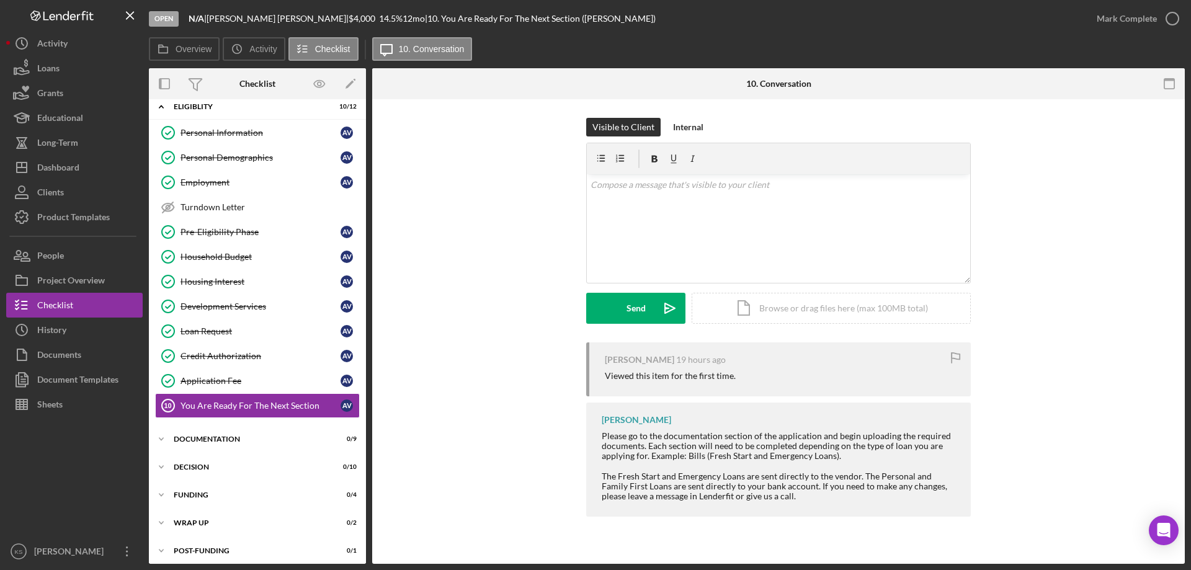
click at [1185, 18] on div "Open N/A | [PERSON_NAME] | $4,000 $4,000 14.5 % 12 mo | 10. You Are Ready For T…" at bounding box center [595, 285] width 1191 height 570
click at [1164, 19] on icon "button" at bounding box center [1172, 18] width 31 height 31
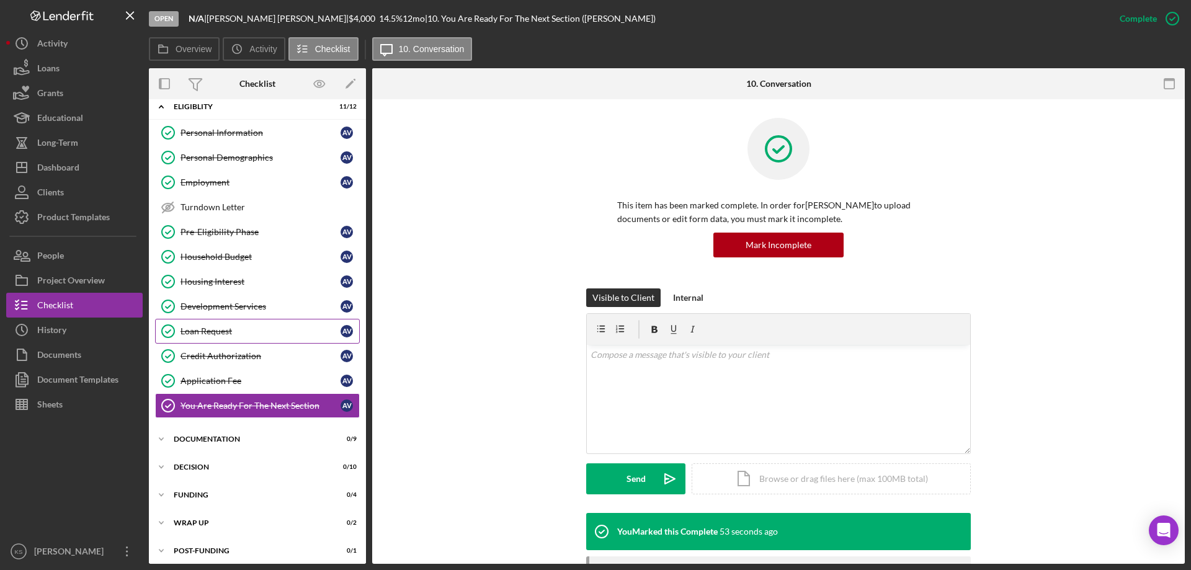
click at [240, 322] on link "Loan Request Loan Request A V" at bounding box center [257, 331] width 205 height 25
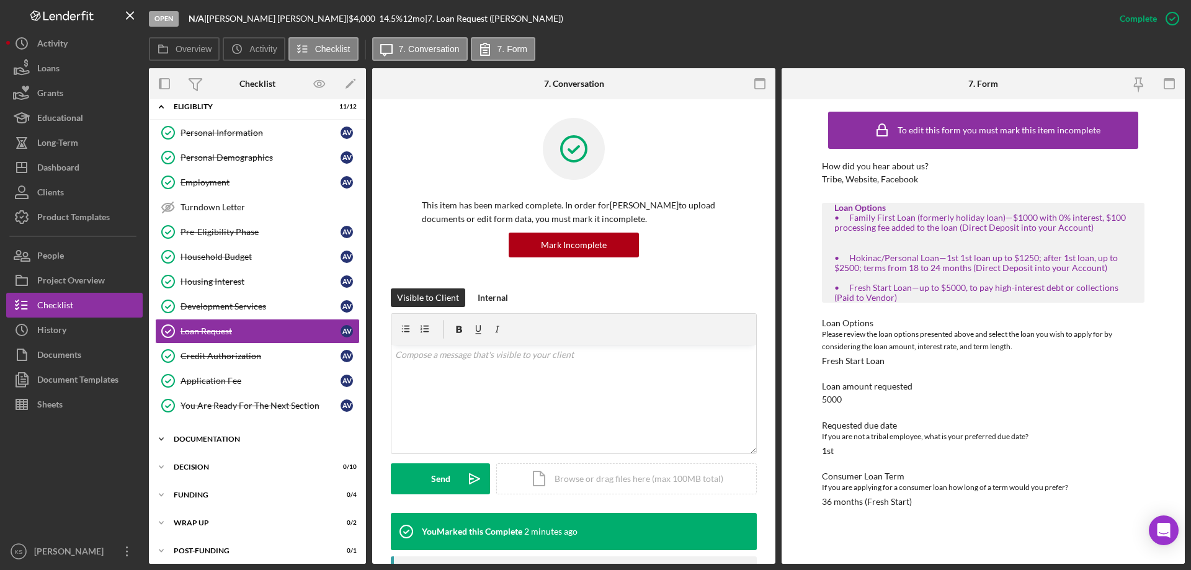
click at [200, 435] on div "Documentation" at bounding box center [262, 438] width 177 height 7
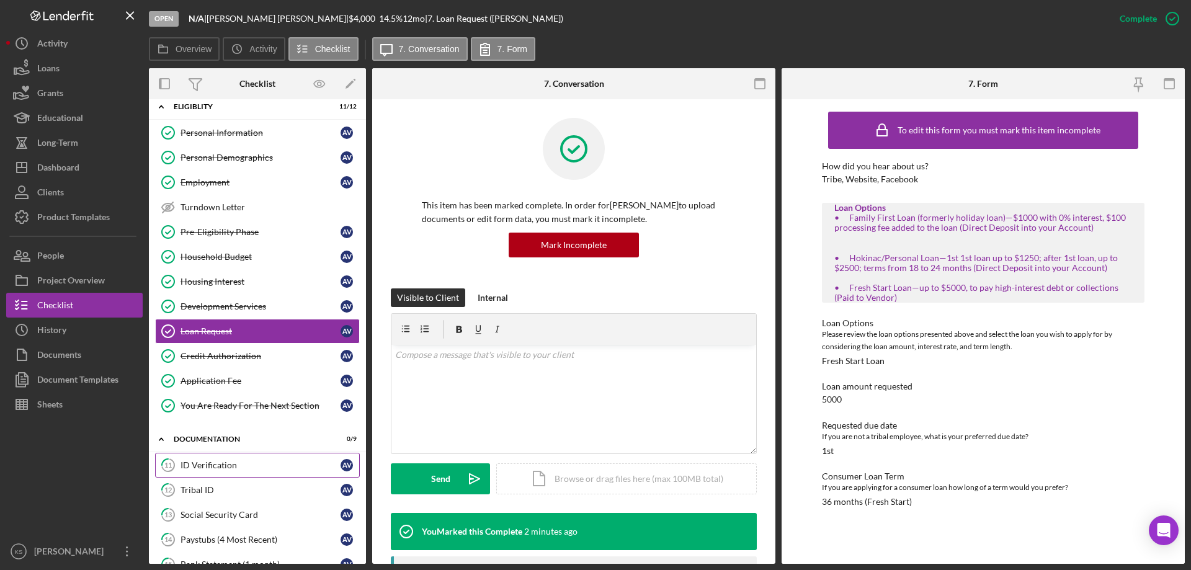
click at [209, 460] on div "ID Verification" at bounding box center [260, 465] width 160 height 10
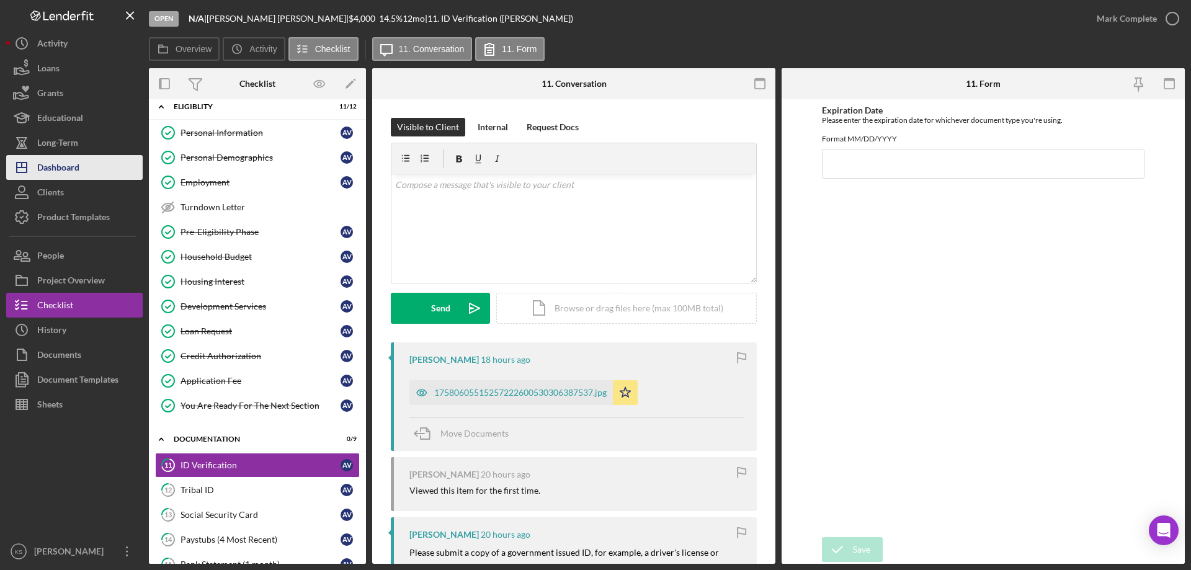
click at [71, 161] on div "Dashboard" at bounding box center [58, 169] width 42 height 28
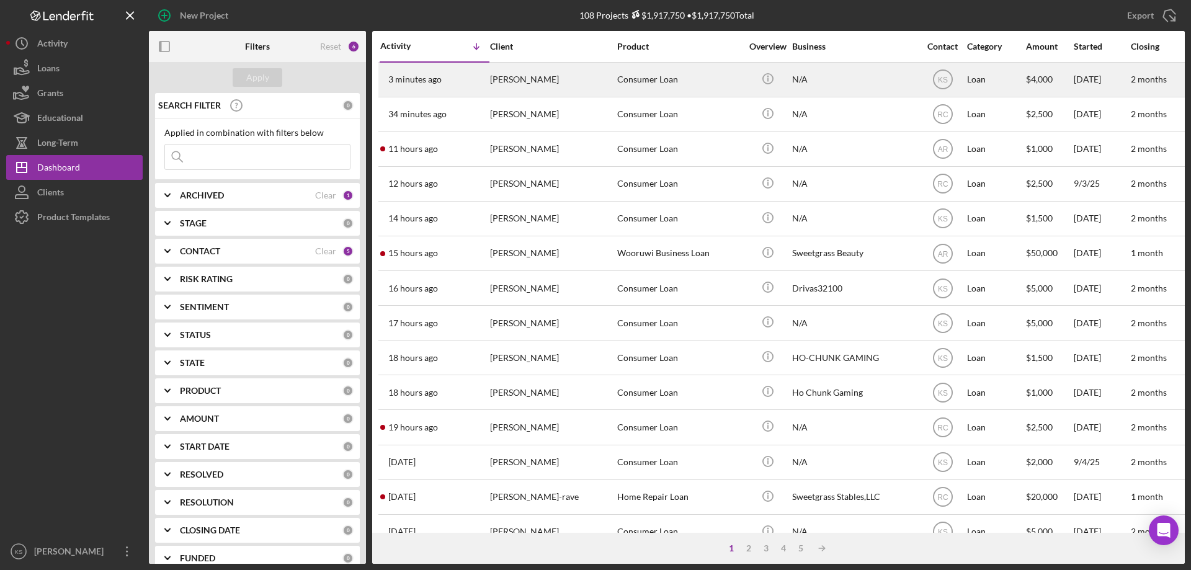
click at [439, 89] on div "3 minutes ago [PERSON_NAME]" at bounding box center [434, 79] width 109 height 33
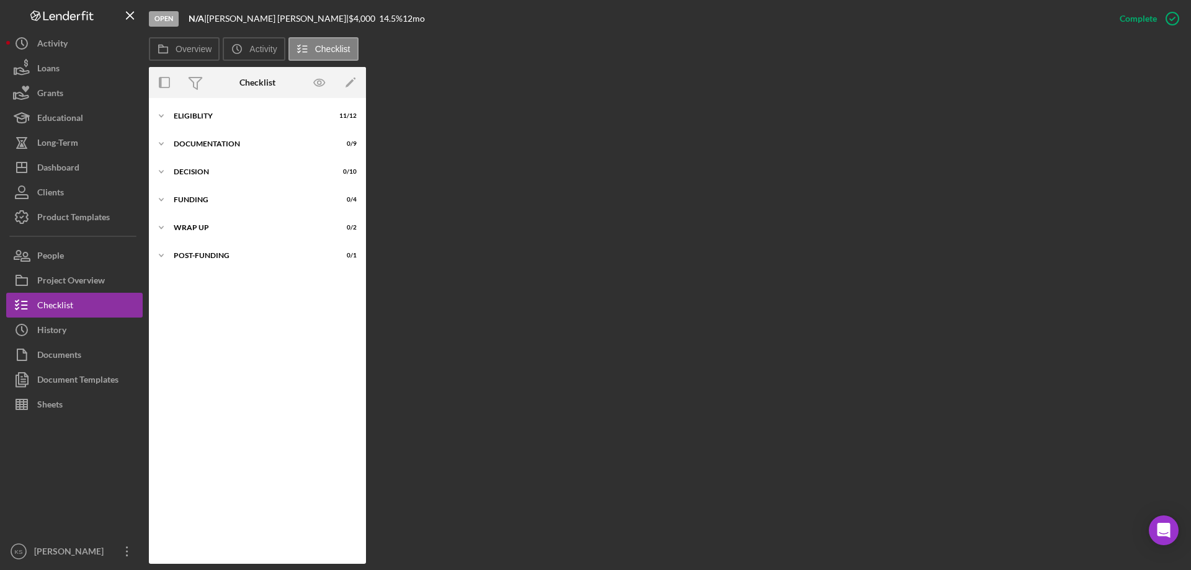
scroll to position [16, 0]
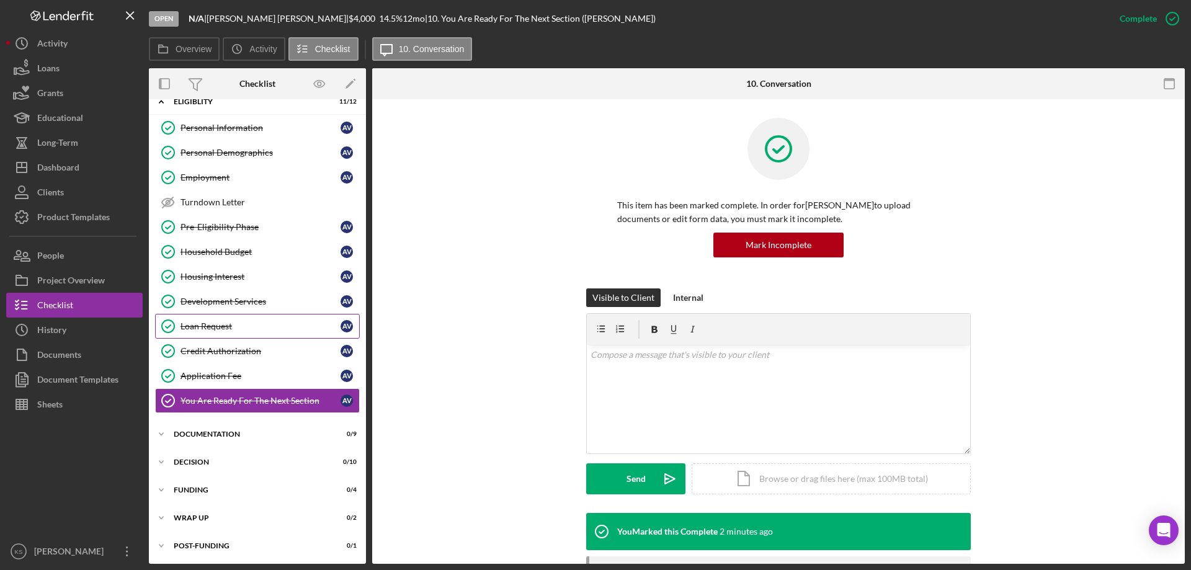
click at [213, 319] on link "Loan Request Loan Request A V" at bounding box center [257, 326] width 205 height 25
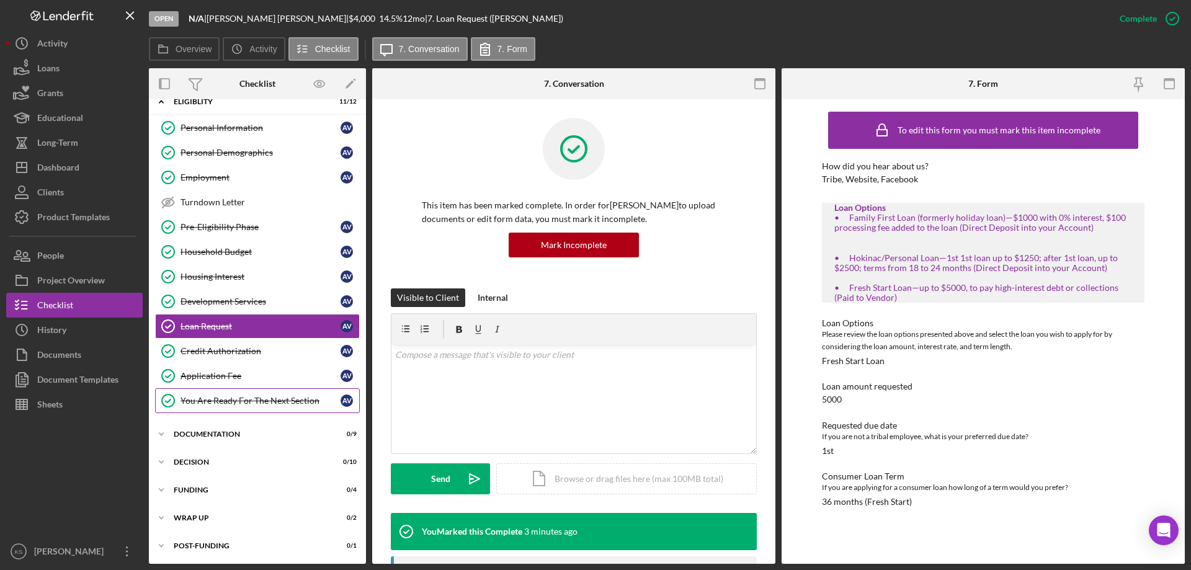
click at [253, 398] on div "You Are Ready For The Next Section" at bounding box center [260, 401] width 160 height 10
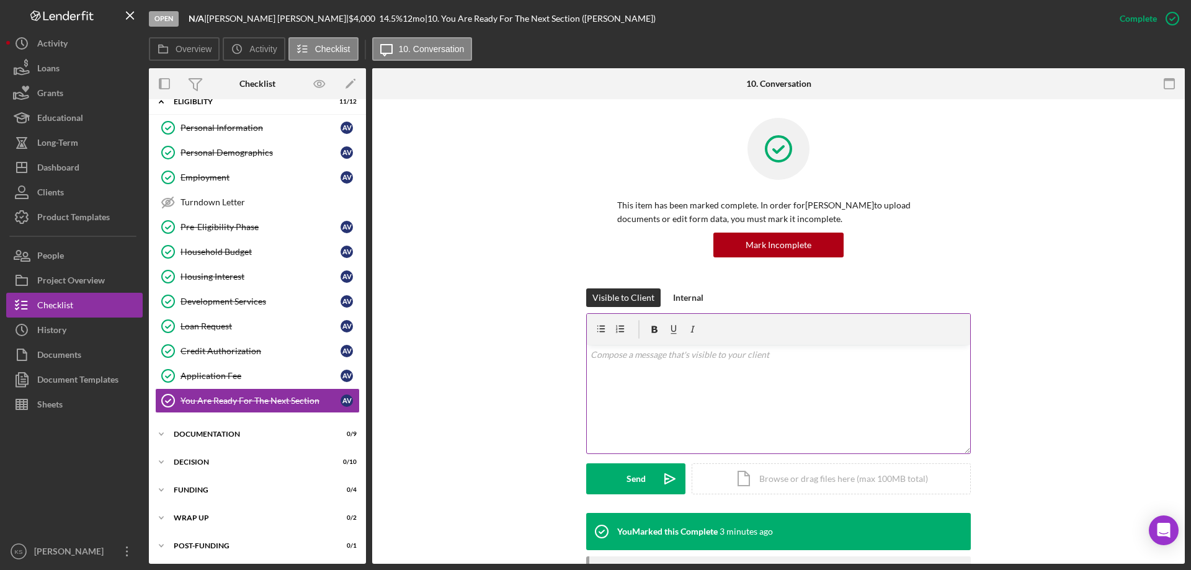
drag, startPoint x: 698, startPoint y: 377, endPoint x: 705, endPoint y: 378, distance: 6.9
click at [702, 378] on div "v Color teal Color pink Remove color Add row above Add row below Add column bef…" at bounding box center [778, 399] width 383 height 109
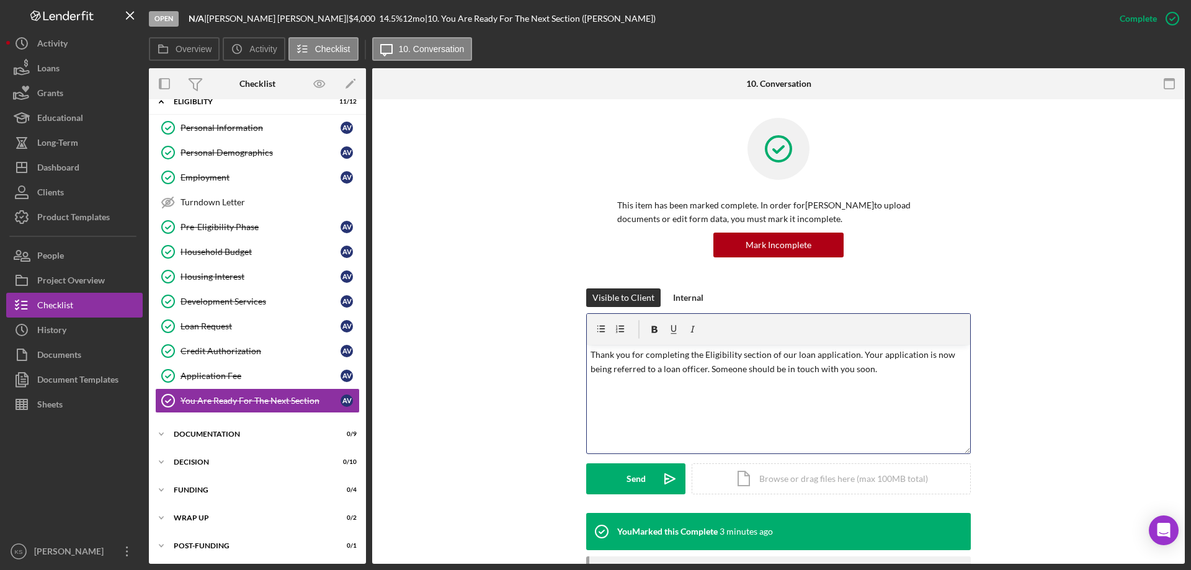
click at [713, 354] on p "Thank you for completing the Eligibility section of our loan application. Your …" at bounding box center [778, 362] width 376 height 28
click at [0, 0] on span "eligibility" at bounding box center [0, 0] width 0 height 0
click at [778, 379] on div "v Color teal Color pink Remove color Add row above Add row below Add column bef…" at bounding box center [778, 399] width 383 height 109
click at [899, 368] on p "Thank you for completing the eligibility section of our loan application. Your …" at bounding box center [778, 362] width 376 height 28
click at [605, 484] on button "Send Icon/icon-invite-send" at bounding box center [635, 478] width 99 height 31
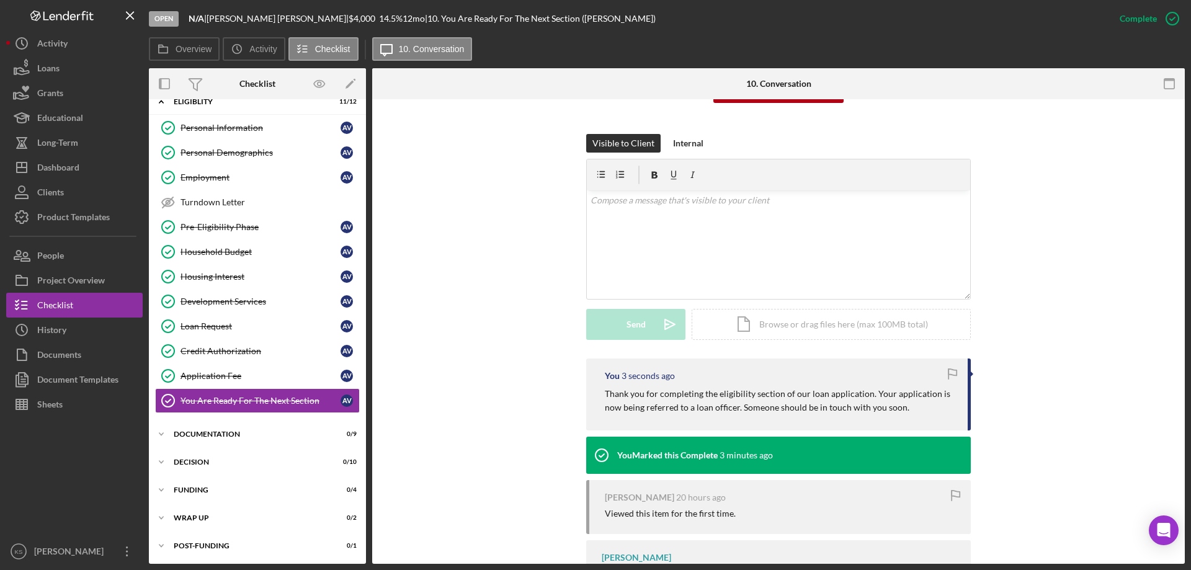
scroll to position [186, 0]
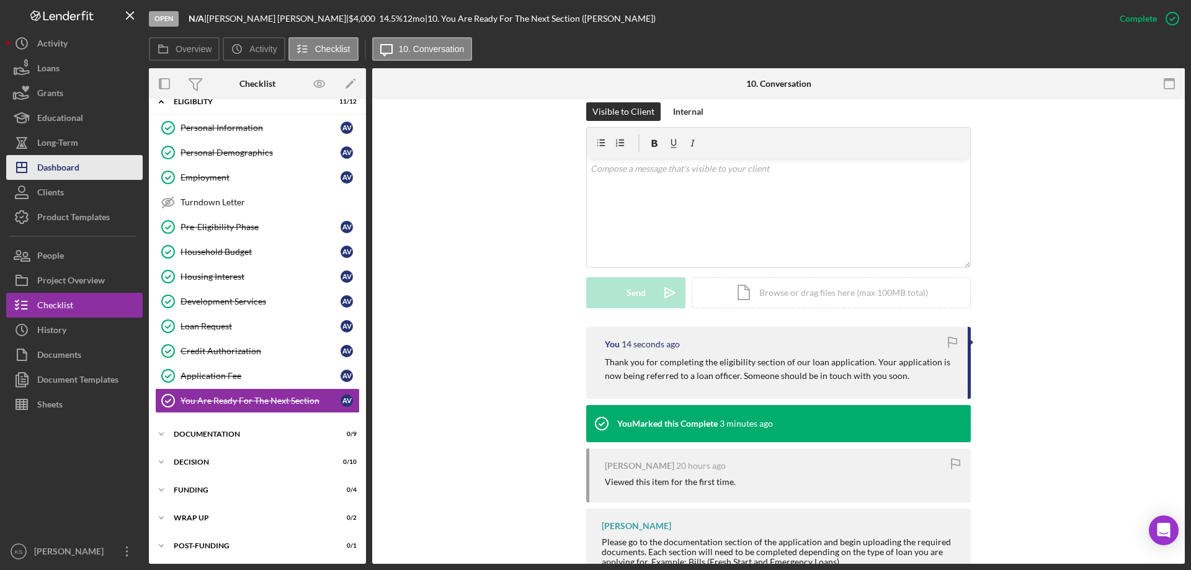
click at [80, 173] on button "Icon/Dashboard Dashboard" at bounding box center [74, 167] width 136 height 25
